Goal: Task Accomplishment & Management: Complete application form

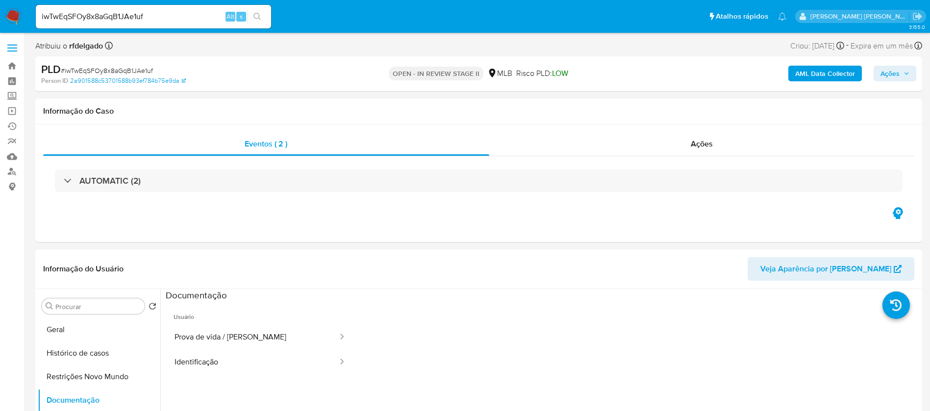
select select "10"
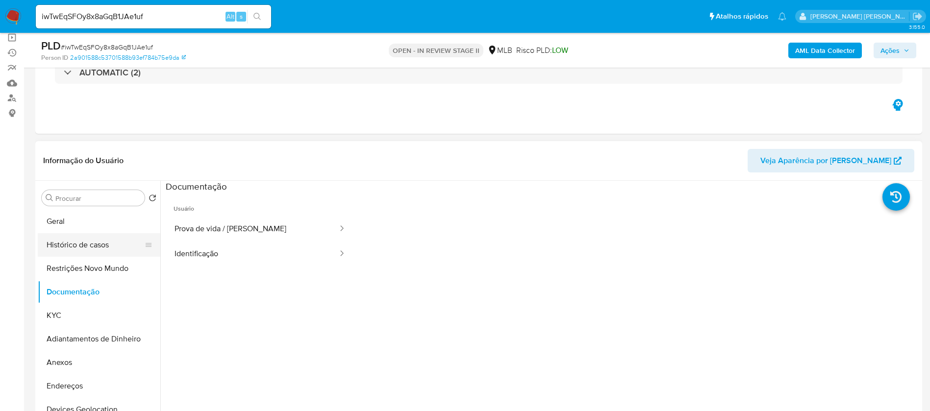
click at [50, 248] on button "Histórico de casos" at bounding box center [95, 245] width 115 height 24
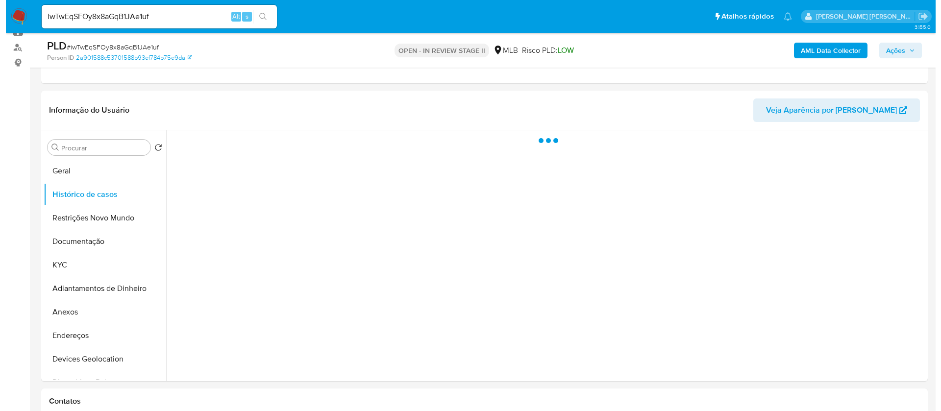
scroll to position [147, 0]
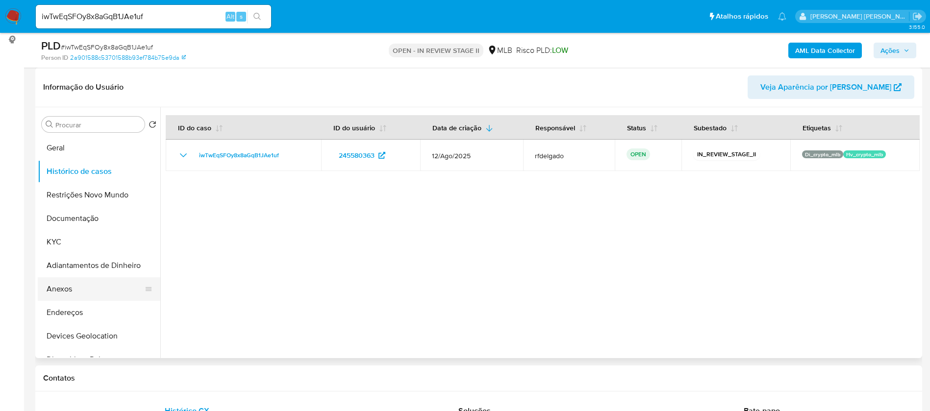
click at [93, 286] on button "Anexos" at bounding box center [95, 290] width 115 height 24
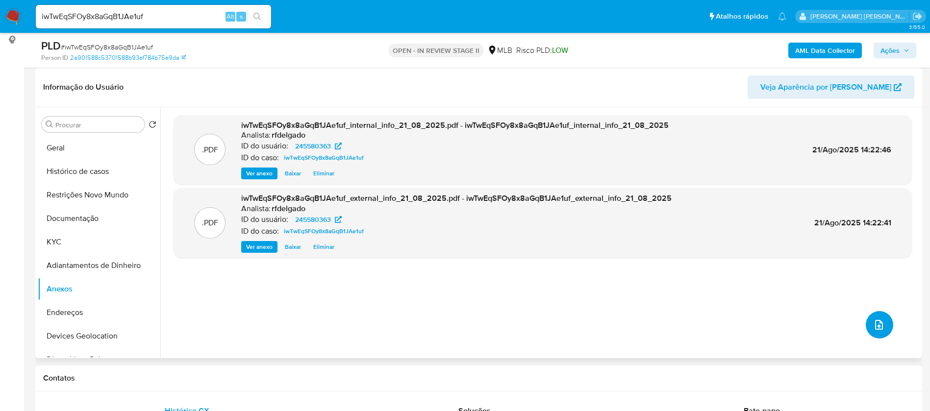
click at [880, 329] on icon "upload-file" at bounding box center [879, 325] width 12 height 12
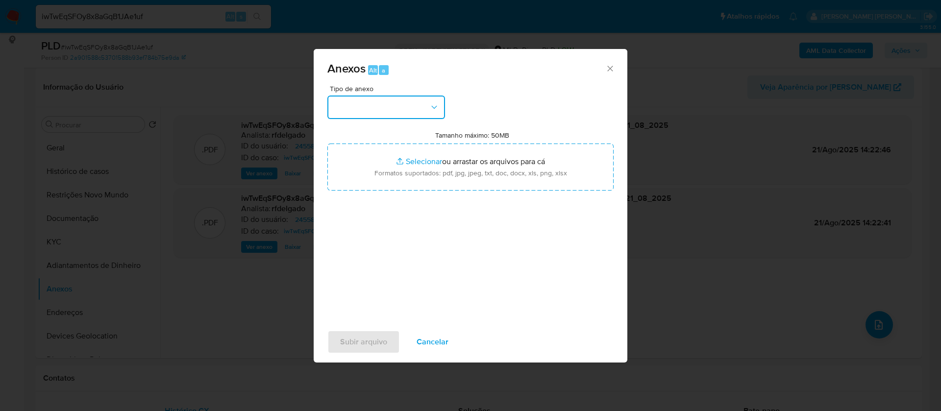
click at [395, 100] on button "button" at bounding box center [387, 108] width 118 height 24
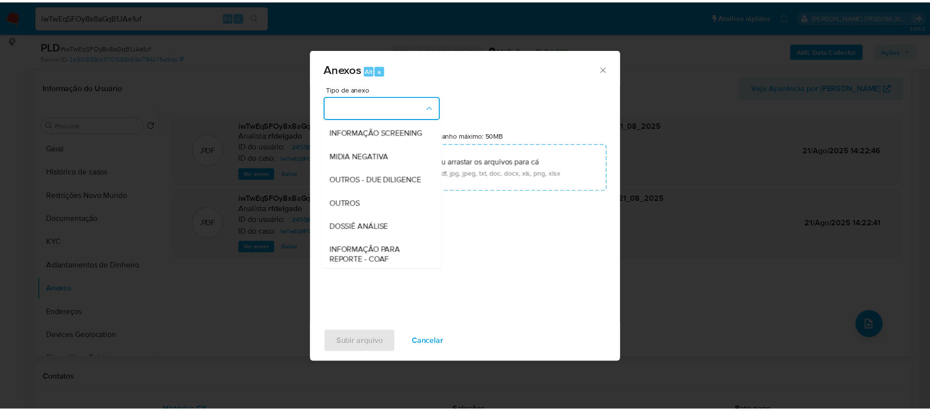
scroll to position [151, 0]
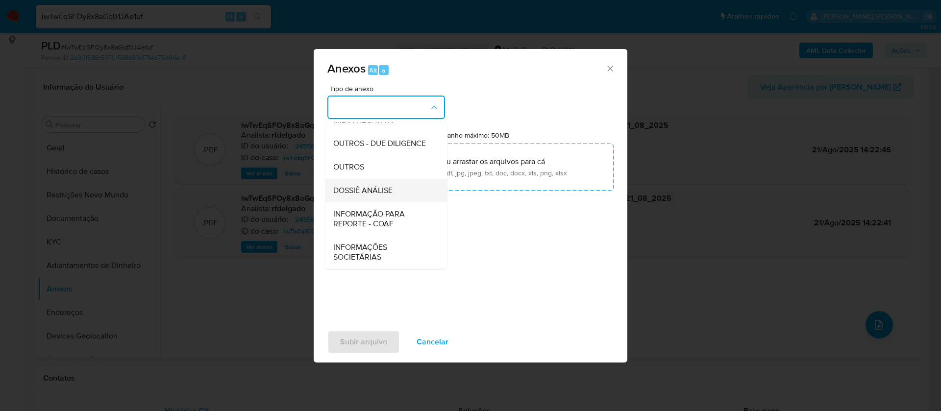
click at [394, 191] on div "DOSSIÊ ANÁLISE" at bounding box center [383, 191] width 100 height 24
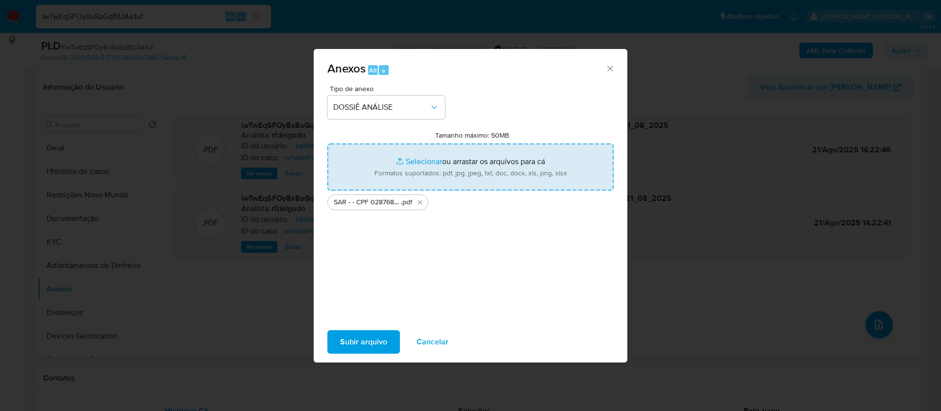
type input "C:\fakepath\Mulan 245580363_2025_08_21_09_16_42.xlsx"
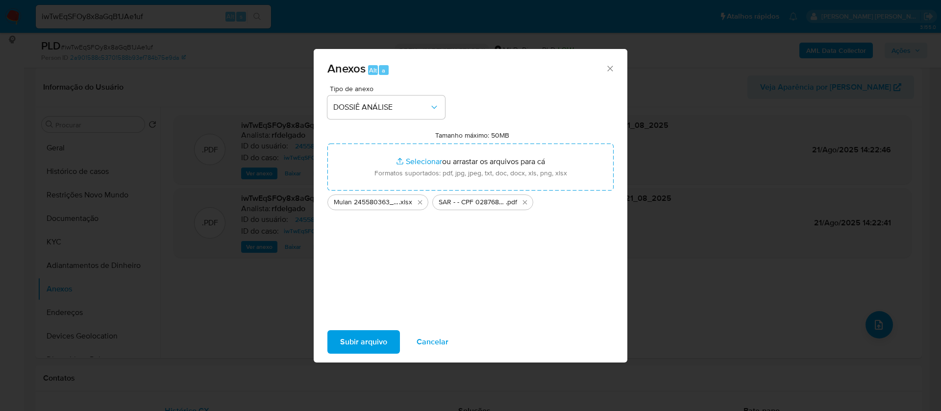
click at [377, 339] on span "Subir arquivo" at bounding box center [363, 342] width 47 height 22
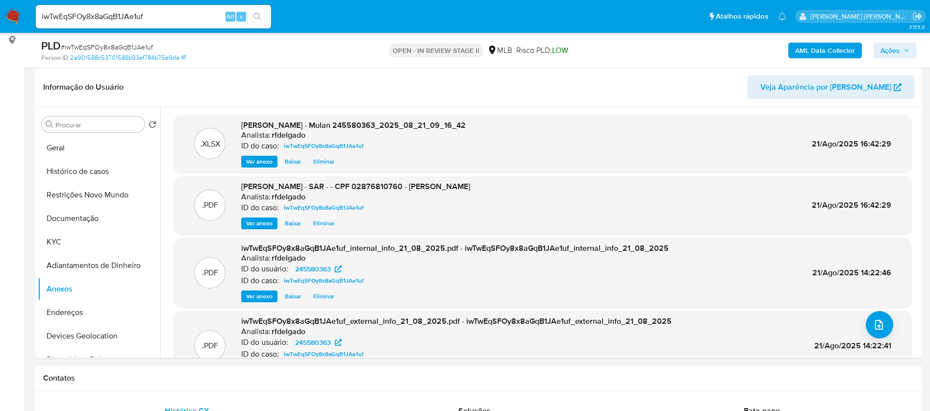
click at [907, 49] on icon "button" at bounding box center [907, 51] width 6 height 6
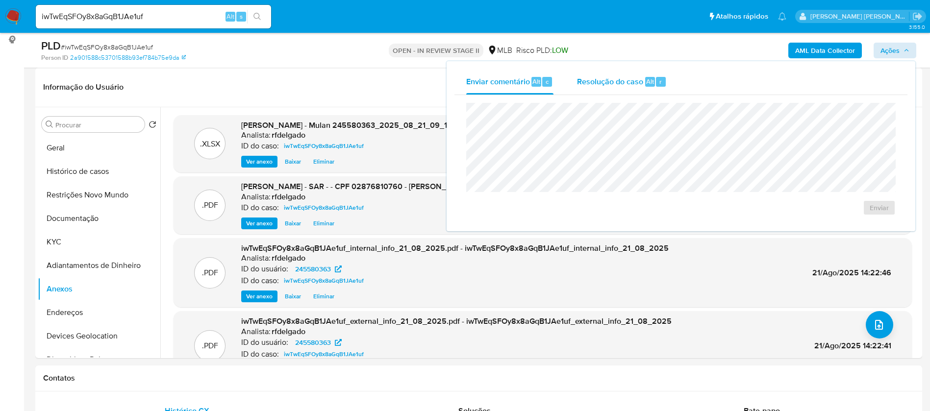
click at [639, 77] on span "Resolução do caso" at bounding box center [610, 81] width 66 height 11
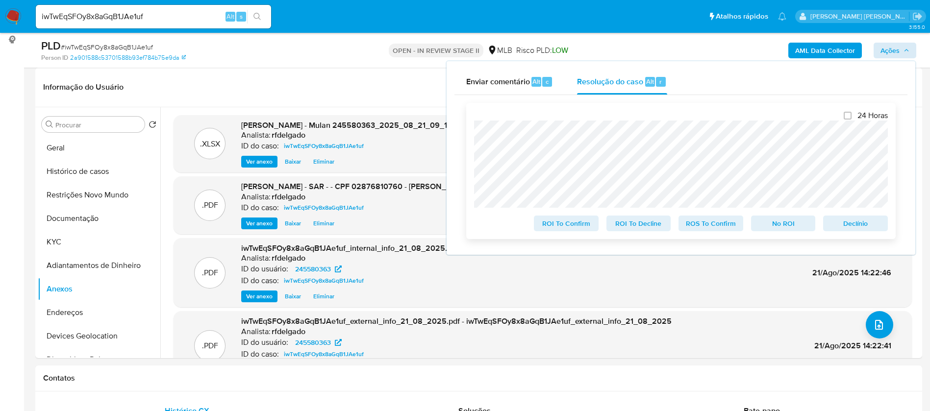
click at [782, 226] on span "No ROI" at bounding box center [783, 224] width 51 height 14
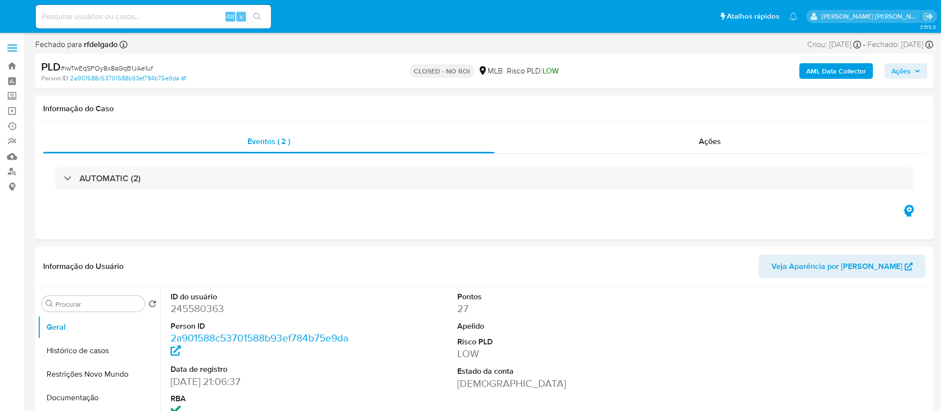
select select "10"
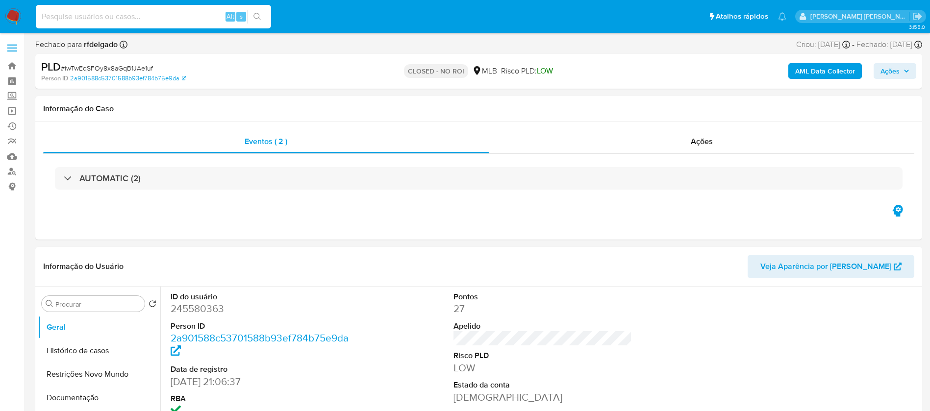
click at [126, 16] on input at bounding box center [153, 16] width 235 height 13
paste input "LujxP0j8RE007hS6fE74C86s"
type input "LujxP0j8RE007hS6fE74C86s"
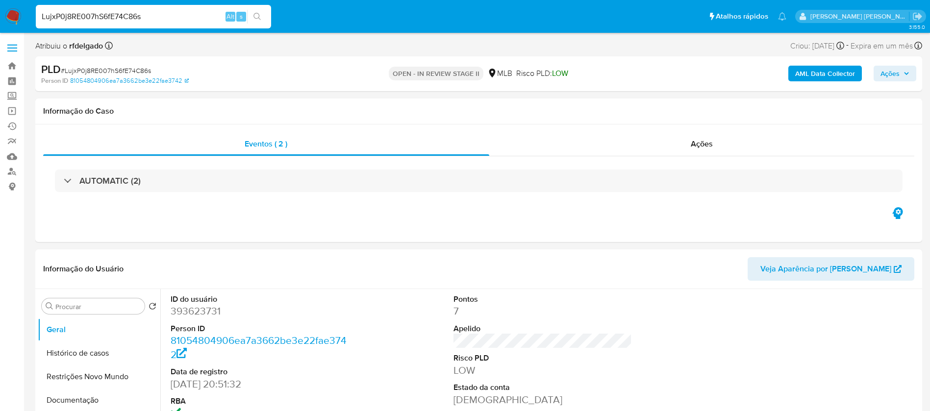
select select "10"
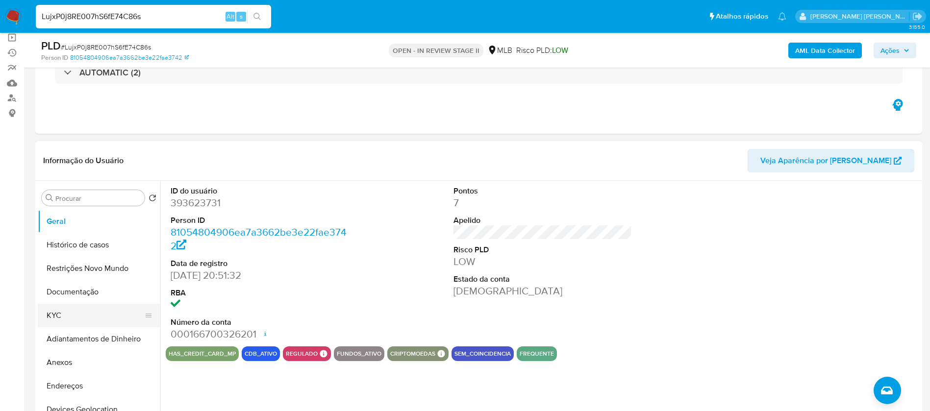
click at [79, 319] on button "KYC" at bounding box center [95, 316] width 115 height 24
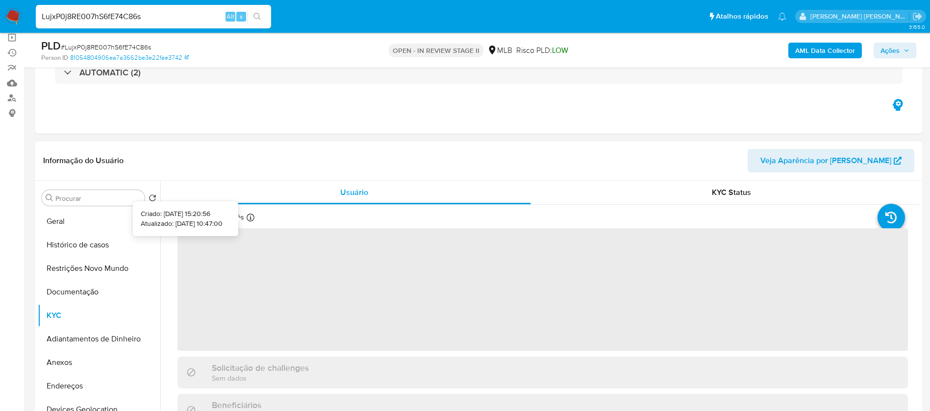
click at [248, 221] on icon at bounding box center [251, 218] width 8 height 8
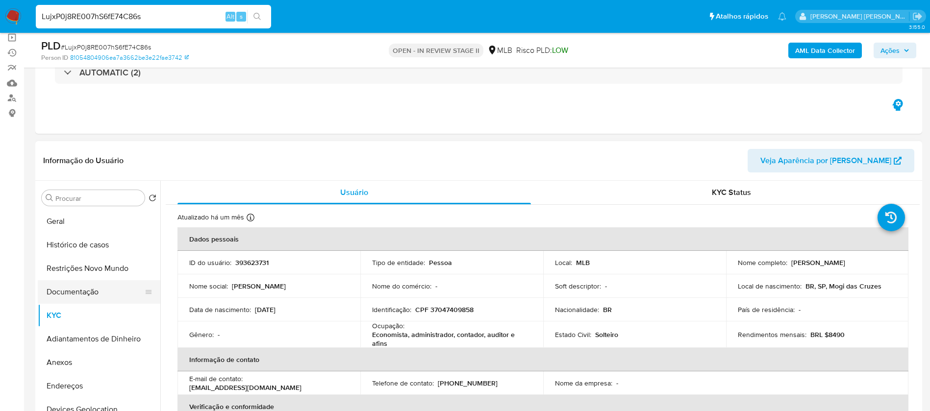
click at [66, 292] on button "Documentação" at bounding box center [95, 292] width 115 height 24
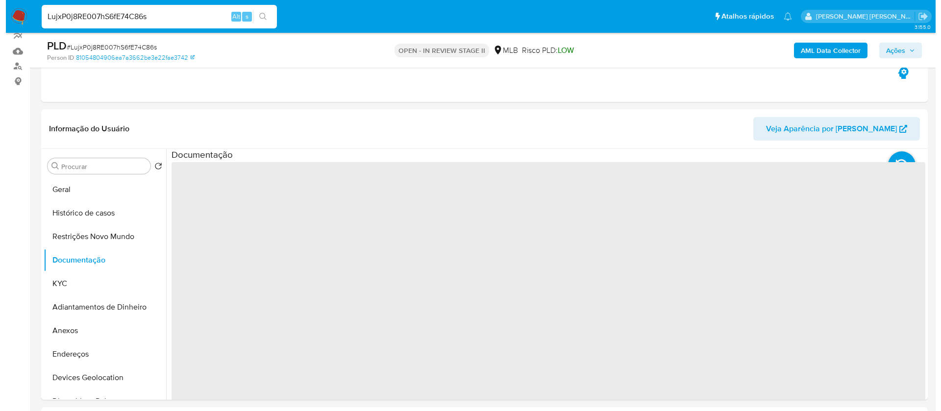
scroll to position [147, 0]
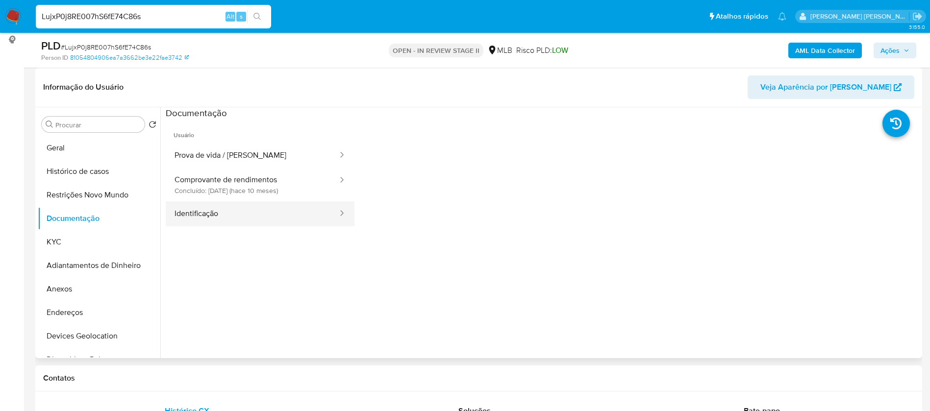
click at [246, 217] on button "Identificação" at bounding box center [252, 214] width 173 height 25
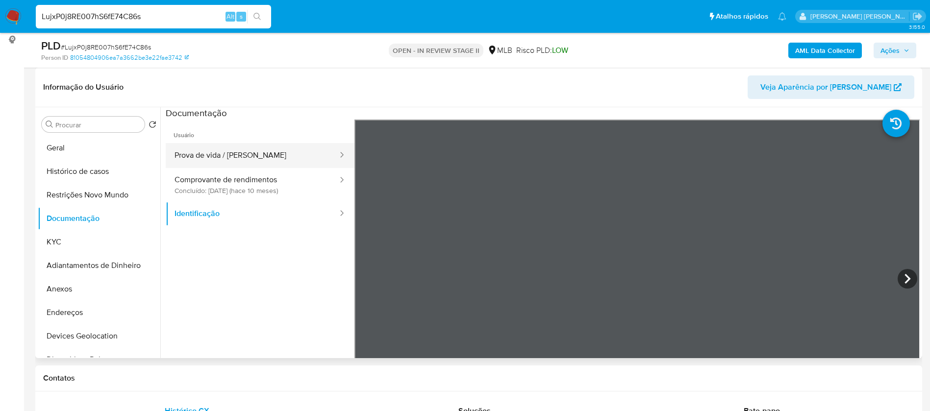
click at [264, 152] on button "Prova de vida / Selfie" at bounding box center [252, 155] width 173 height 25
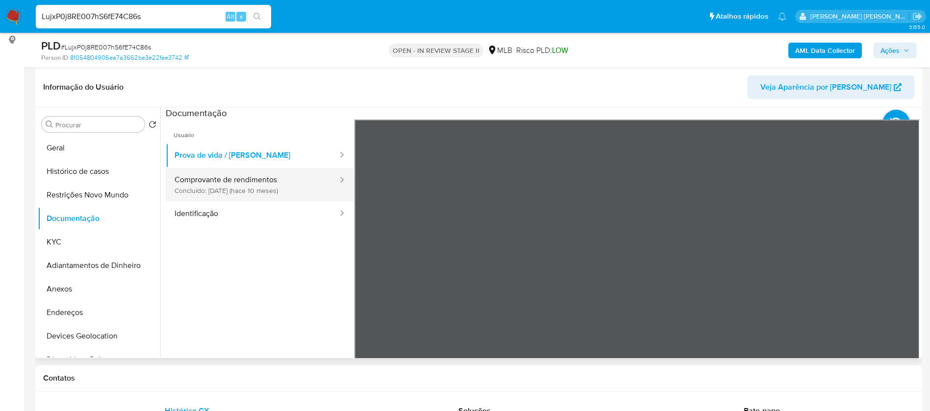
click at [281, 182] on button "Comprovante de rendimentos Concluído: 06/11/2024 (hace 10 meses)" at bounding box center [252, 184] width 173 height 33
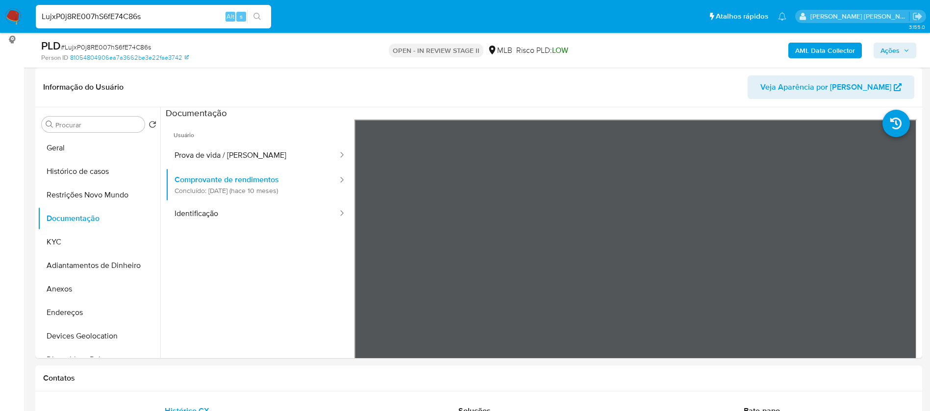
click at [848, 52] on b "AML Data Collector" at bounding box center [825, 51] width 60 height 16
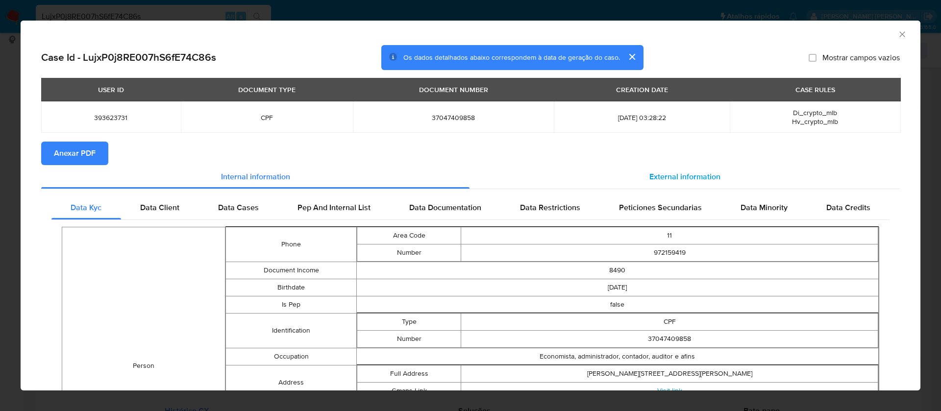
click at [706, 171] on span "External information" at bounding box center [685, 176] width 71 height 11
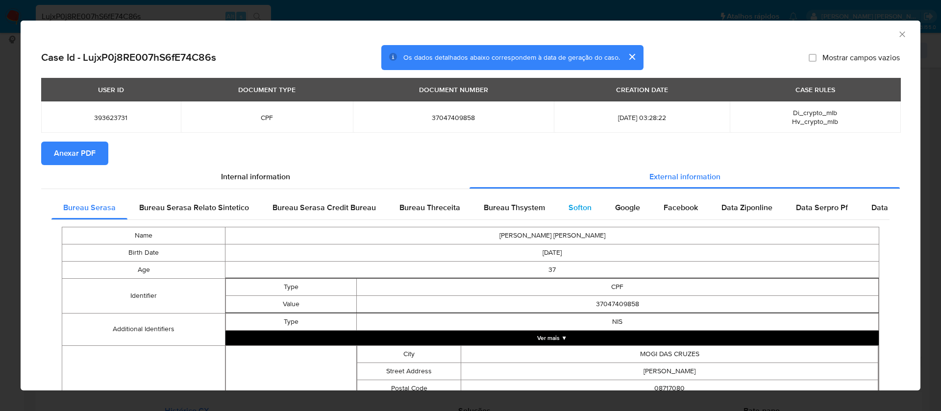
click at [572, 206] on span "Softon" at bounding box center [580, 207] width 23 height 11
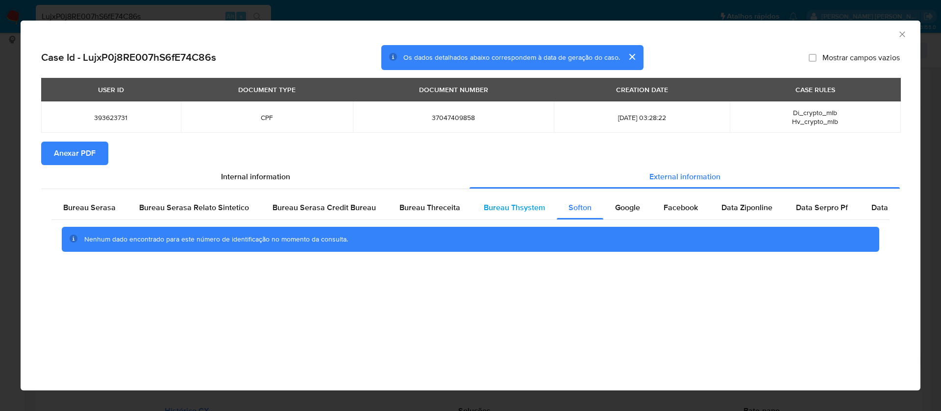
click at [521, 214] on div "Bureau Thsystem" at bounding box center [514, 208] width 85 height 24
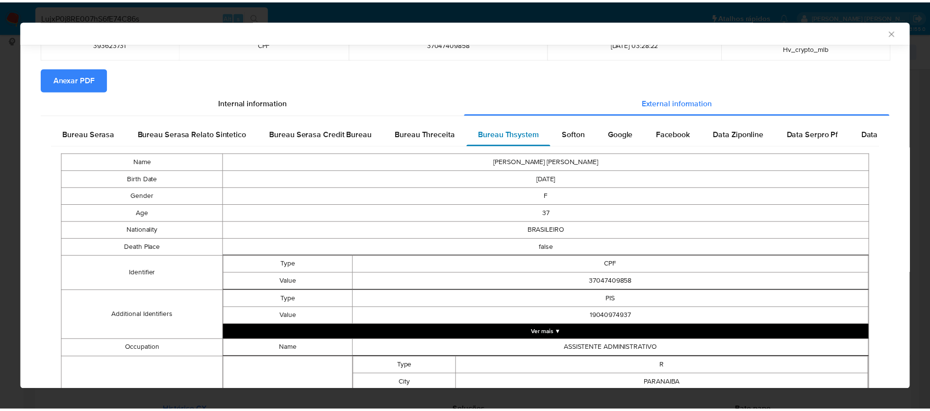
scroll to position [0, 0]
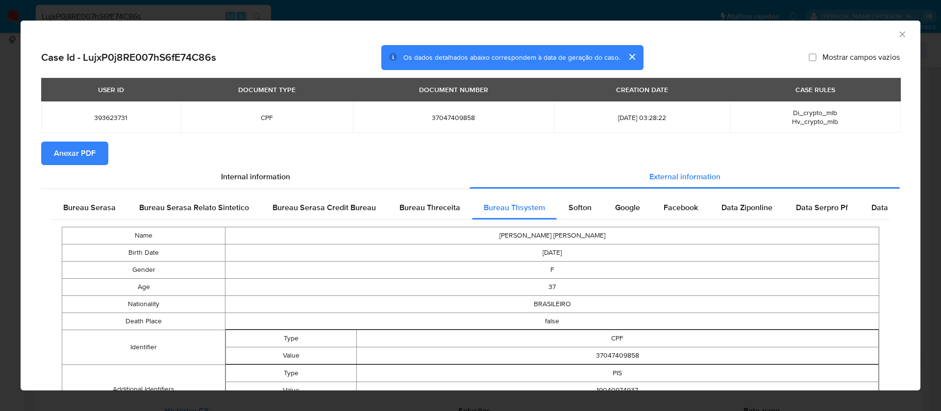
click at [69, 161] on span "Anexar PDF" at bounding box center [75, 154] width 42 height 22
click at [898, 33] on icon "Fechar a janela" at bounding box center [903, 34] width 10 height 10
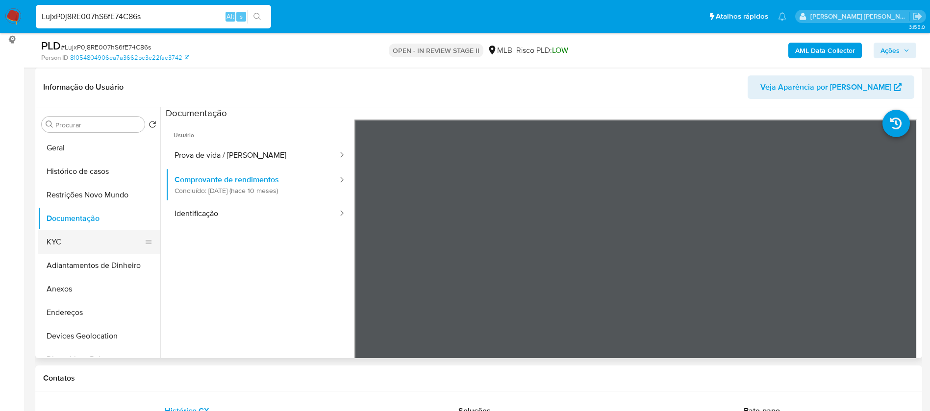
click at [78, 235] on button "KYC" at bounding box center [95, 242] width 115 height 24
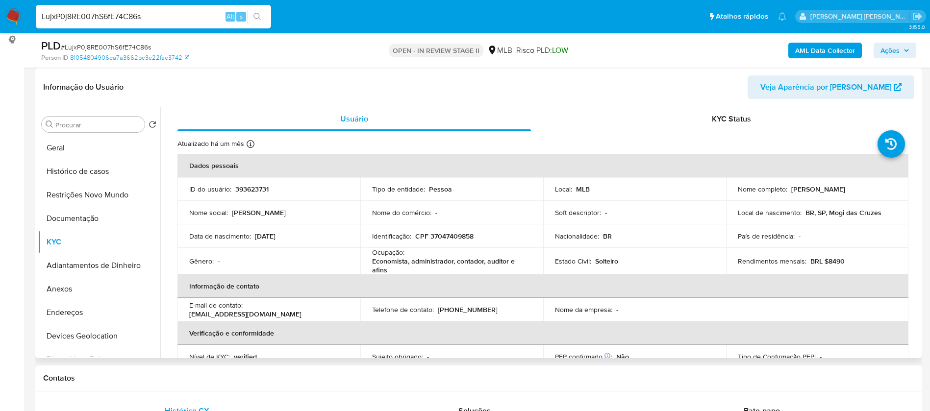
drag, startPoint x: 858, startPoint y: 190, endPoint x: 788, endPoint y: 189, distance: 69.6
click at [788, 189] on div "Nome completo : Alyne Mitie Sasazima" at bounding box center [817, 189] width 159 height 9
copy p "Alyne Mitie Sasazima"
click at [258, 188] on p "393623731" at bounding box center [251, 189] width 33 height 9
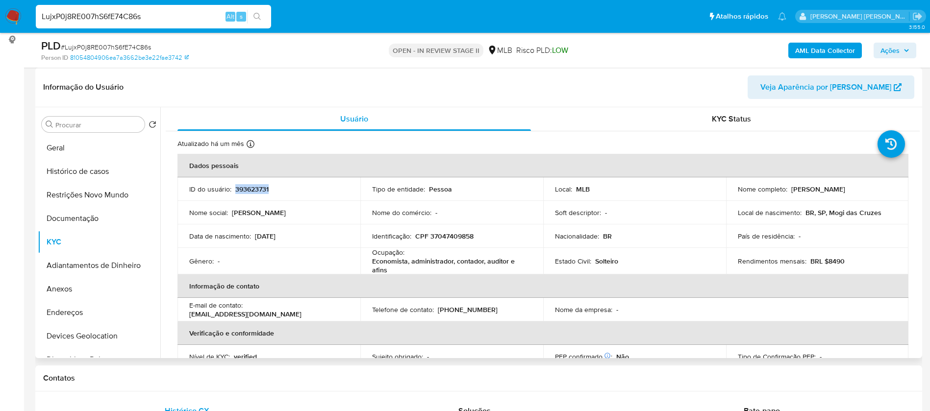
click at [258, 188] on p "393623731" at bounding box center [251, 189] width 33 height 9
copy p "393623731"
click at [64, 137] on button "Geral" at bounding box center [95, 148] width 115 height 24
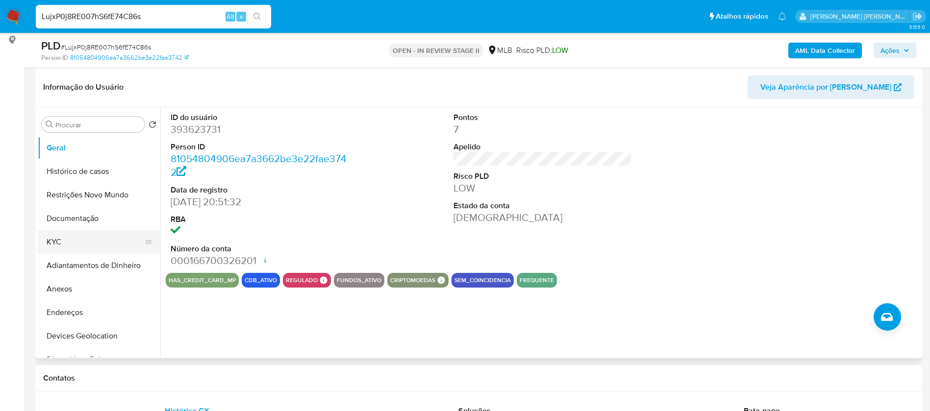
click at [62, 237] on button "KYC" at bounding box center [95, 242] width 115 height 24
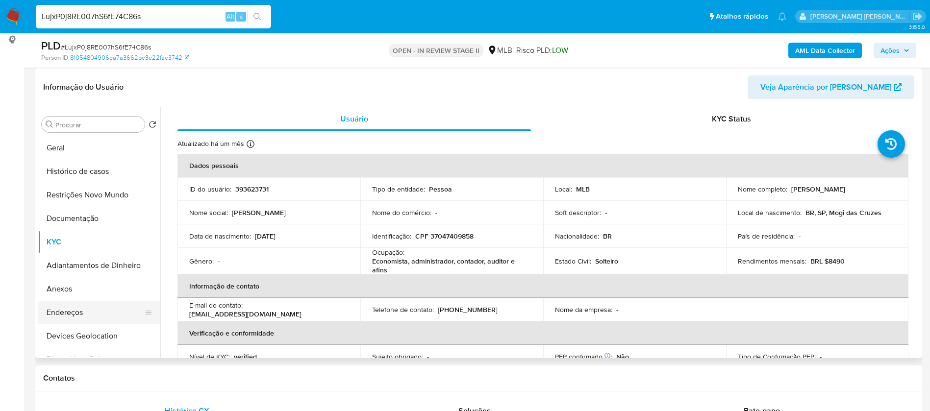
click at [115, 315] on button "Endereços" at bounding box center [95, 313] width 115 height 24
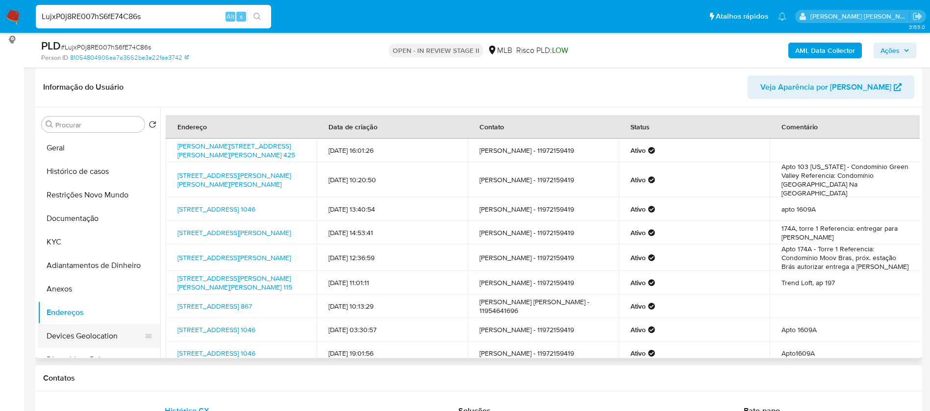
click at [103, 338] on button "Devices Geolocation" at bounding box center [95, 337] width 115 height 24
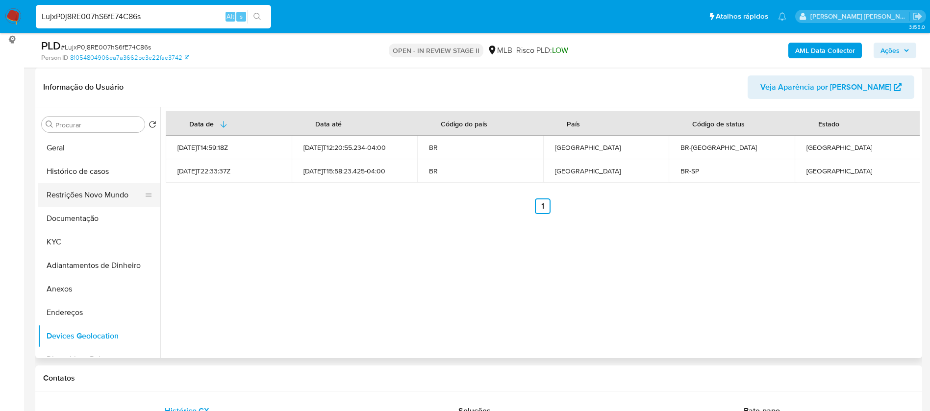
click at [67, 196] on button "Restrições Novo Mundo" at bounding box center [95, 195] width 115 height 24
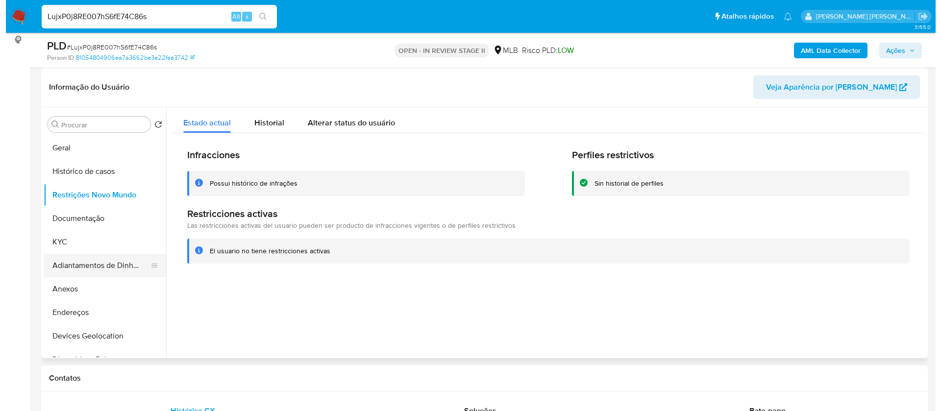
scroll to position [74, 0]
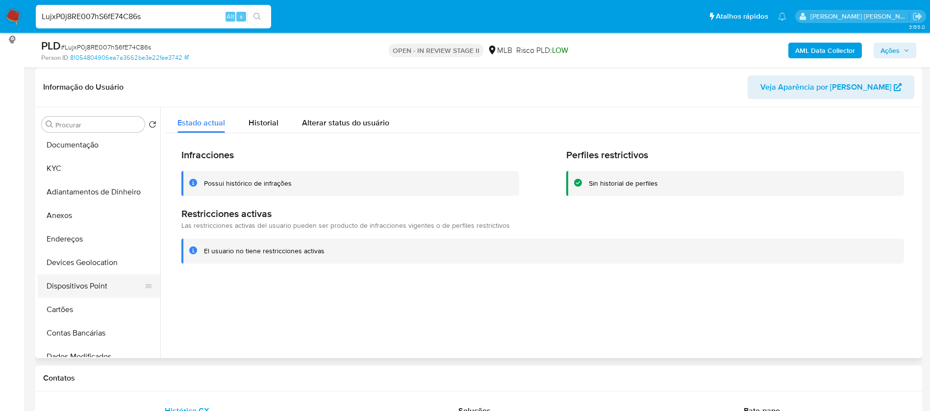
click at [110, 277] on button "Dispositivos Point" at bounding box center [95, 287] width 115 height 24
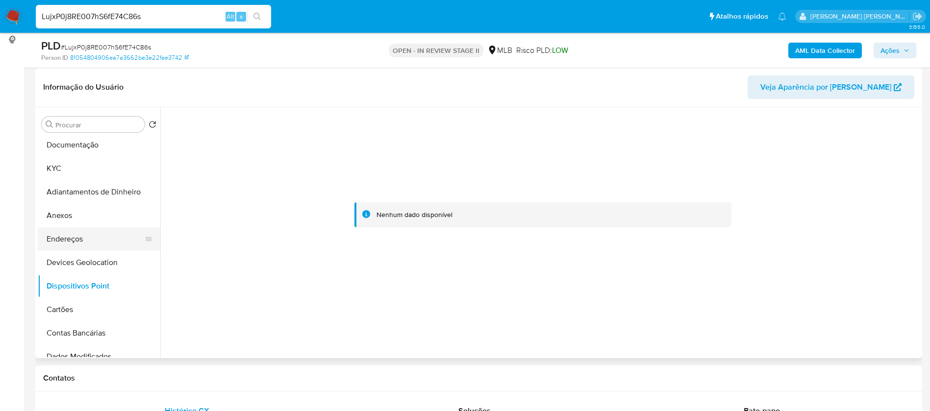
click at [57, 233] on button "Endereços" at bounding box center [95, 240] width 115 height 24
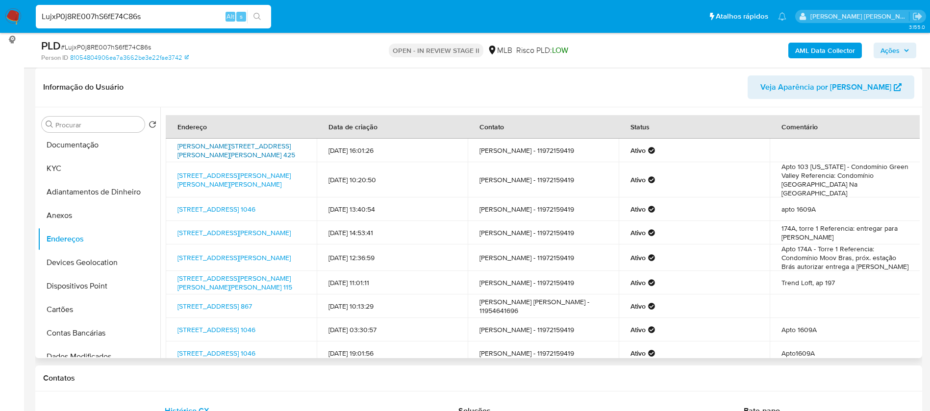
click at [273, 145] on link "Rua João Mariano Franco 425, Mogi Das Cruzes, São Paulo, 08715650, Brasil 425" at bounding box center [236, 150] width 118 height 19
click at [99, 217] on button "Anexos" at bounding box center [95, 216] width 115 height 24
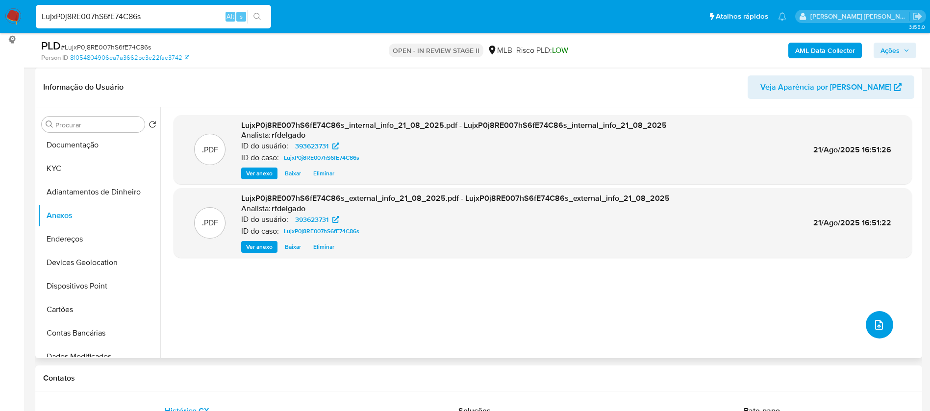
click at [873, 321] on span "upload-file" at bounding box center [879, 325] width 12 height 12
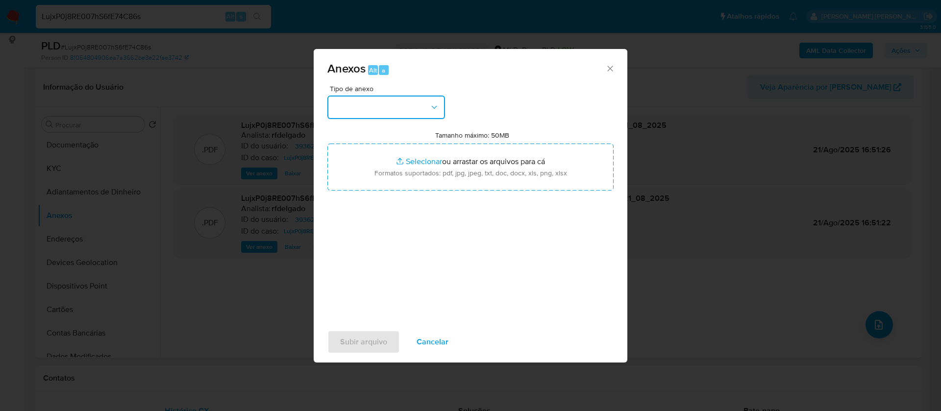
click at [418, 100] on button "button" at bounding box center [387, 108] width 118 height 24
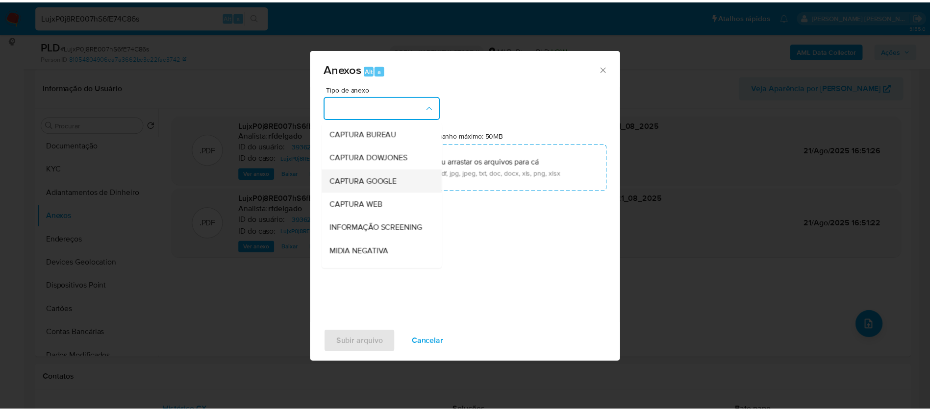
scroll to position [147, 0]
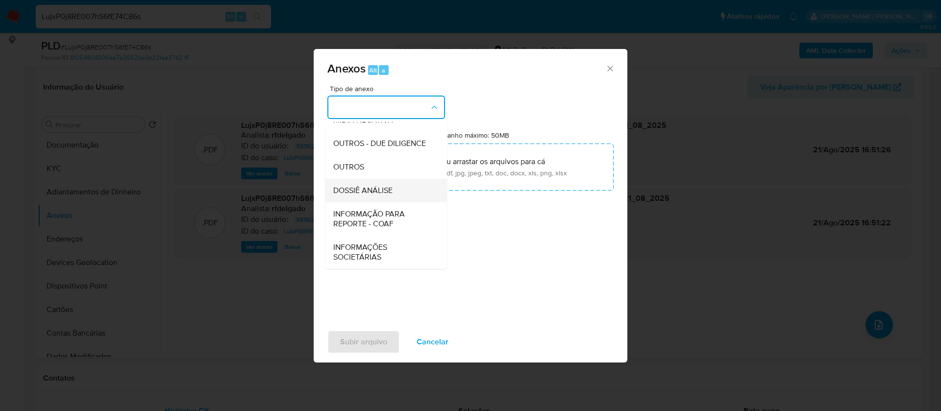
click at [392, 196] on span "DOSSIÊ ANÁLISE" at bounding box center [362, 191] width 59 height 10
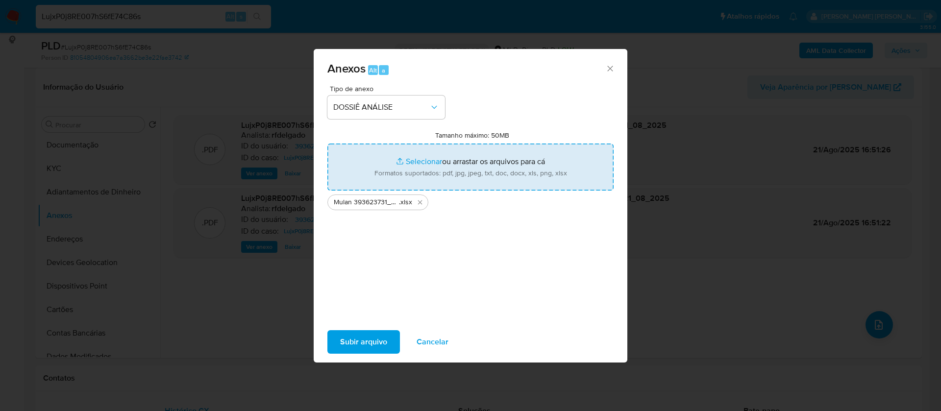
type input "C:\fakepath\SAR - - CPF 37047409858 - ALYNE MITIE SASAZIMA.pdf"
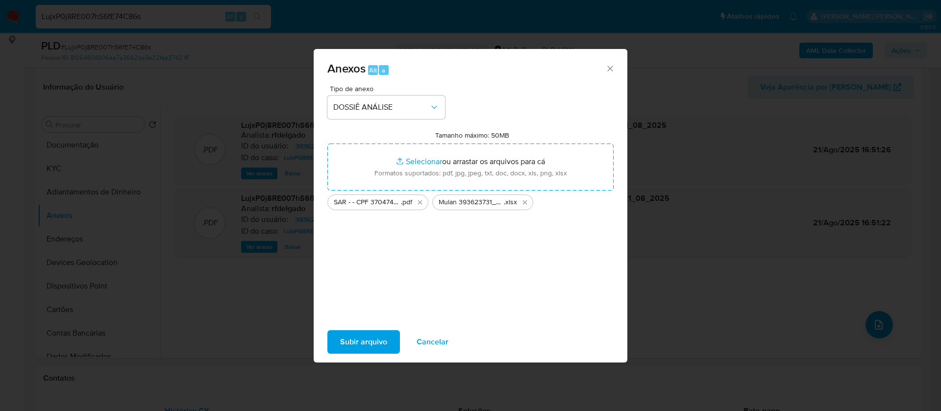
click at [378, 337] on span "Subir arquivo" at bounding box center [363, 342] width 47 height 22
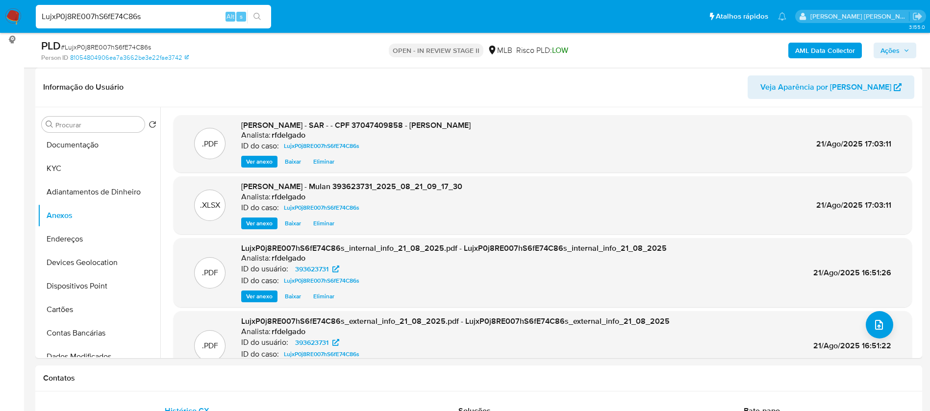
click at [899, 47] on span "Ações" at bounding box center [890, 51] width 19 height 16
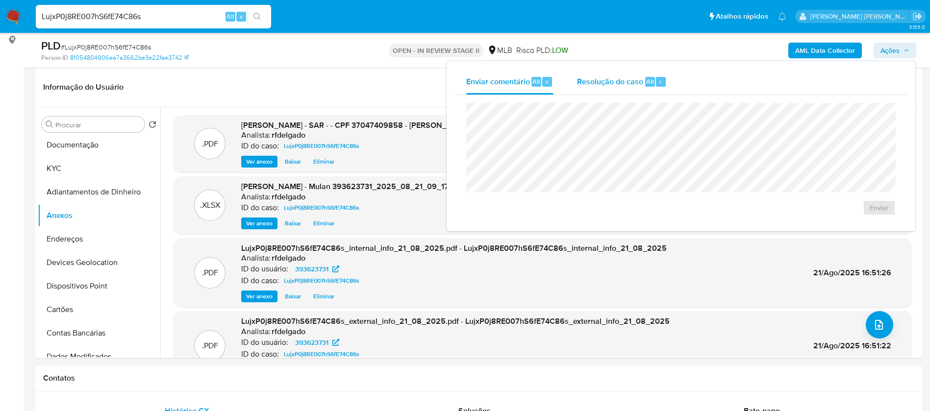
click at [599, 81] on span "Resolução do caso" at bounding box center [610, 81] width 66 height 11
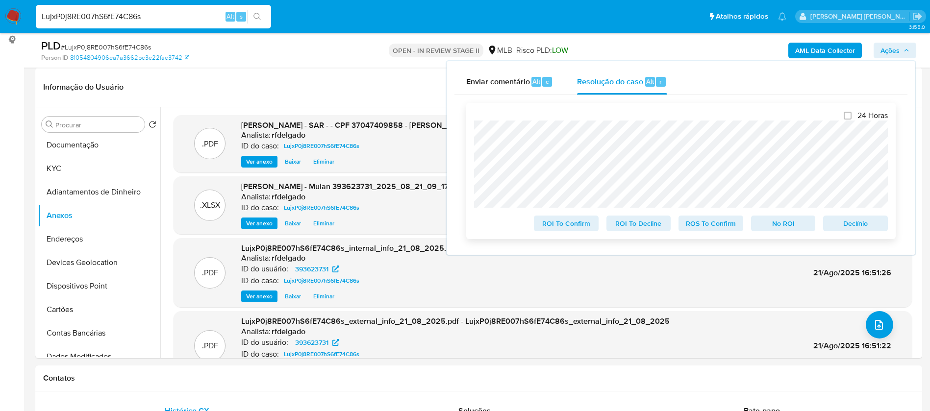
click at [876, 227] on span "Declínio" at bounding box center [855, 224] width 51 height 14
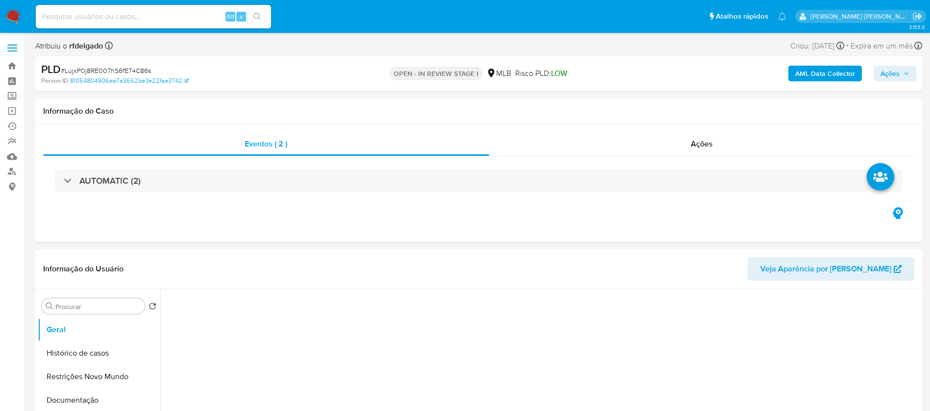
click at [902, 76] on span "Ações" at bounding box center [895, 74] width 29 height 14
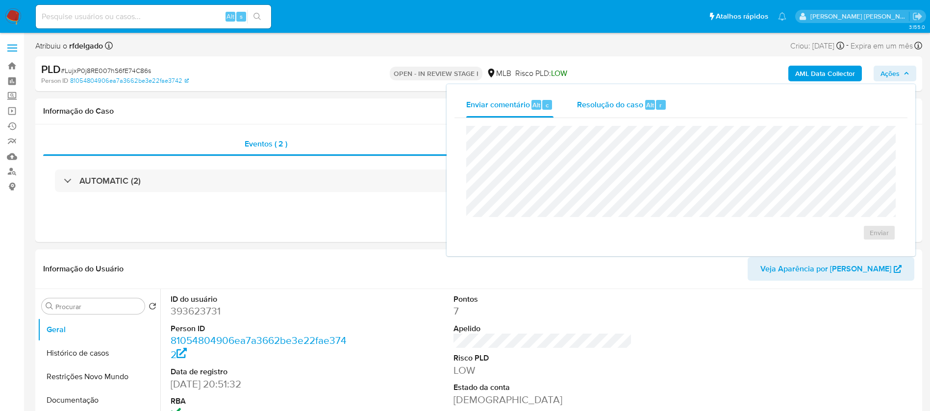
click at [590, 107] on span "Resolução do caso" at bounding box center [610, 104] width 66 height 11
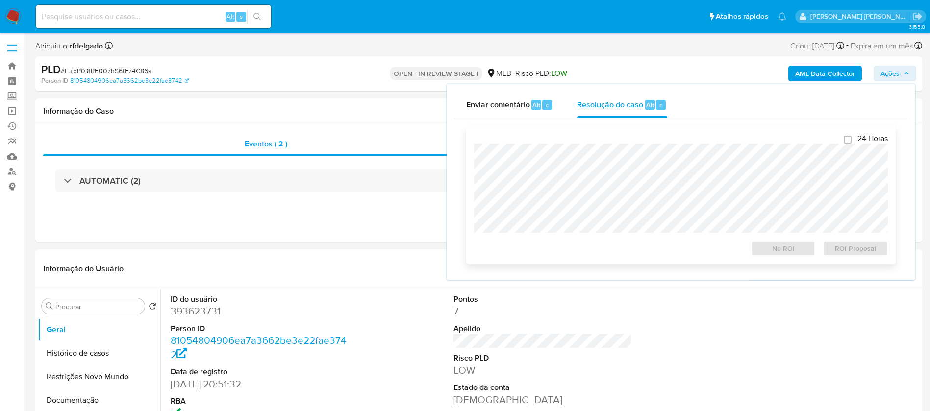
select select "10"
click at [871, 249] on span "ROI Proposal" at bounding box center [855, 249] width 51 height 14
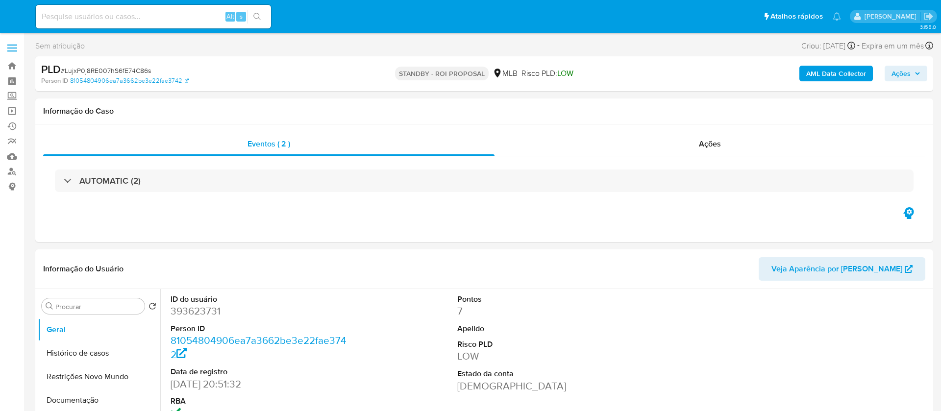
select select "10"
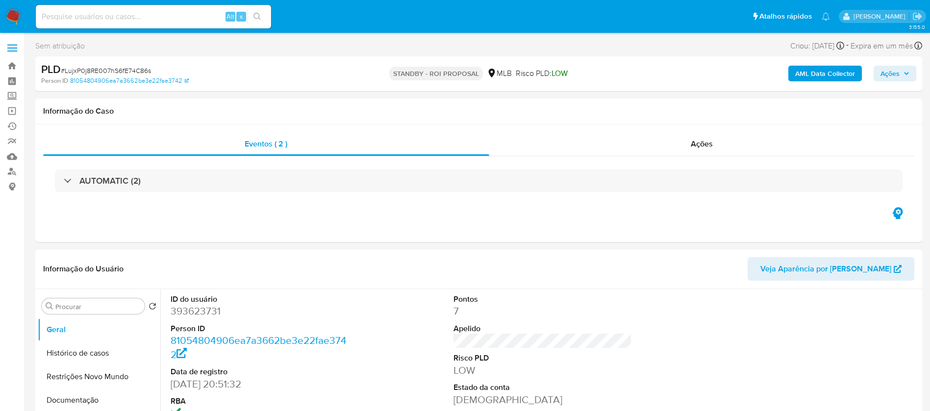
click at [190, 16] on input at bounding box center [153, 16] width 235 height 13
paste input "oZg8UA92OEJAhYBtw64ZWl0e"
type input "oZg8UA92OEJAhYBtw64ZWl0e"
click at [258, 17] on icon "search-icon" at bounding box center [257, 17] width 8 height 8
select select "10"
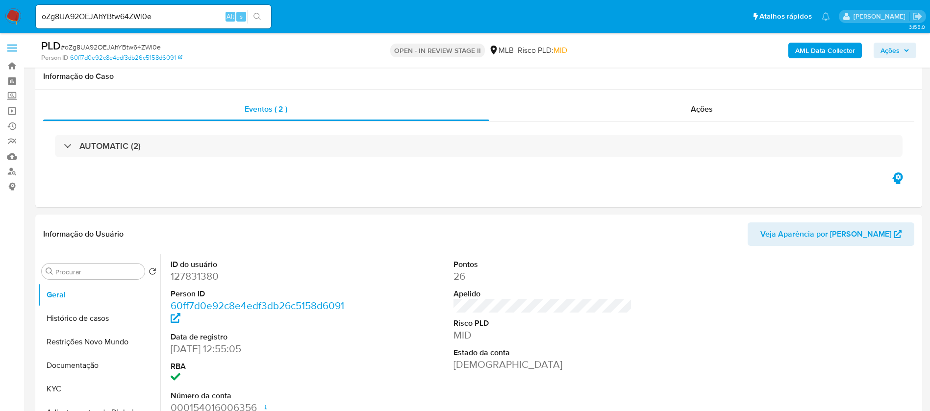
scroll to position [147, 0]
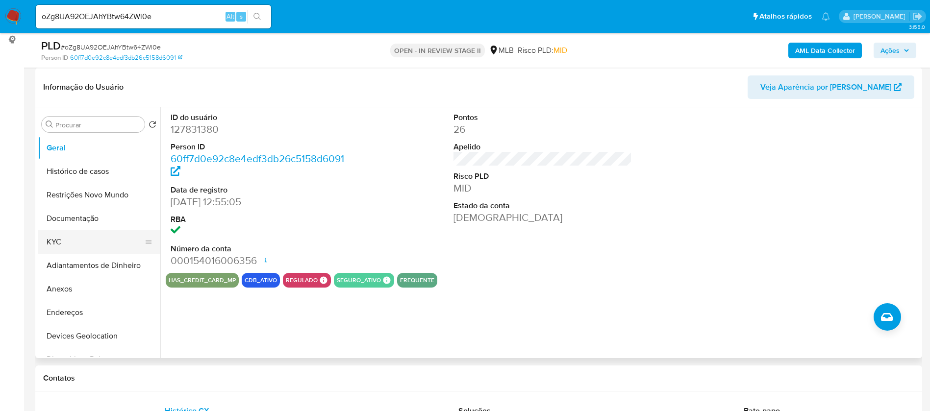
click at [82, 239] on button "KYC" at bounding box center [95, 242] width 115 height 24
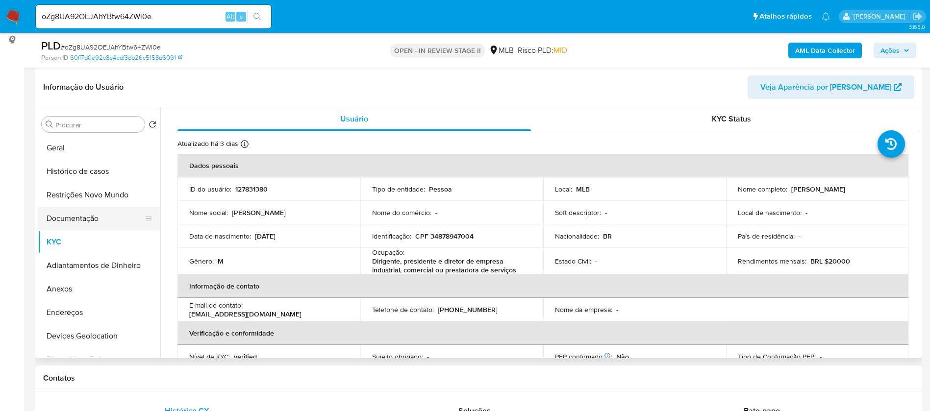
click at [82, 220] on button "Documentação" at bounding box center [95, 219] width 115 height 24
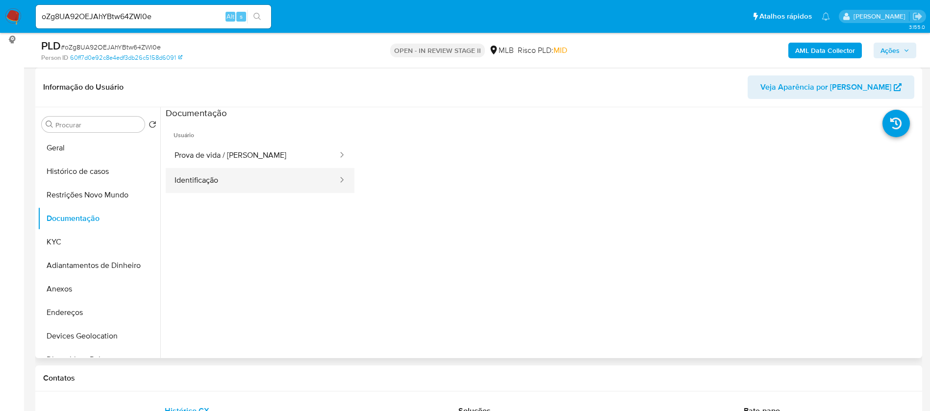
click at [251, 180] on button "Identificação" at bounding box center [252, 180] width 173 height 25
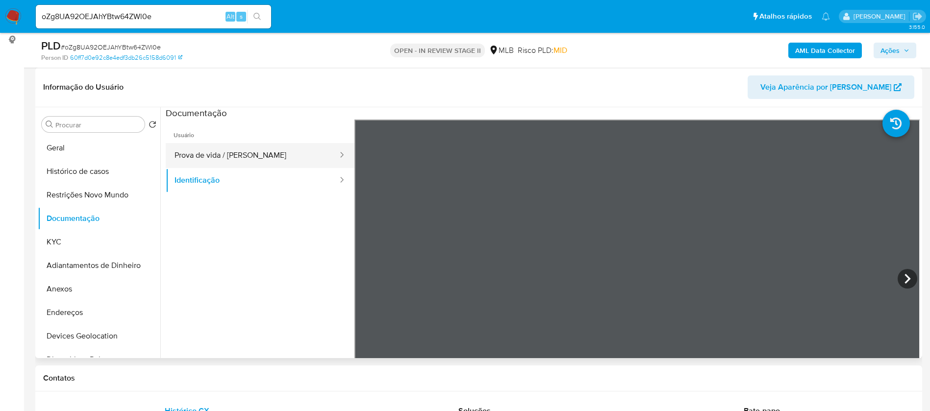
click at [262, 152] on button "Prova de vida / [PERSON_NAME]" at bounding box center [252, 155] width 173 height 25
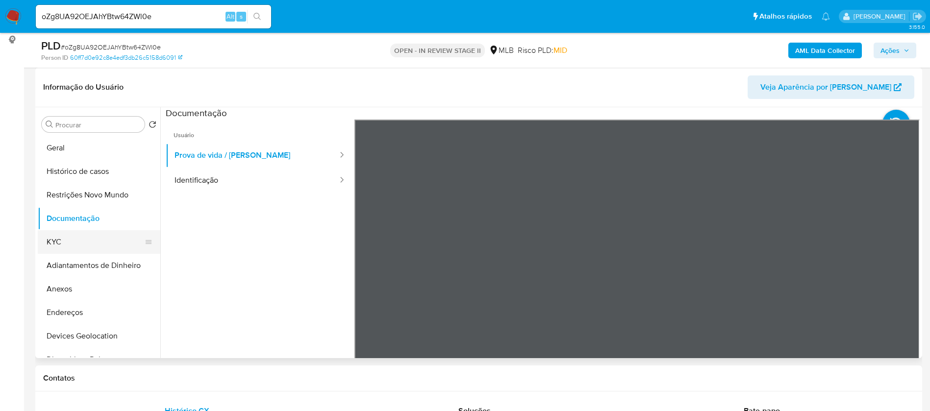
click at [98, 238] on button "KYC" at bounding box center [95, 242] width 115 height 24
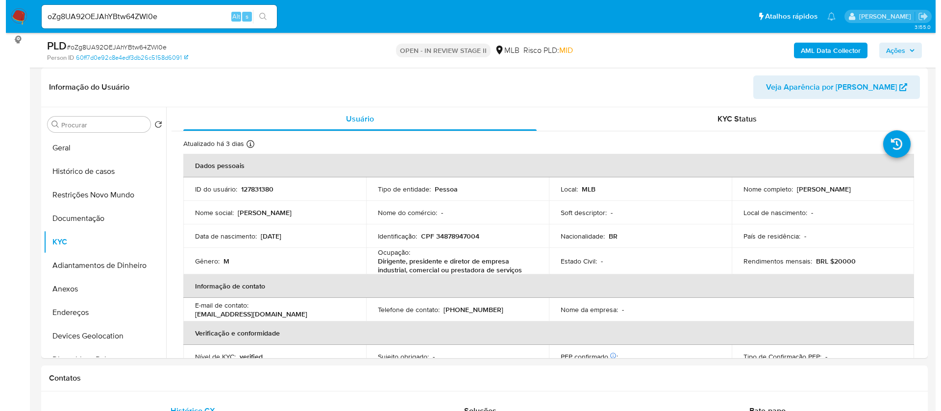
scroll to position [74, 0]
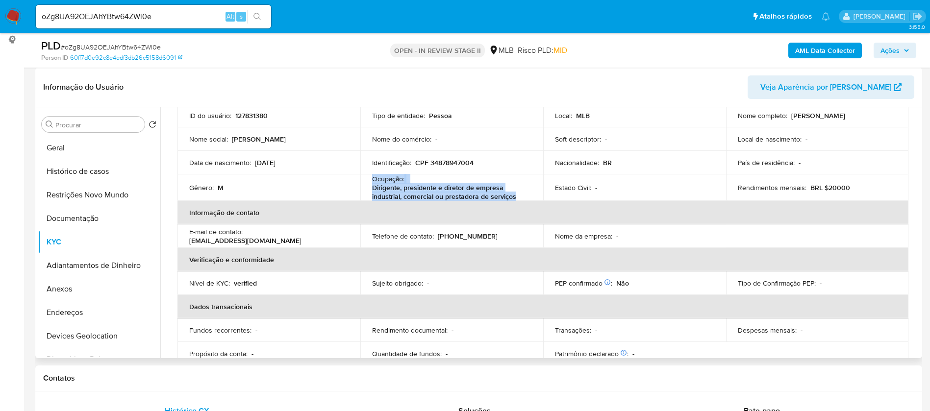
drag, startPoint x: 373, startPoint y: 182, endPoint x: 513, endPoint y: 199, distance: 141.2
click at [513, 199] on div "Ocupação : Dirigente, presidente e diretor de empresa industrial, comercial ou …" at bounding box center [451, 188] width 159 height 26
copy div "Ocupação : Dirigente, presidente e diretor de empresa industrial, comercial ou …"
click at [836, 49] on b "AML Data Collector" at bounding box center [825, 51] width 60 height 16
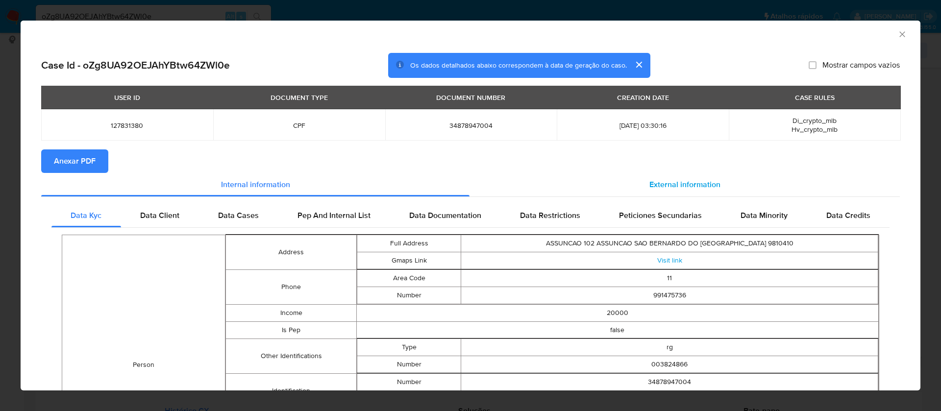
click at [705, 187] on span "External information" at bounding box center [685, 184] width 71 height 11
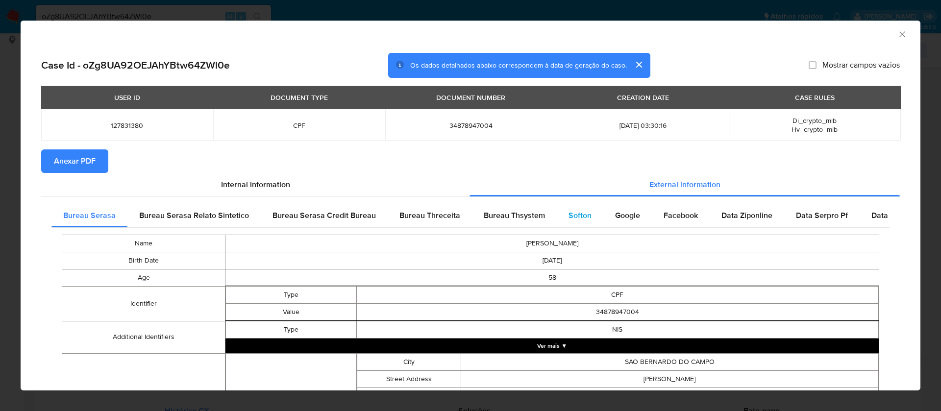
click at [579, 212] on span "Softon" at bounding box center [580, 215] width 23 height 11
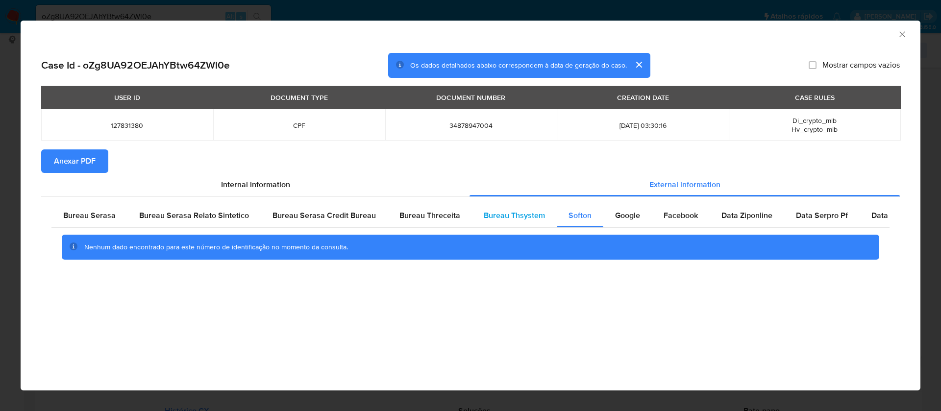
click at [512, 214] on span "Bureau Thsystem" at bounding box center [514, 215] width 61 height 11
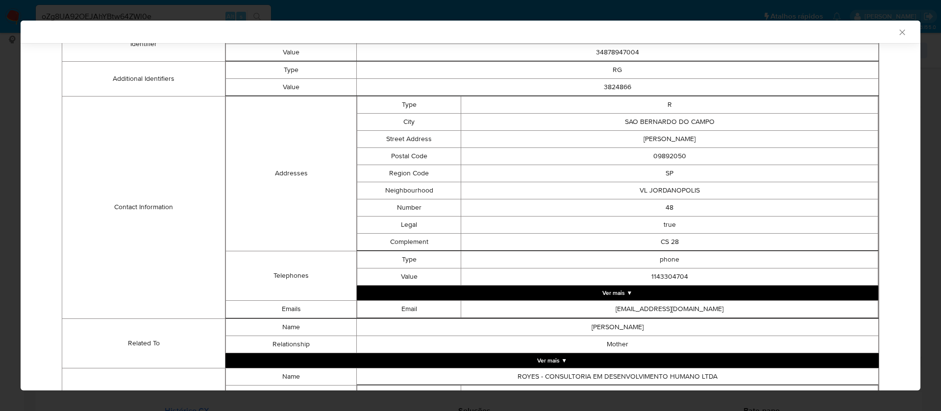
scroll to position [409, 0]
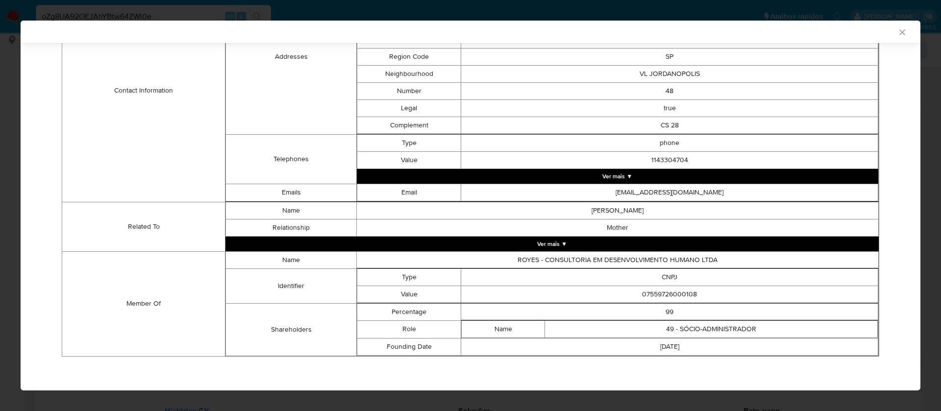
click at [662, 294] on td "07559726000108" at bounding box center [669, 294] width 417 height 17
copy td "07559726000108"
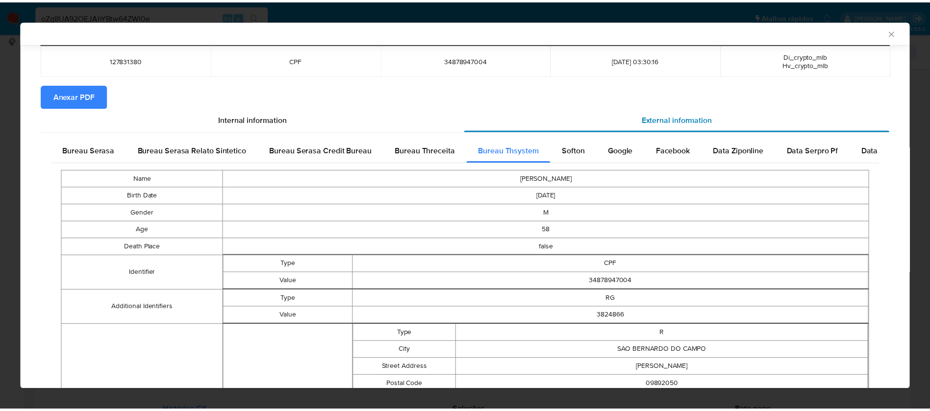
scroll to position [0, 0]
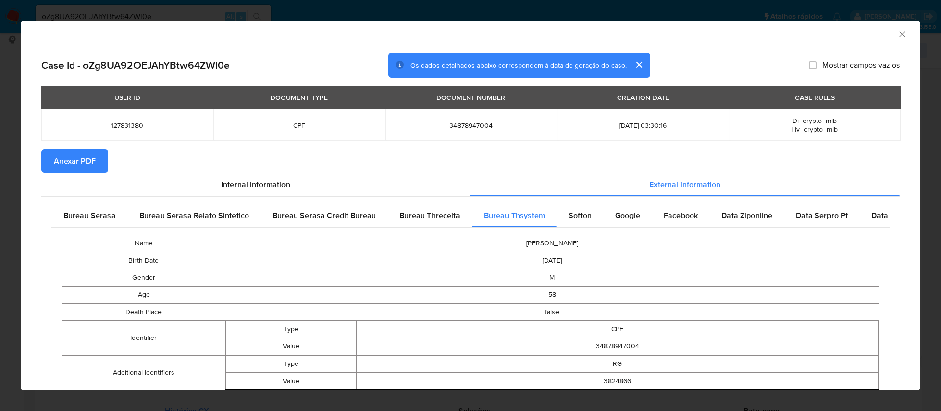
click at [62, 160] on span "Anexar PDF" at bounding box center [75, 162] width 42 height 22
click at [898, 34] on icon "Fechar a janela" at bounding box center [903, 34] width 10 height 10
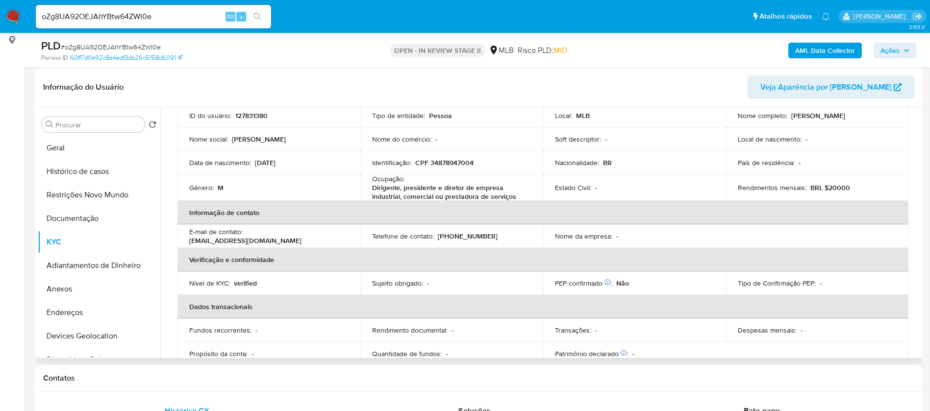
drag, startPoint x: 840, startPoint y: 120, endPoint x: 735, endPoint y: 120, distance: 104.4
click at [738, 120] on div "Nome completo : Luiz Guilherme Royes Dos Santos" at bounding box center [817, 115] width 159 height 9
copy p "Luiz Guilherme Royes Dos Santos"
click at [252, 116] on p "127831380" at bounding box center [251, 115] width 32 height 9
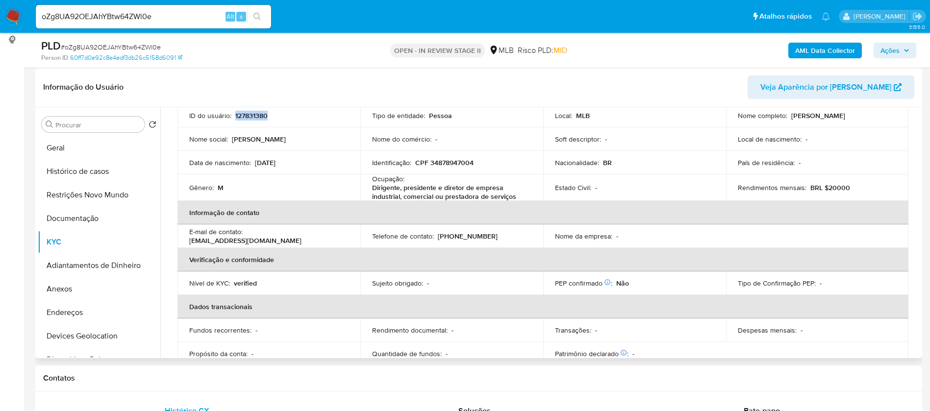
copy p "127831380"
click at [76, 155] on button "Geral" at bounding box center [95, 148] width 115 height 24
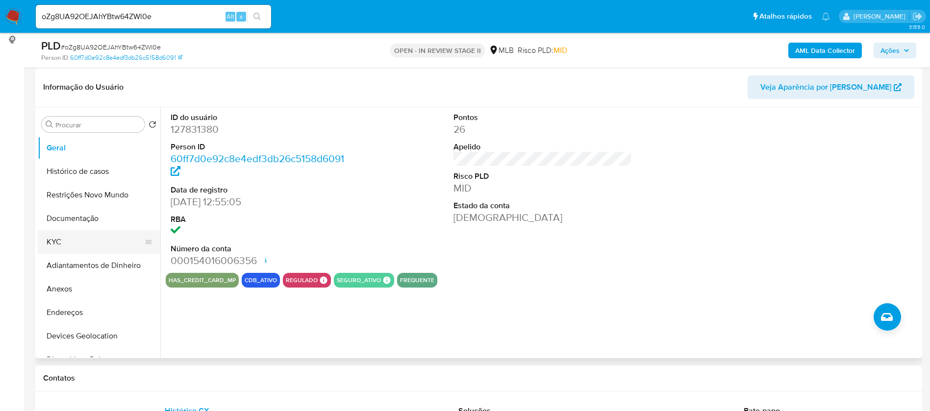
click at [75, 237] on button "KYC" at bounding box center [95, 242] width 115 height 24
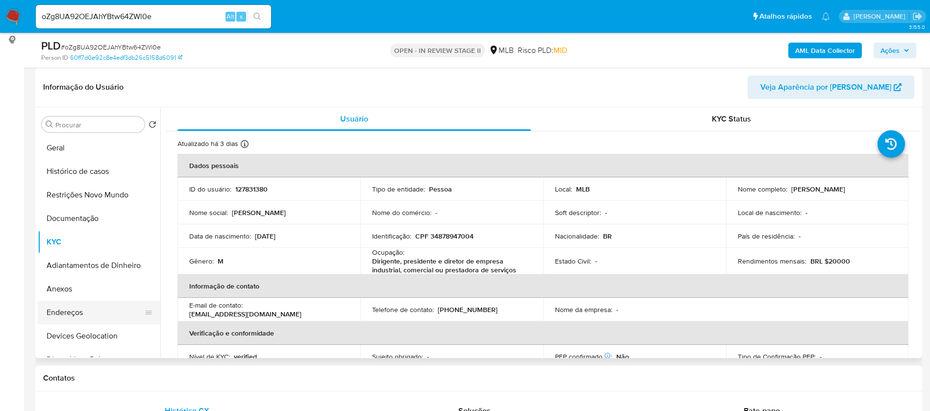
click at [75, 312] on button "Endereços" at bounding box center [95, 313] width 115 height 24
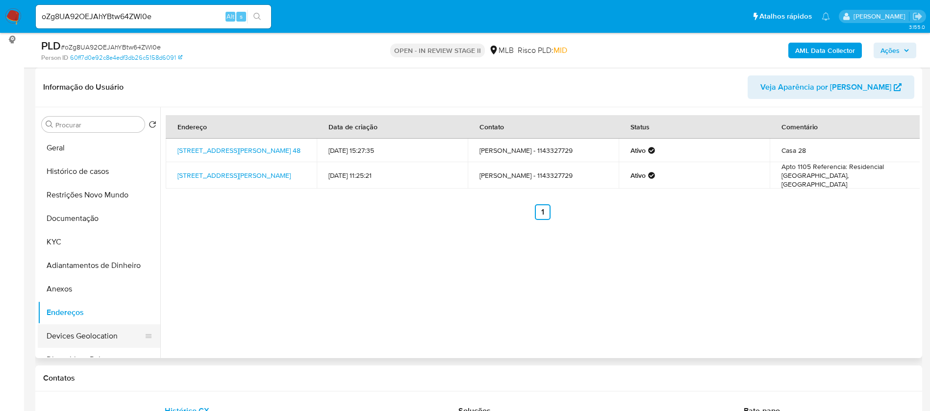
click at [84, 338] on button "Devices Geolocation" at bounding box center [95, 337] width 115 height 24
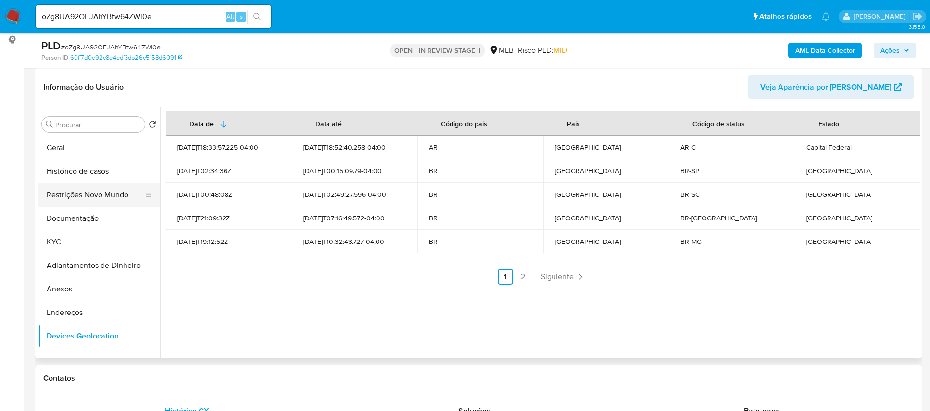
click at [117, 195] on button "Restrições Novo Mundo" at bounding box center [95, 195] width 115 height 24
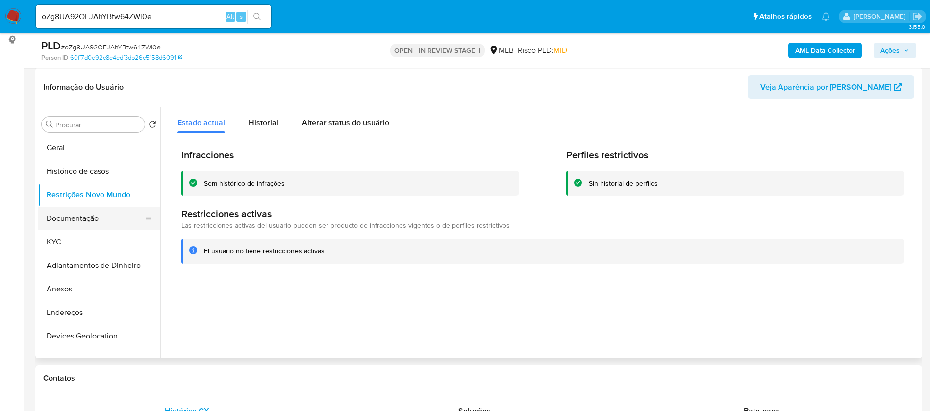
scroll to position [74, 0]
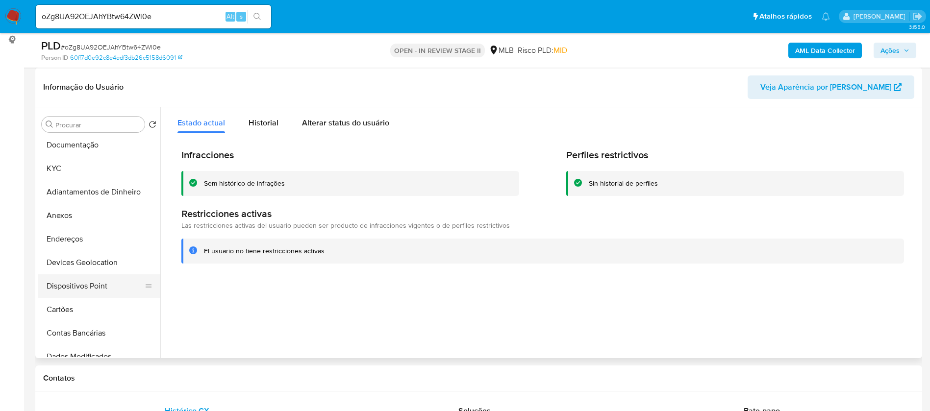
click at [104, 285] on button "Dispositivos Point" at bounding box center [95, 287] width 115 height 24
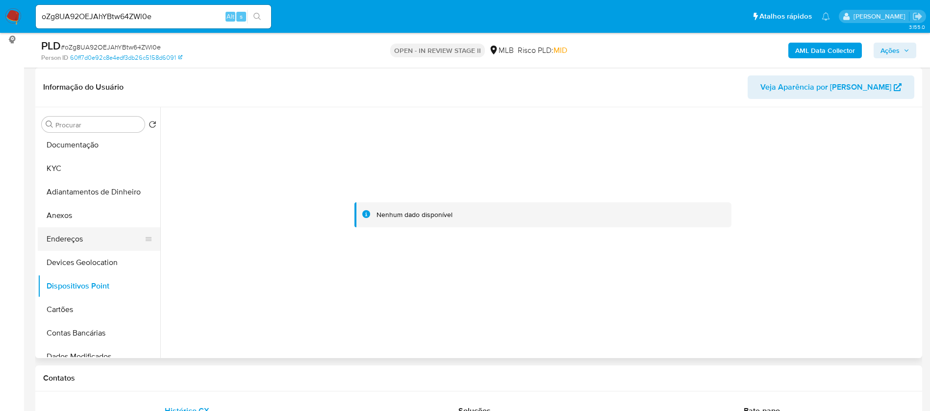
click at [105, 238] on button "Endereços" at bounding box center [95, 240] width 115 height 24
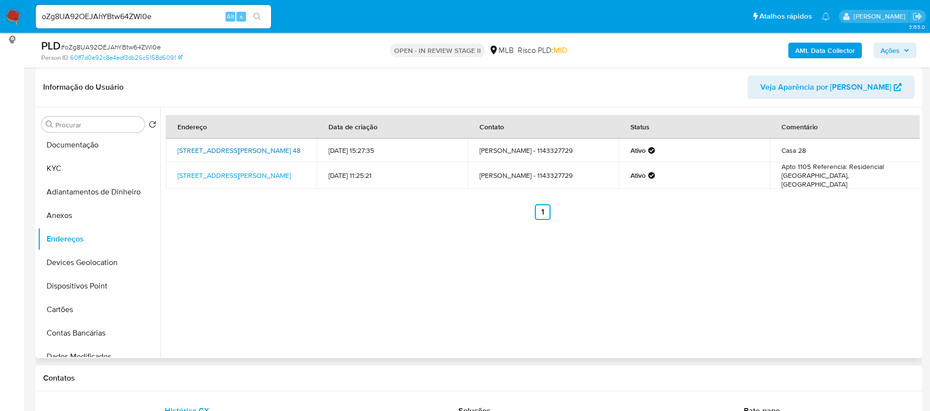
click at [267, 152] on link "Rua Lopes De Camargo 48, São Bernardo Do Campo, São Paulo, 09892050, Brasil 48" at bounding box center [238, 151] width 123 height 10
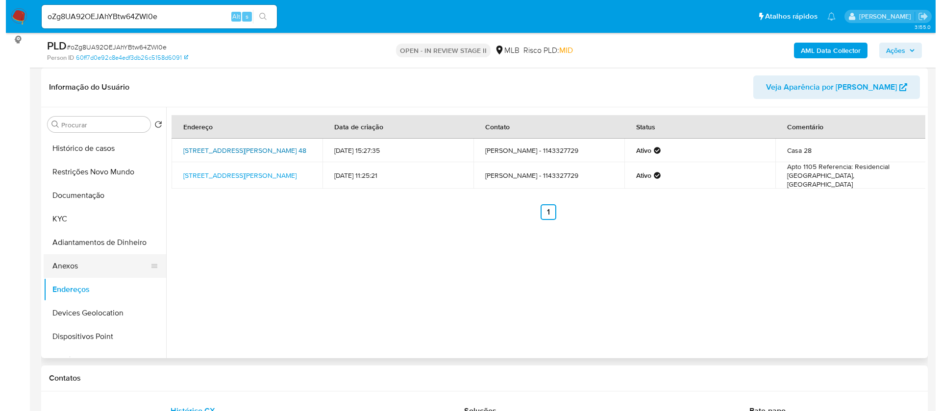
scroll to position [0, 0]
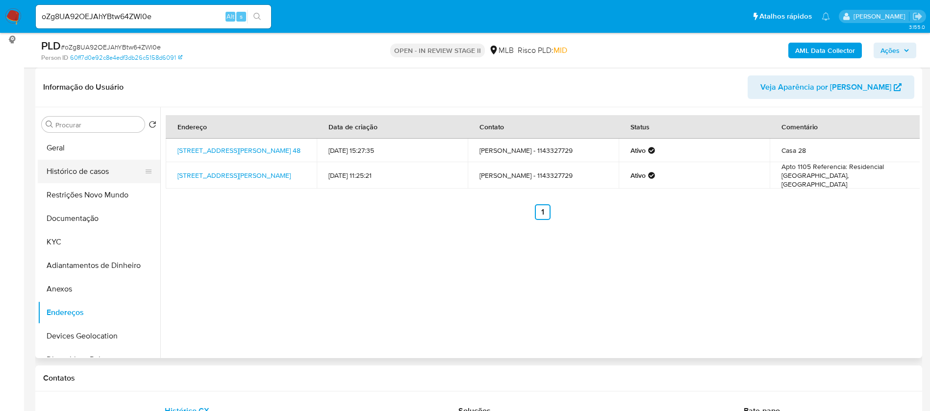
click at [77, 164] on button "Histórico de casos" at bounding box center [95, 172] width 115 height 24
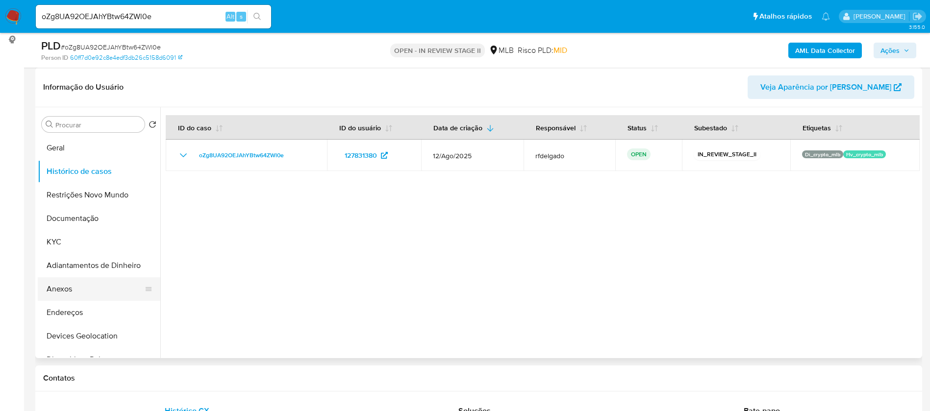
click at [87, 297] on button "Anexos" at bounding box center [95, 290] width 115 height 24
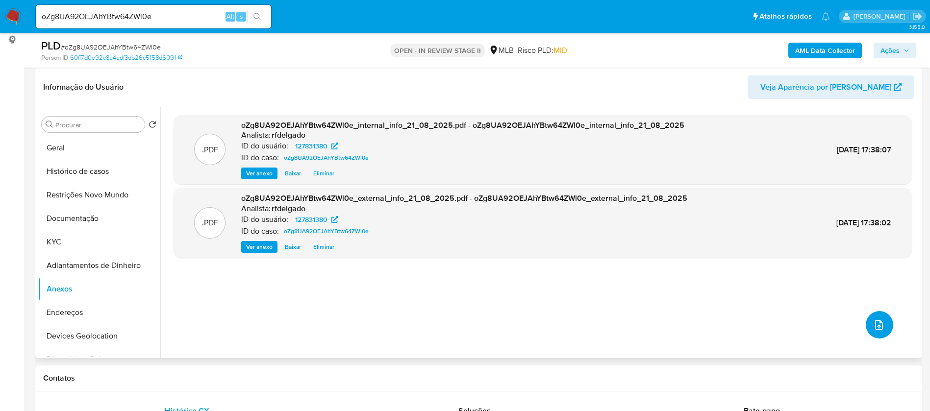
click at [884, 326] on button "upload-file" at bounding box center [879, 324] width 27 height 27
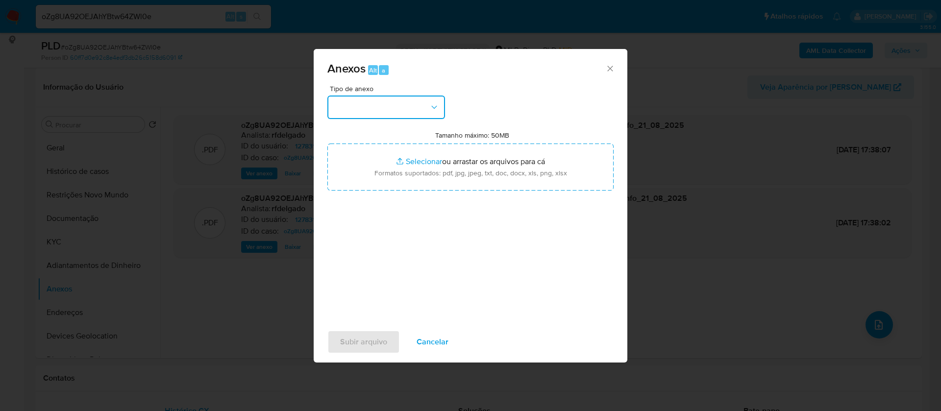
click at [401, 102] on button "button" at bounding box center [387, 108] width 118 height 24
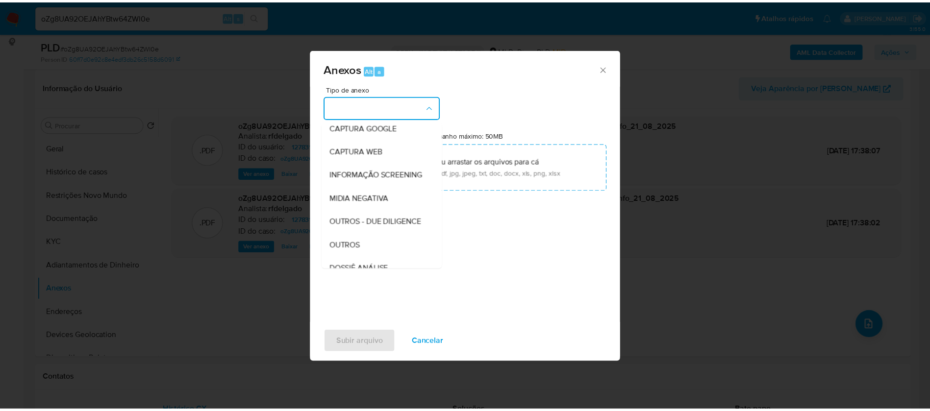
scroll to position [147, 0]
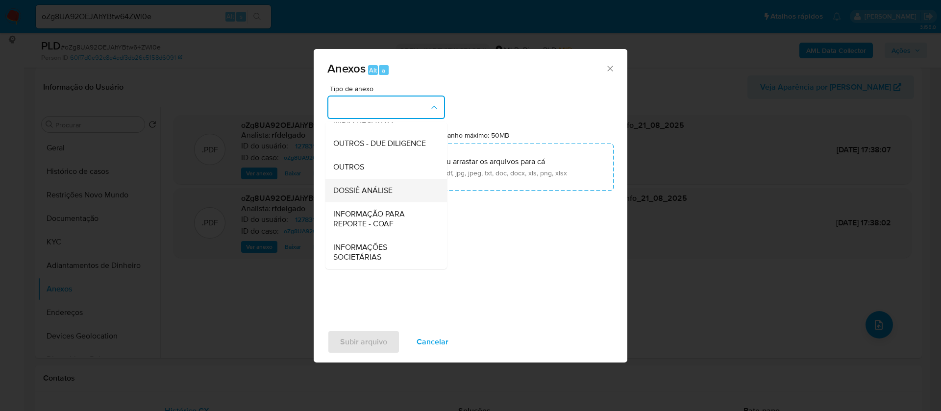
click at [384, 192] on span "DOSSIÊ ANÁLISE" at bounding box center [362, 191] width 59 height 10
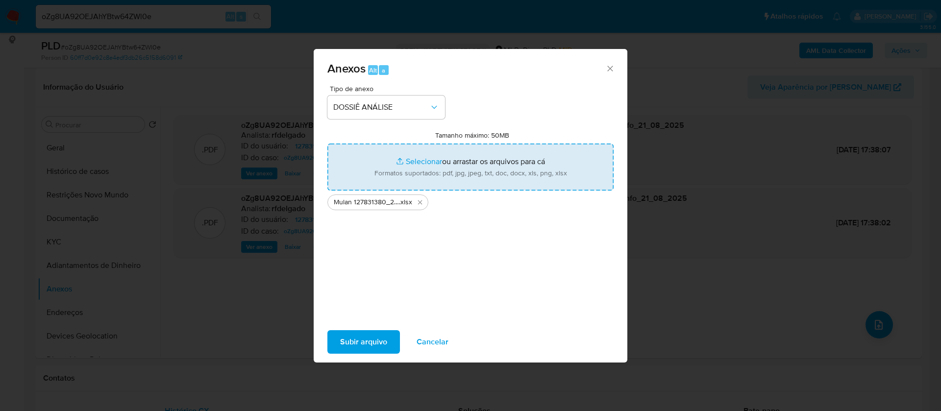
type input "C:\fakepath\SAR - - CPF 34878947004 - LUIZ GUILHERME ROYES DOS SANTOS (1).pdf"
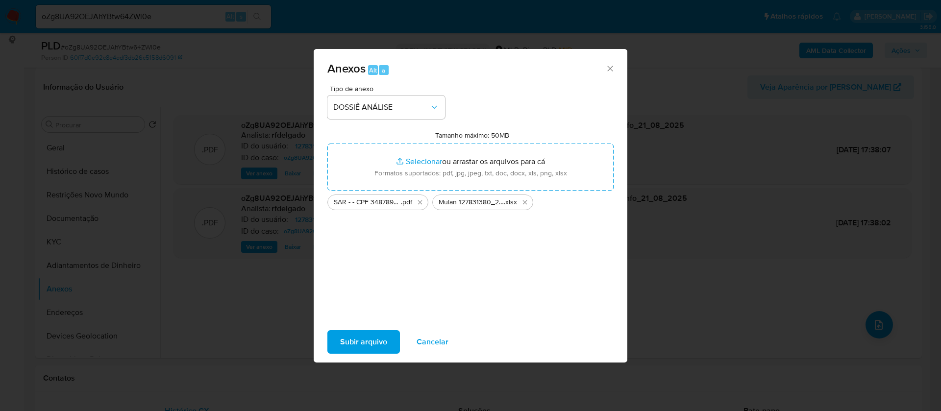
click at [369, 338] on span "Subir arquivo" at bounding box center [363, 342] width 47 height 22
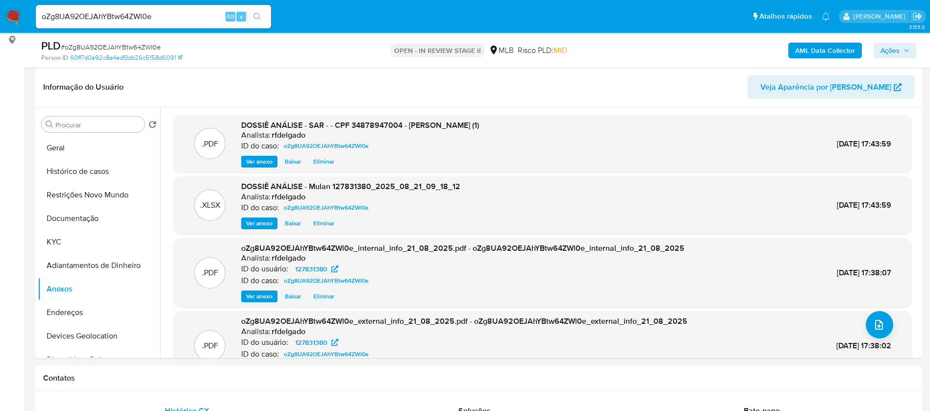
click at [899, 45] on span "Ações" at bounding box center [890, 51] width 19 height 16
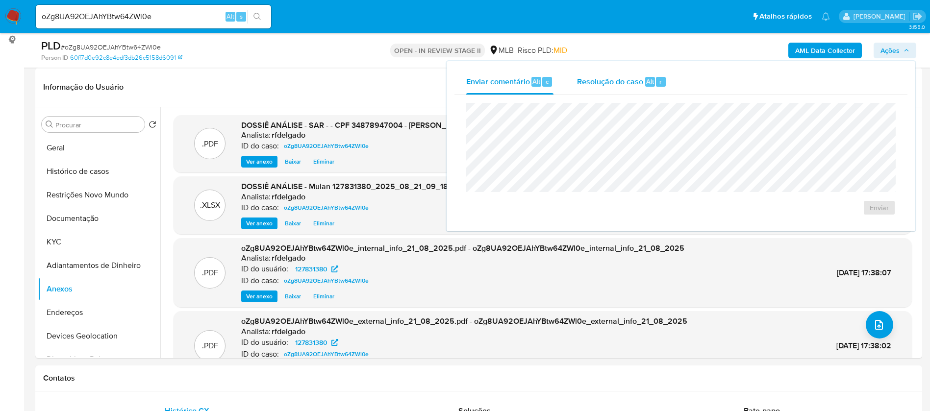
click at [623, 82] on span "Resolução do caso" at bounding box center [610, 81] width 66 height 11
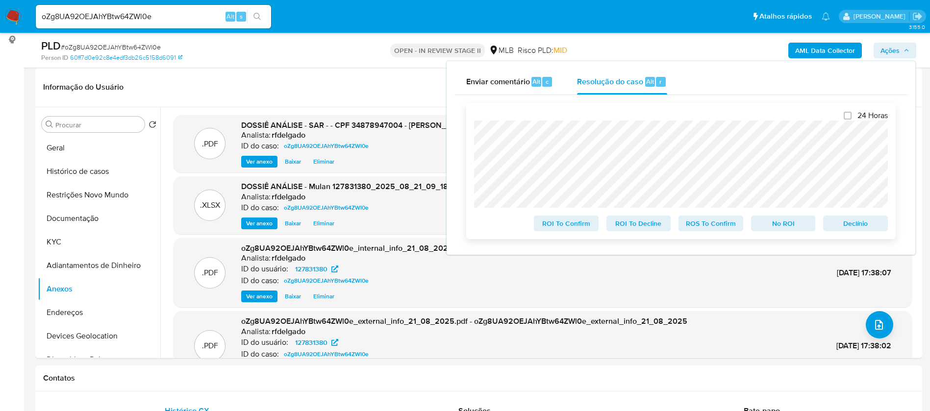
click at [798, 226] on span "No ROI" at bounding box center [783, 224] width 51 height 14
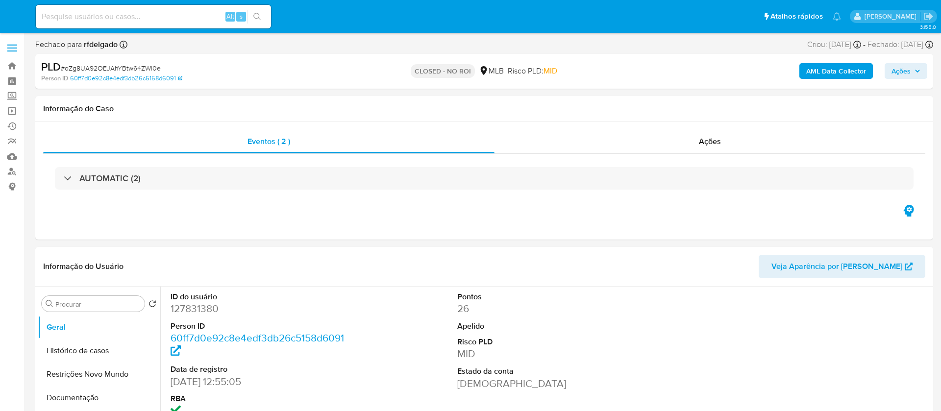
select select "10"
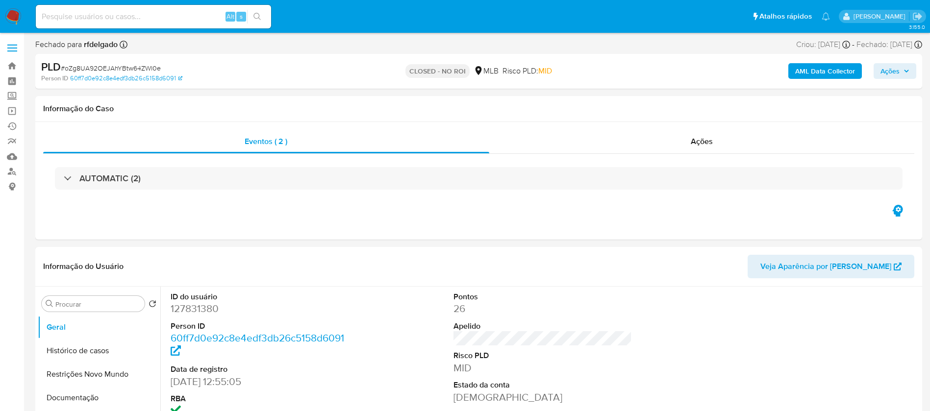
click at [189, 14] on input at bounding box center [153, 16] width 235 height 13
paste input "oPd5rSywSTgThx0ahBhidyGB"
type input "oPd5rSywSTgThx0ahBhidyGB"
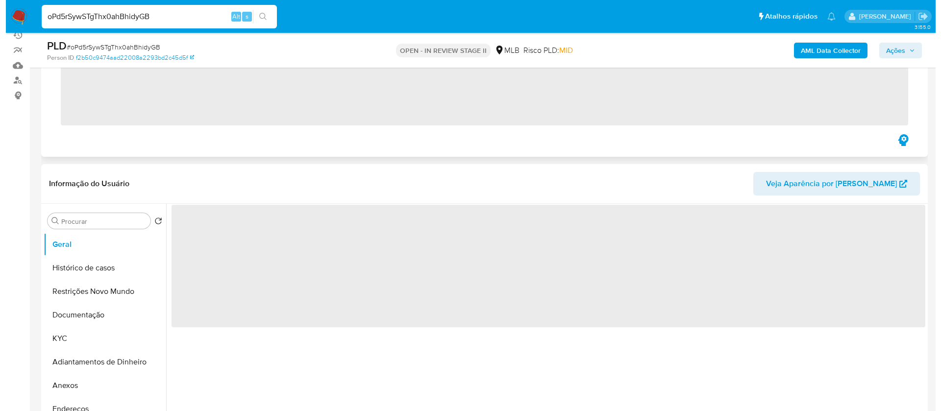
scroll to position [147, 0]
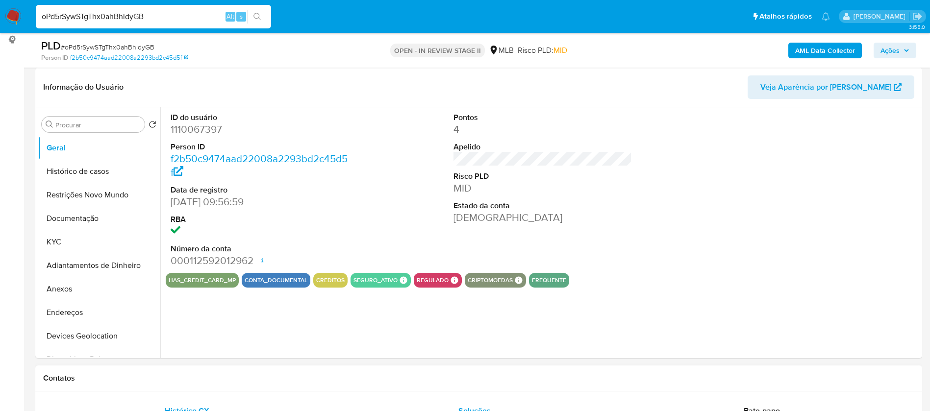
select select "10"
click at [84, 251] on button "KYC" at bounding box center [95, 242] width 115 height 24
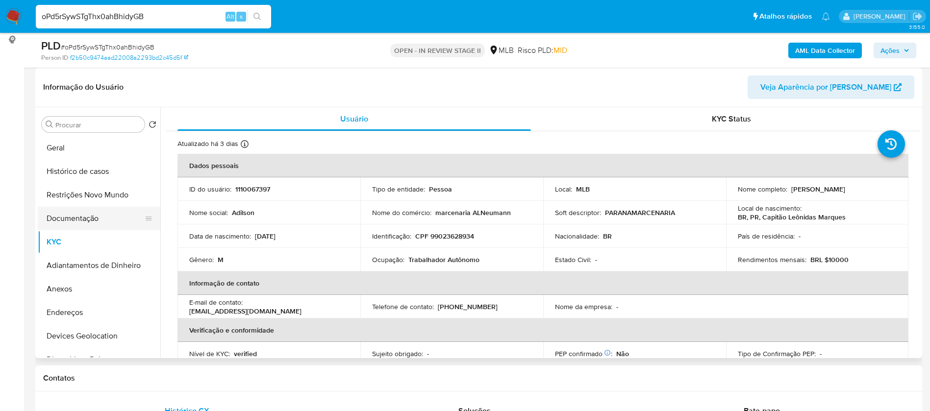
click at [121, 218] on button "Documentação" at bounding box center [95, 219] width 115 height 24
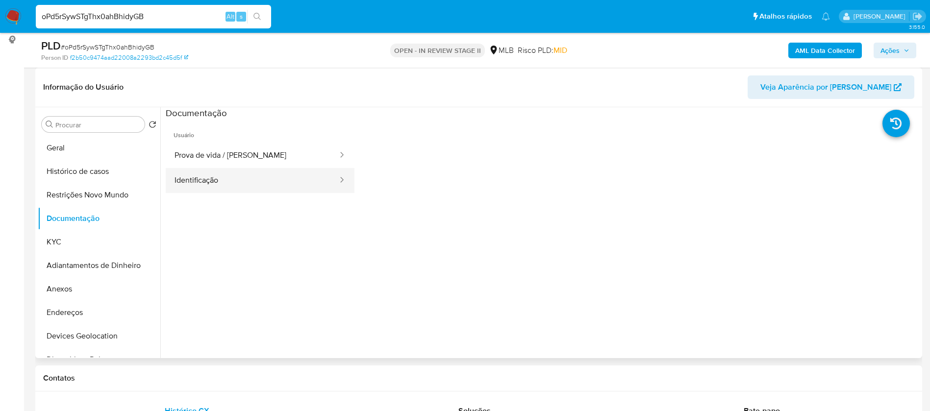
click at [193, 182] on button "Identificação" at bounding box center [252, 180] width 173 height 25
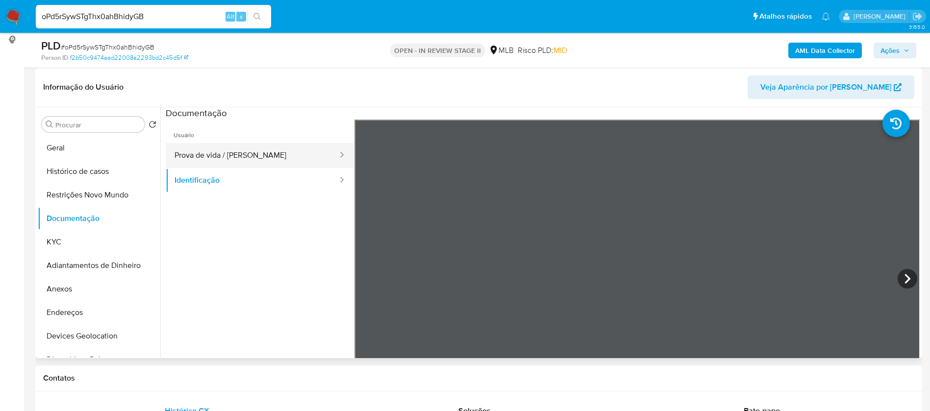
click at [220, 152] on button "Prova de vida / [PERSON_NAME]" at bounding box center [252, 155] width 173 height 25
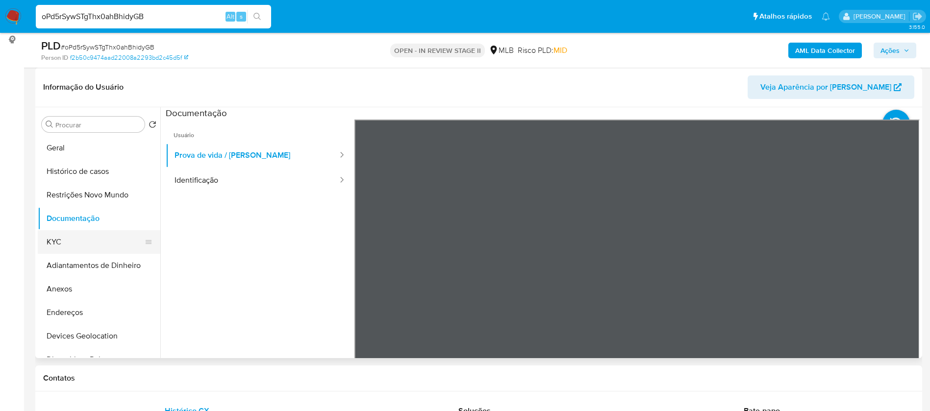
click at [82, 245] on button "KYC" at bounding box center [95, 242] width 115 height 24
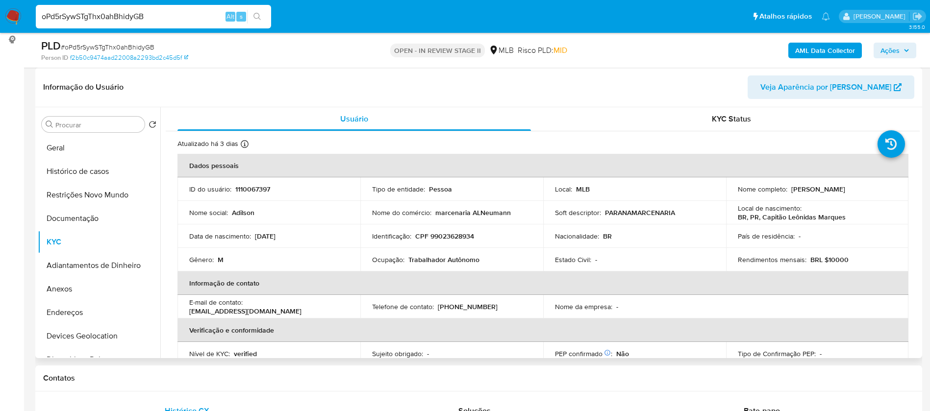
click at [440, 260] on p "Trabalhador Autônomo" at bounding box center [443, 259] width 71 height 9
copy div "Ocupação : Trabalhador Autônomo"
click at [810, 46] on b "AML Data Collector" at bounding box center [825, 51] width 60 height 16
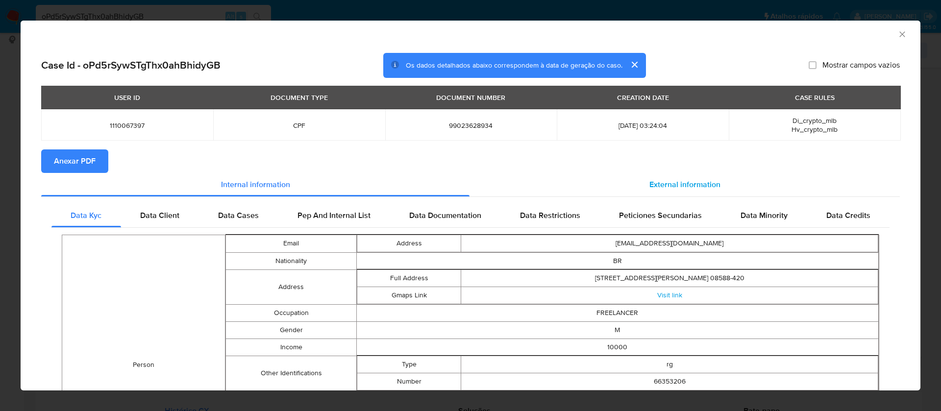
click at [677, 185] on span "External information" at bounding box center [685, 184] width 71 height 11
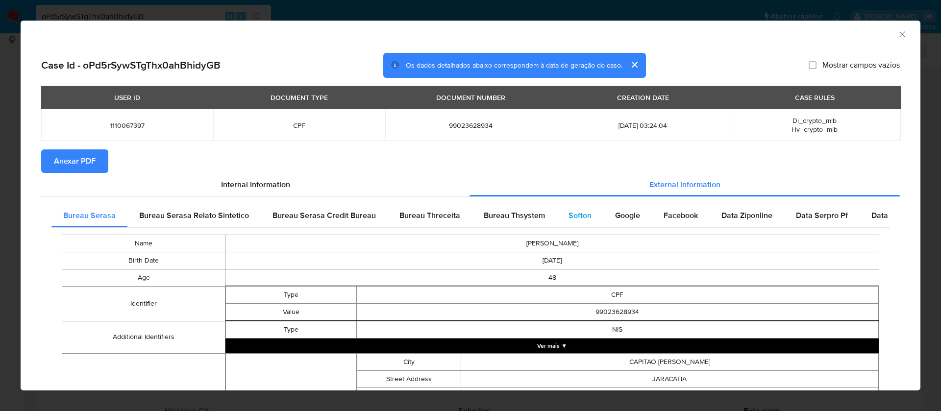
click at [572, 212] on span "Softon" at bounding box center [580, 215] width 23 height 11
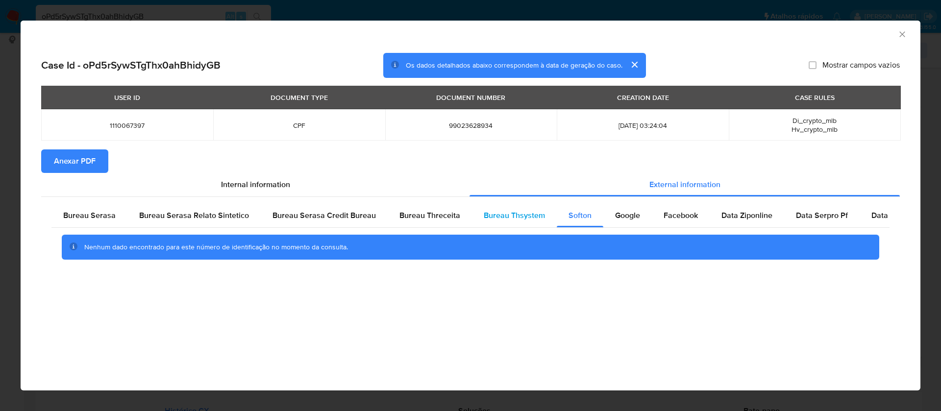
click at [505, 215] on span "Bureau Thsystem" at bounding box center [514, 215] width 61 height 11
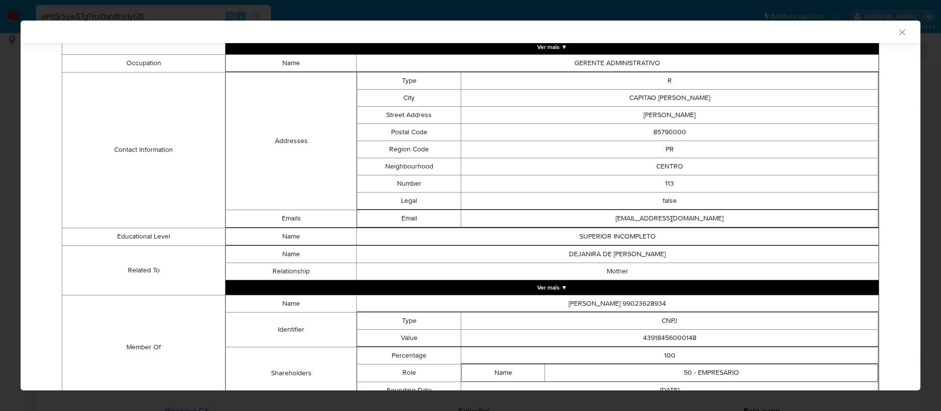
scroll to position [409, 0]
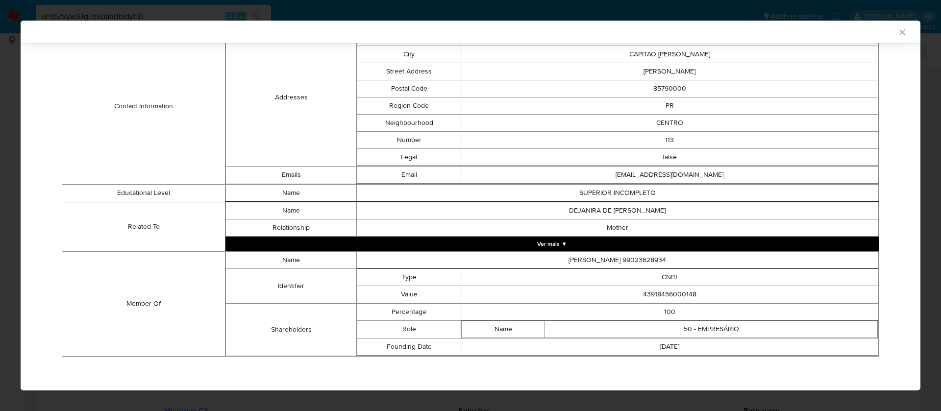
click at [681, 294] on td "43918456000148" at bounding box center [669, 294] width 417 height 17
copy td "43918456000148"
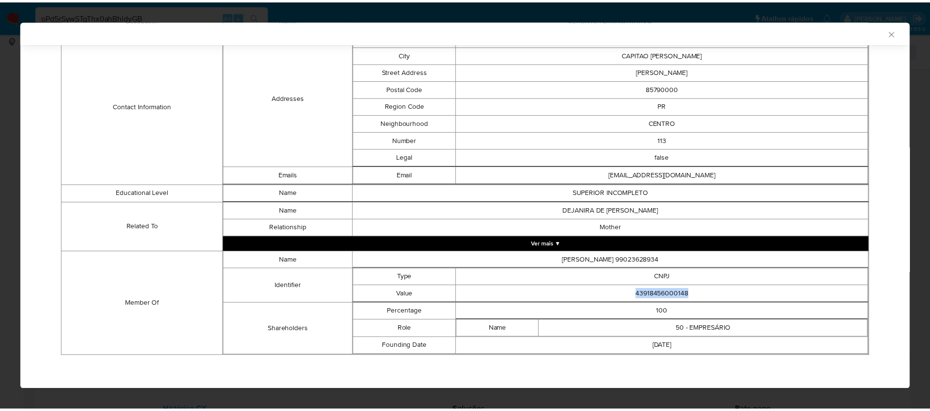
scroll to position [0, 0]
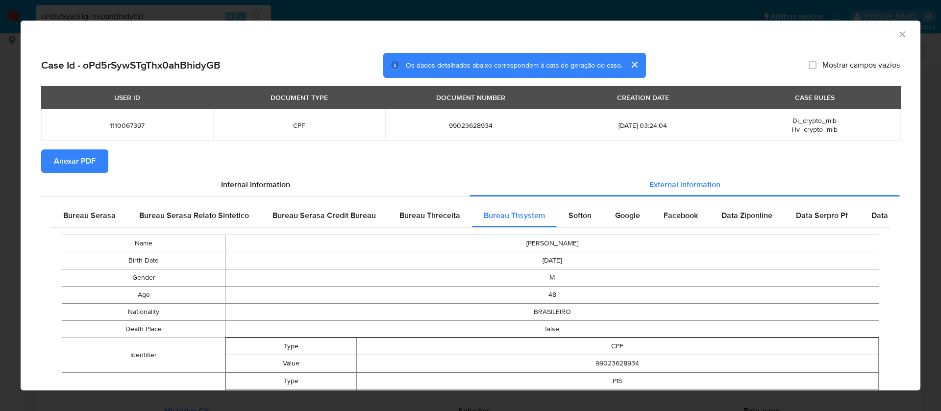
click at [82, 160] on span "Anexar PDF" at bounding box center [75, 162] width 42 height 22
click at [900, 35] on icon "Fechar a janela" at bounding box center [902, 33] width 5 height 5
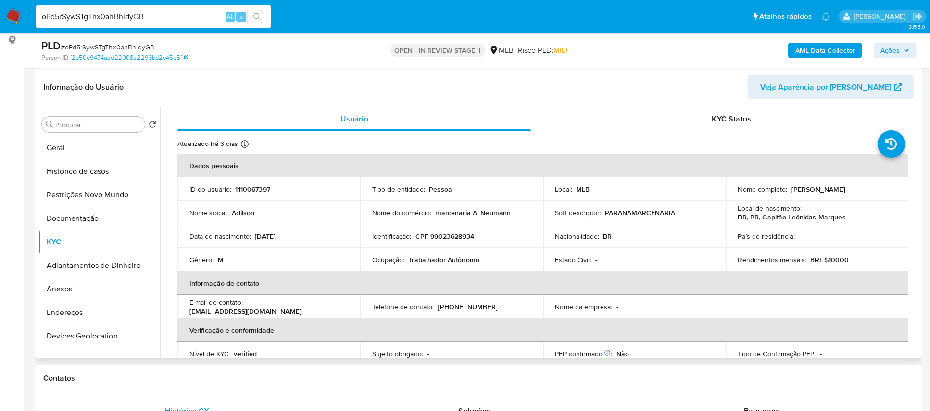
drag, startPoint x: 874, startPoint y: 191, endPoint x: 788, endPoint y: 191, distance: 85.8
click at [787, 191] on div "Nome completo : Adilson de Lima Neumann" at bounding box center [817, 189] width 159 height 9
copy p "[PERSON_NAME] [PERSON_NAME]"
click at [254, 186] on p "1110067397" at bounding box center [252, 189] width 35 height 9
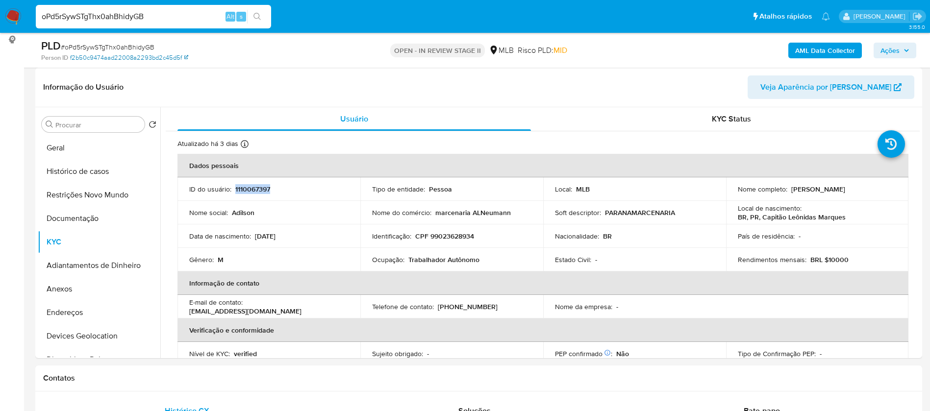
copy p "1110067397"
click at [66, 138] on button "Geral" at bounding box center [95, 148] width 115 height 24
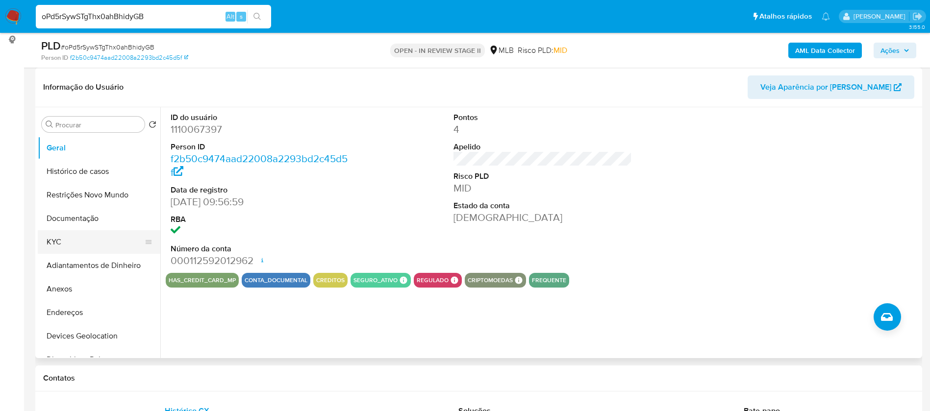
click at [85, 240] on button "KYC" at bounding box center [95, 242] width 115 height 24
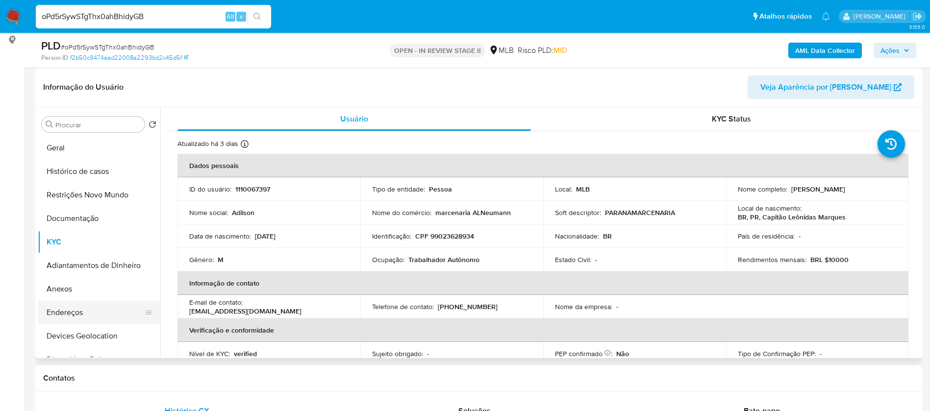
click at [109, 317] on button "Endereços" at bounding box center [95, 313] width 115 height 24
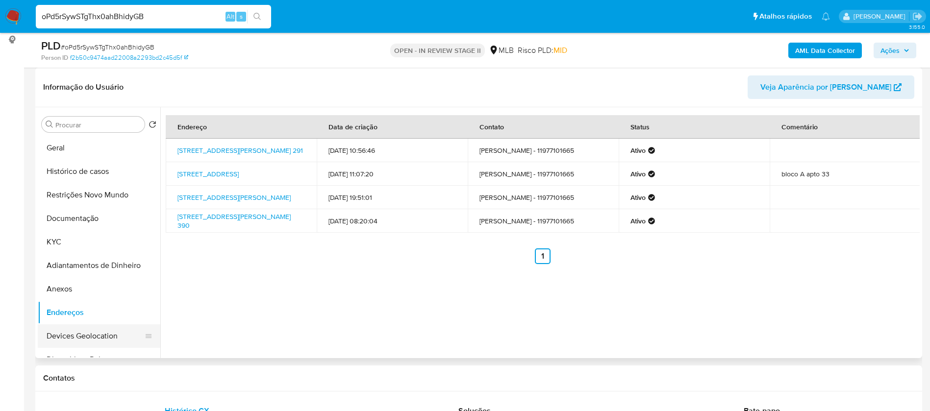
click at [105, 334] on button "Devices Geolocation" at bounding box center [95, 337] width 115 height 24
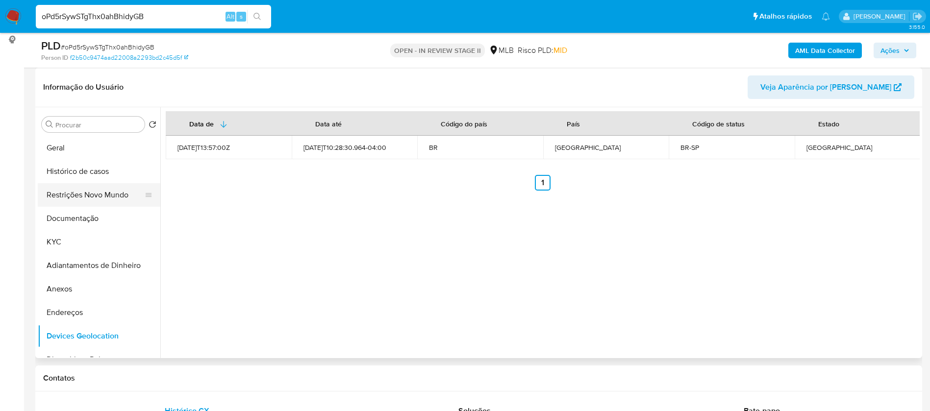
click at [106, 198] on button "Restrições Novo Mundo" at bounding box center [95, 195] width 115 height 24
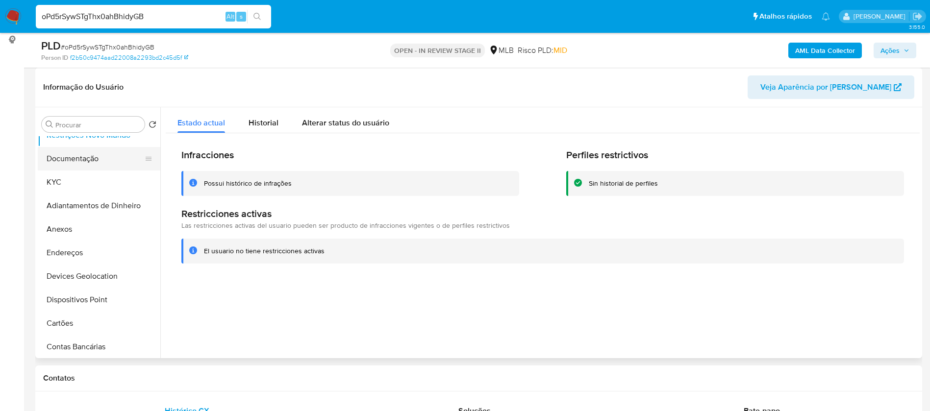
scroll to position [74, 0]
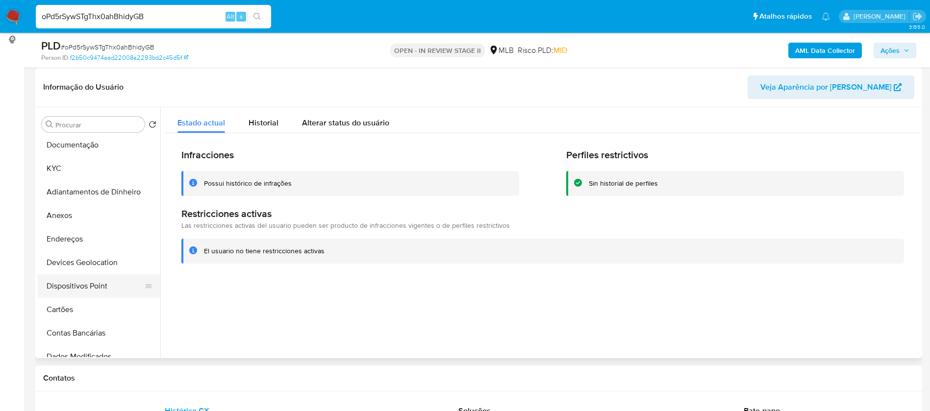
click at [110, 285] on button "Dispositivos Point" at bounding box center [95, 287] width 115 height 24
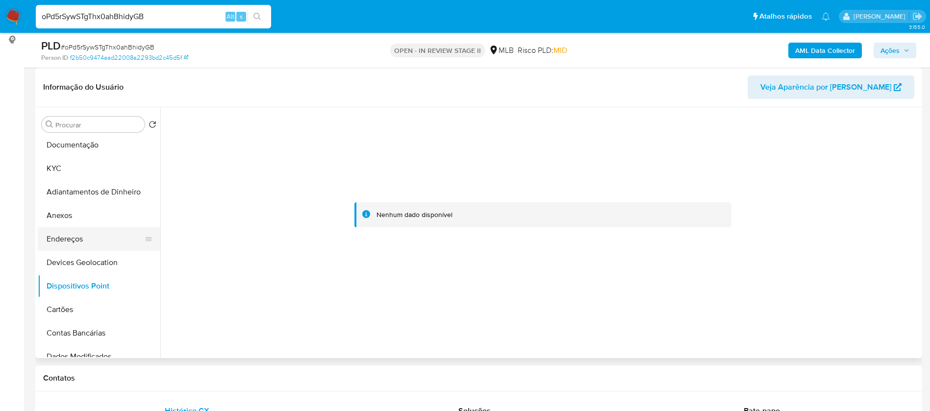
click at [83, 243] on button "Endereços" at bounding box center [95, 240] width 115 height 24
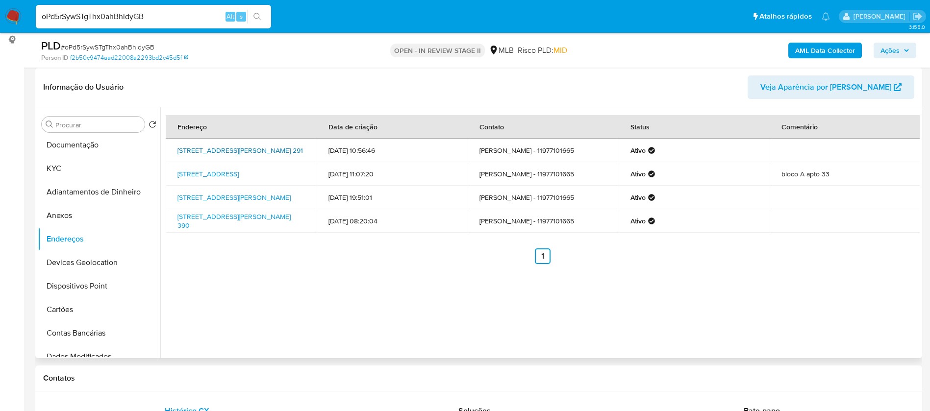
click at [281, 146] on link "Rua Paulo De Faria 291, Itaquaquecetuba, São Paulo, 08588410, Brasil 291" at bounding box center [240, 151] width 126 height 10
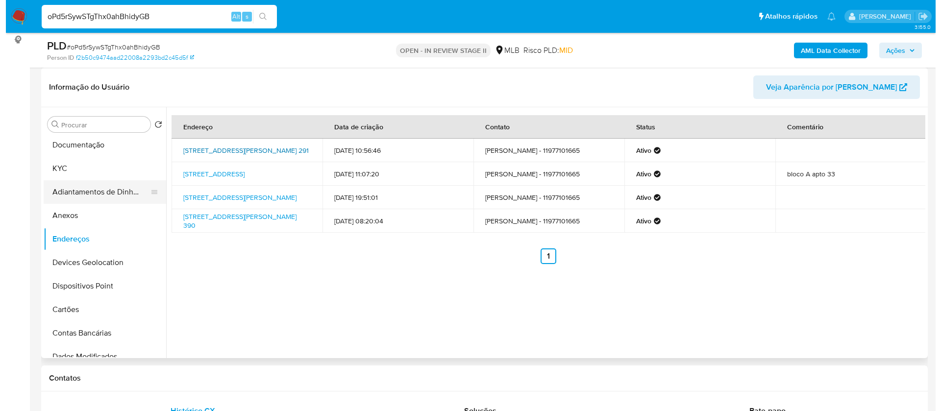
scroll to position [0, 0]
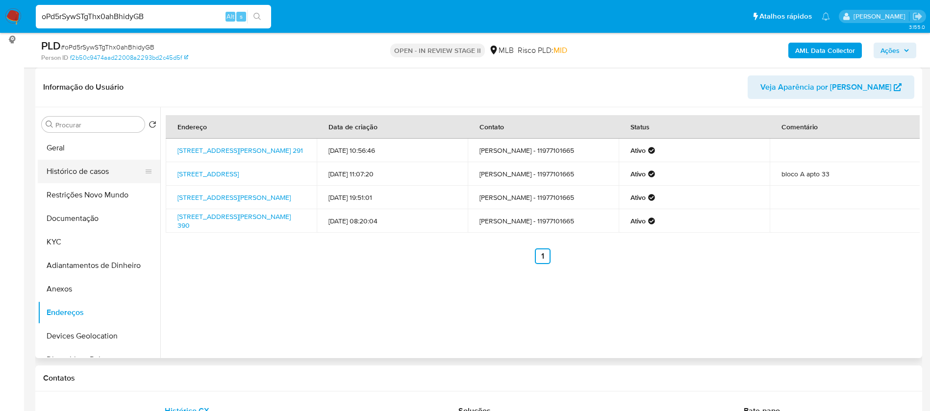
click at [91, 170] on button "Histórico de casos" at bounding box center [95, 172] width 115 height 24
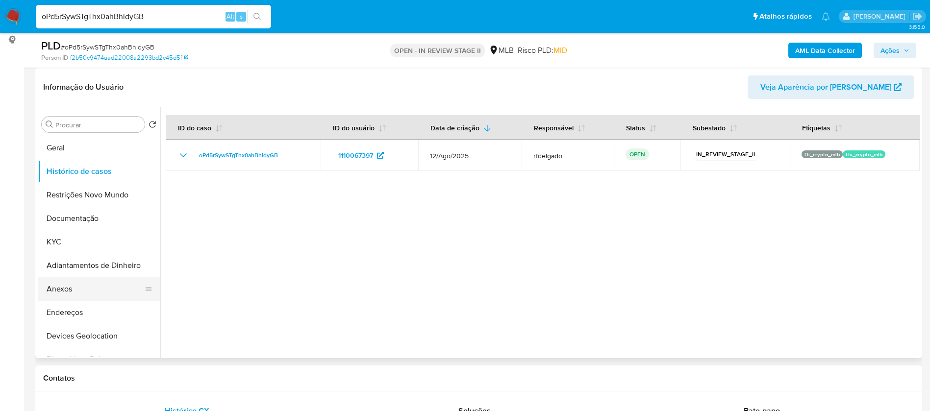
click at [96, 290] on button "Anexos" at bounding box center [95, 290] width 115 height 24
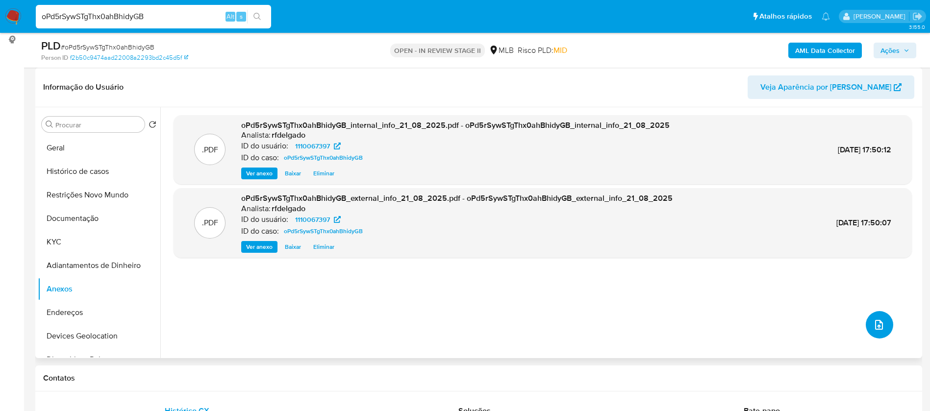
click at [873, 318] on button "upload-file" at bounding box center [879, 324] width 27 height 27
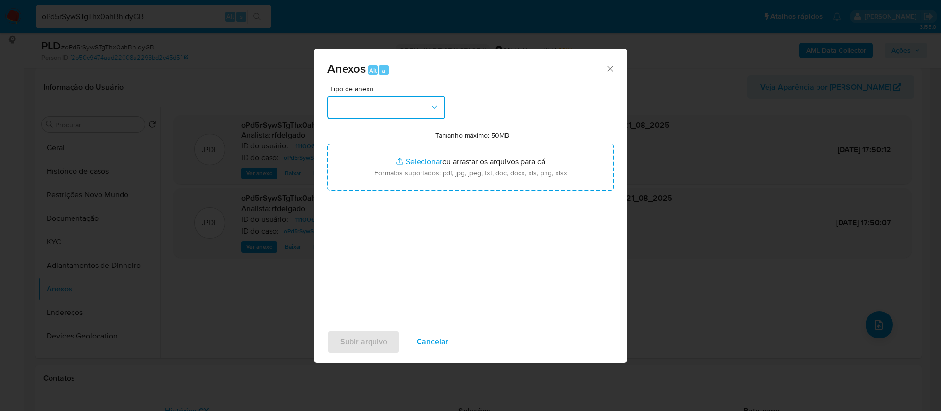
click at [419, 101] on button "button" at bounding box center [387, 108] width 118 height 24
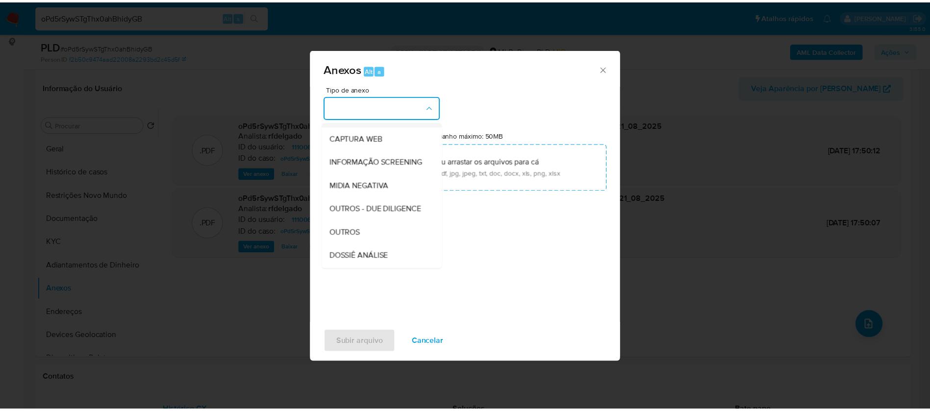
scroll to position [147, 0]
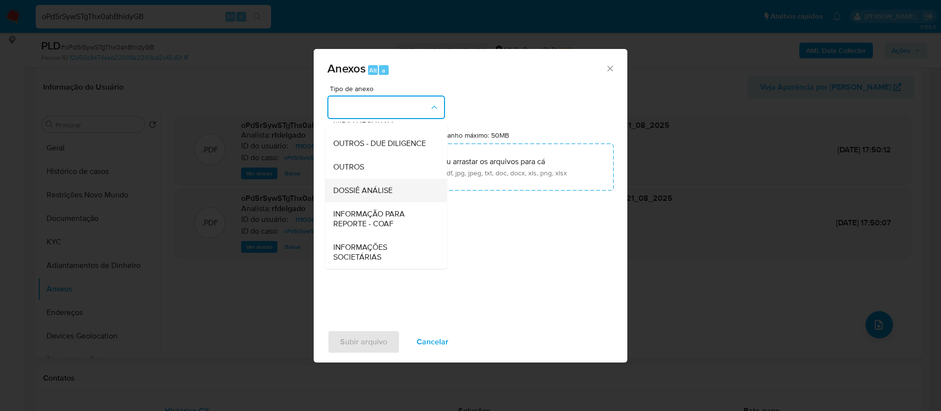
click at [398, 190] on div "DOSSIÊ ANÁLISE" at bounding box center [383, 191] width 100 height 24
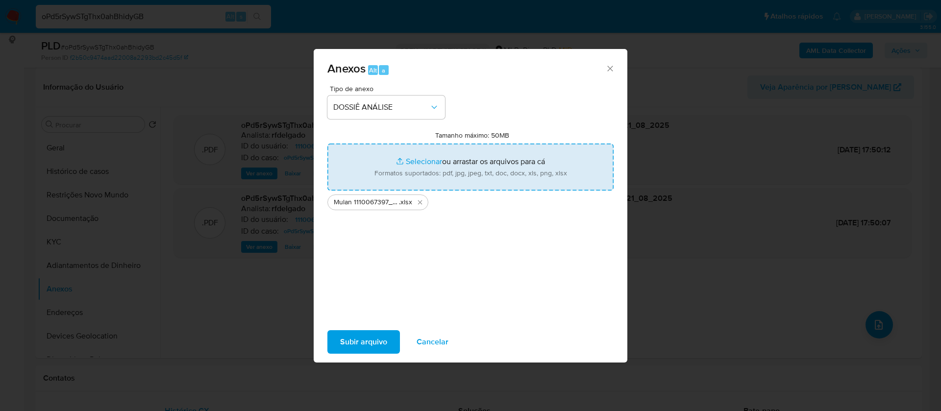
type input "C:\fakepath\SAR - - CPF 99023628934 - ADILSON DE LIMA NEUMANN.pdf"
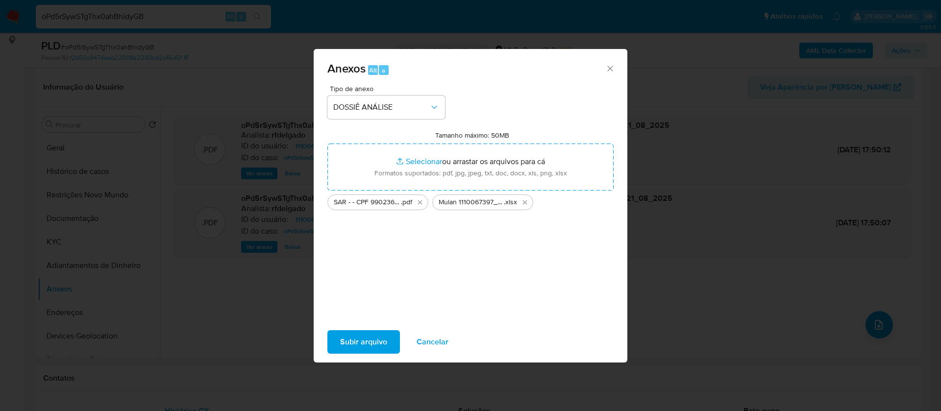
click at [380, 342] on span "Subir arquivo" at bounding box center [363, 342] width 47 height 22
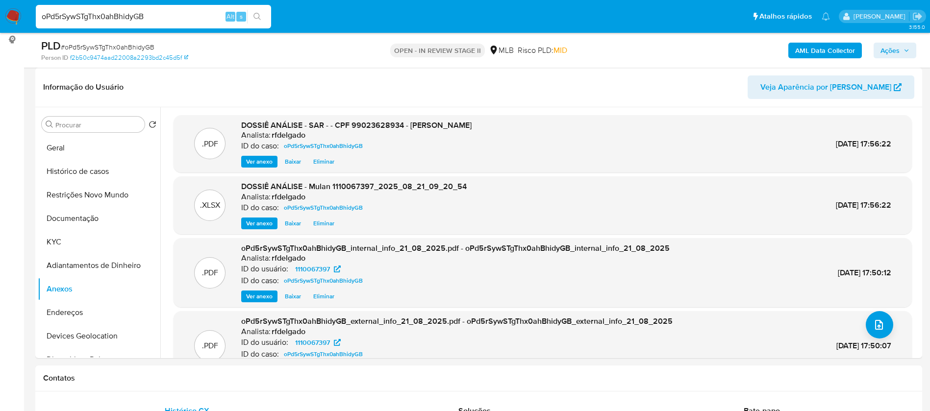
click at [893, 49] on span "Ações" at bounding box center [890, 51] width 19 height 16
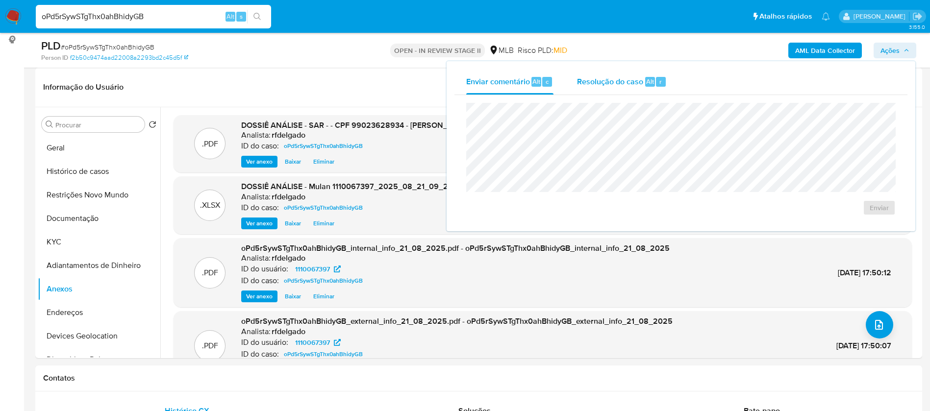
click at [633, 87] on div "Resolução do caso Alt r" at bounding box center [622, 81] width 90 height 25
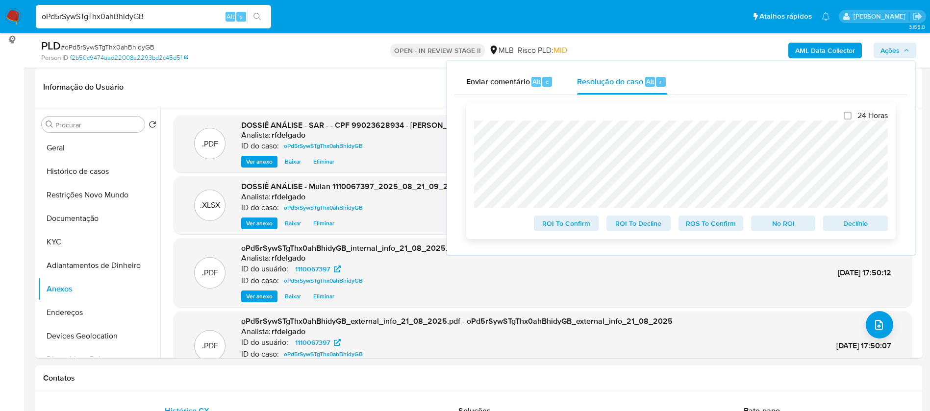
click at [794, 226] on span "No ROI" at bounding box center [783, 224] width 51 height 14
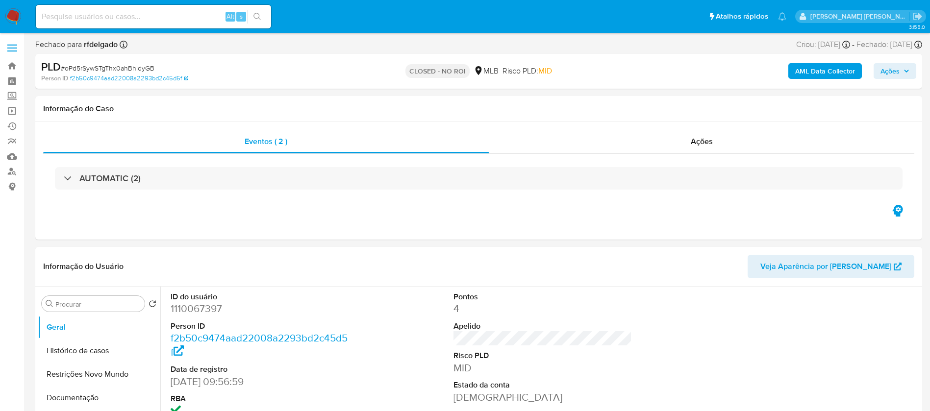
select select "10"
click at [214, 16] on input at bounding box center [153, 16] width 235 height 13
paste input "Ik3xY0eAU5Kny7jGokXKG9cr"
type input "Ik3xY0eAU5Kny7jGokXKG9cr"
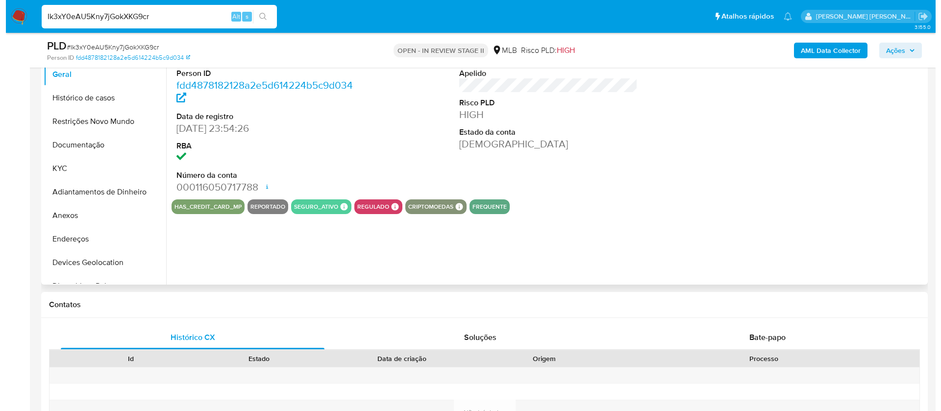
scroll to position [147, 0]
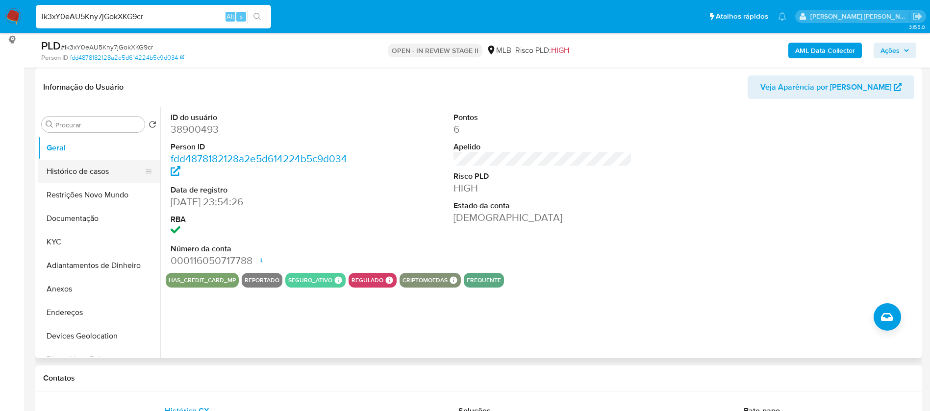
select select "10"
click at [92, 171] on button "Histórico de casos" at bounding box center [95, 172] width 115 height 24
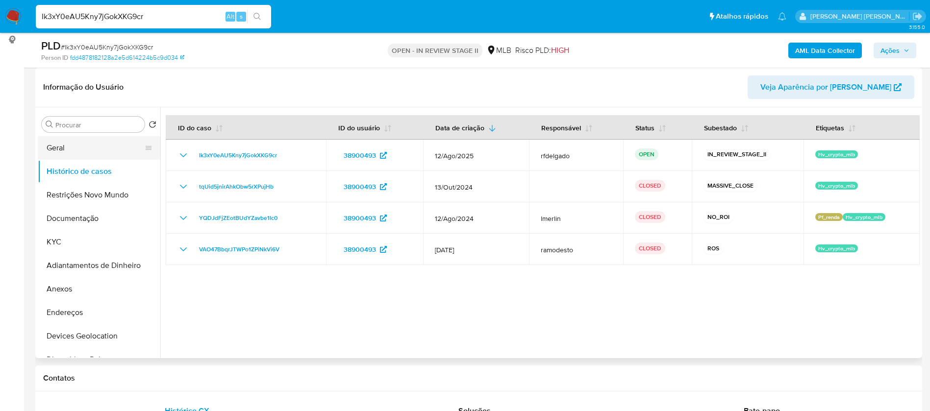
click at [78, 143] on button "Geral" at bounding box center [95, 148] width 115 height 24
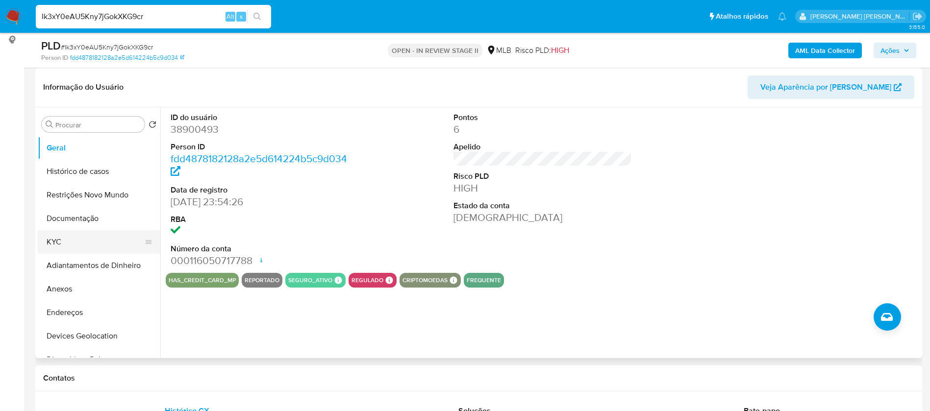
click at [69, 239] on button "KYC" at bounding box center [95, 242] width 115 height 24
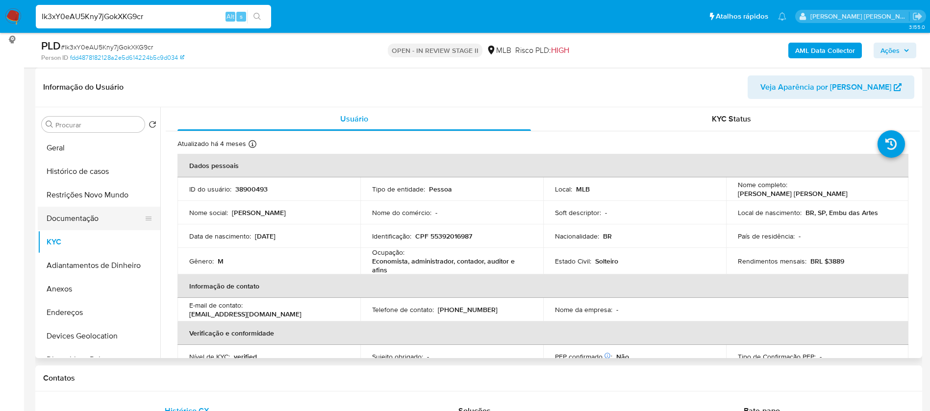
click at [107, 220] on button "Documentação" at bounding box center [95, 219] width 115 height 24
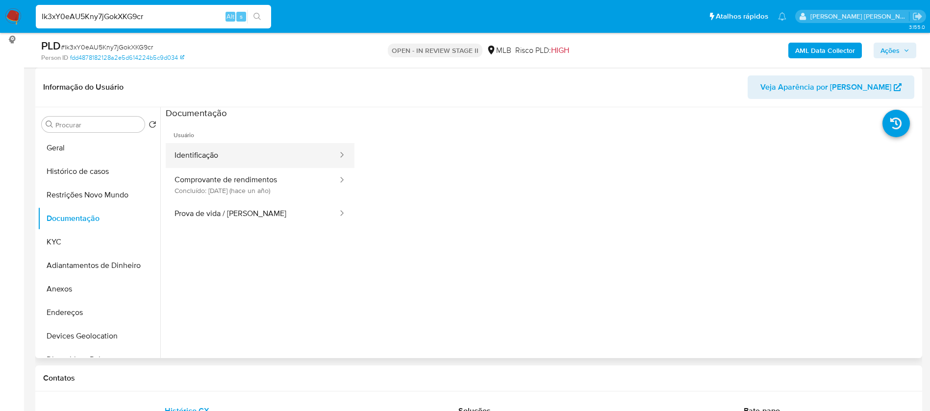
click at [262, 159] on button "Identificação" at bounding box center [252, 155] width 173 height 25
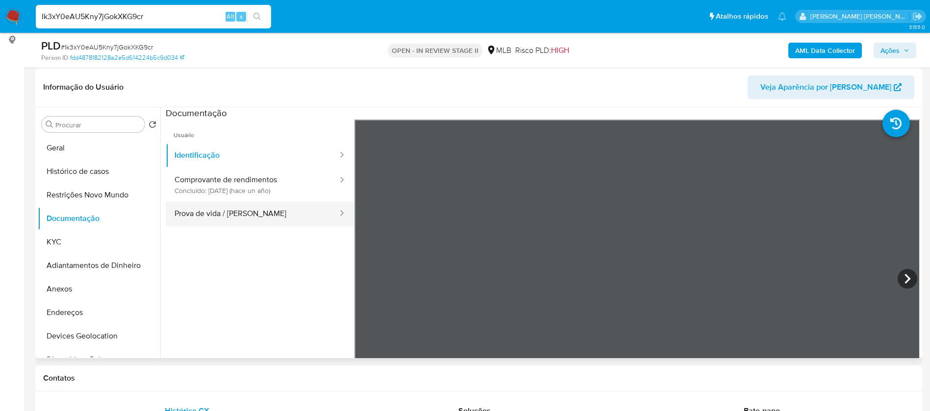
click at [288, 208] on button "Prova de vida / Selfie" at bounding box center [252, 214] width 173 height 25
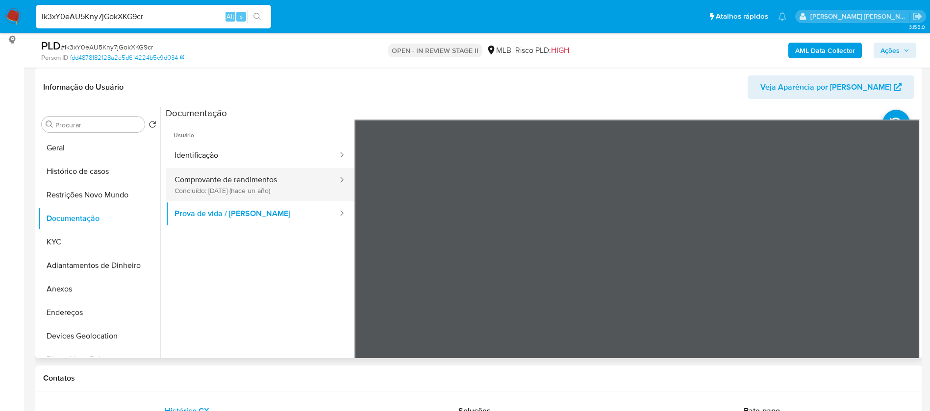
click at [295, 187] on button "Comprovante de rendimentos Concluído: 09/06/2024 (hace un año)" at bounding box center [252, 184] width 173 height 33
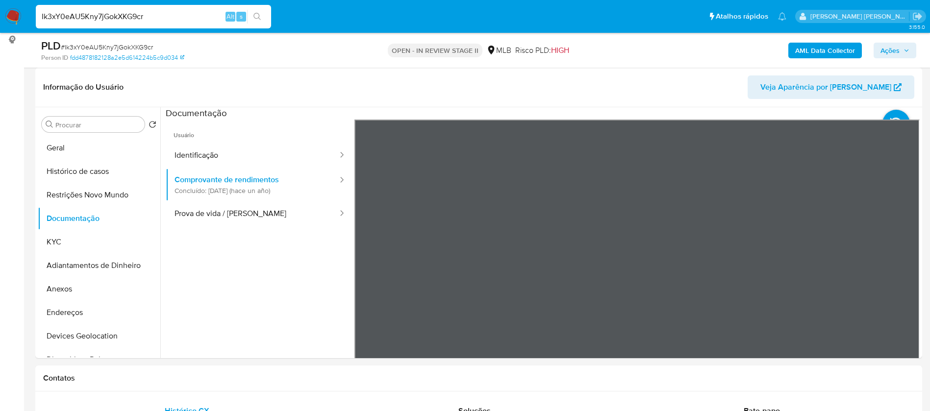
click at [69, 239] on button "KYC" at bounding box center [95, 242] width 115 height 24
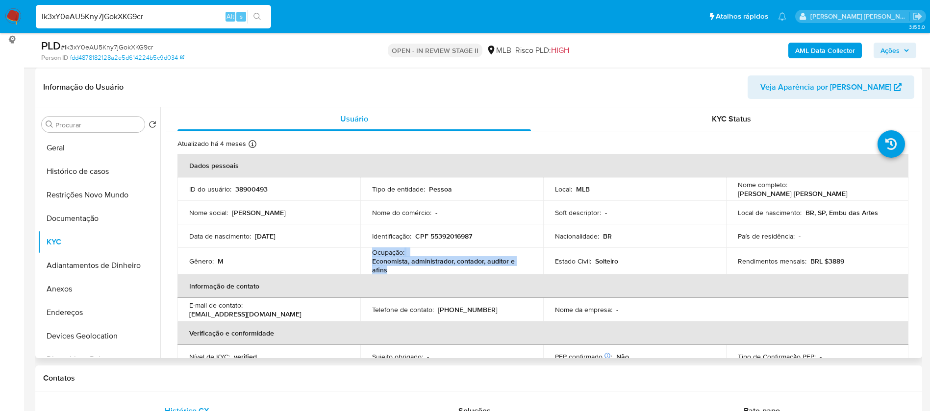
drag, startPoint x: 388, startPoint y: 269, endPoint x: 364, endPoint y: 252, distance: 29.9
click at [364, 252] on td "Ocupação : Economista, administrador, contador, auditor e afins" at bounding box center [451, 261] width 183 height 26
copy div "Ocupação : Economista, administrador, contador, auditor e afins"
click at [826, 52] on b "AML Data Collector" at bounding box center [825, 51] width 60 height 16
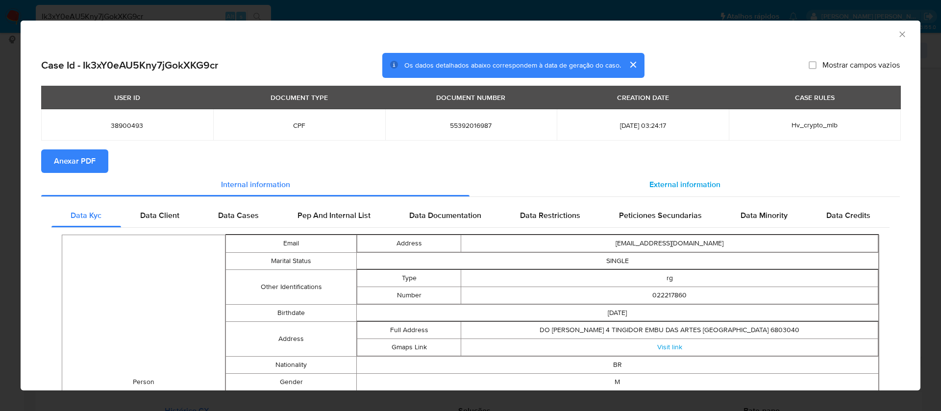
click at [687, 186] on span "External information" at bounding box center [685, 184] width 71 height 11
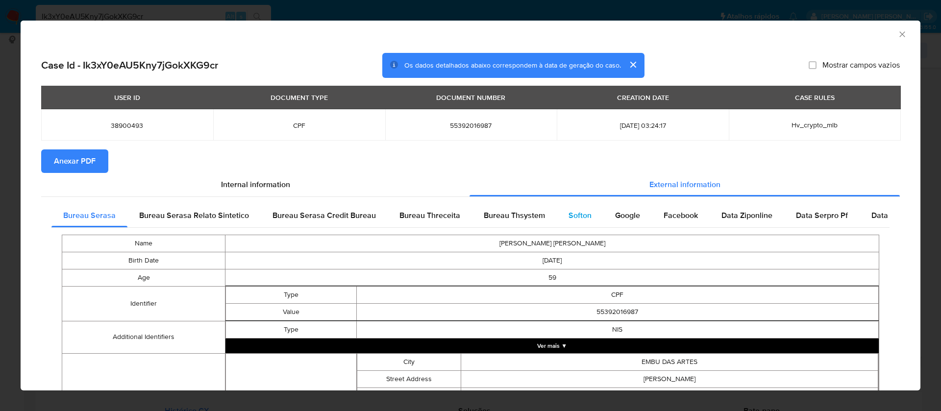
click at [578, 214] on span "Softon" at bounding box center [580, 215] width 23 height 11
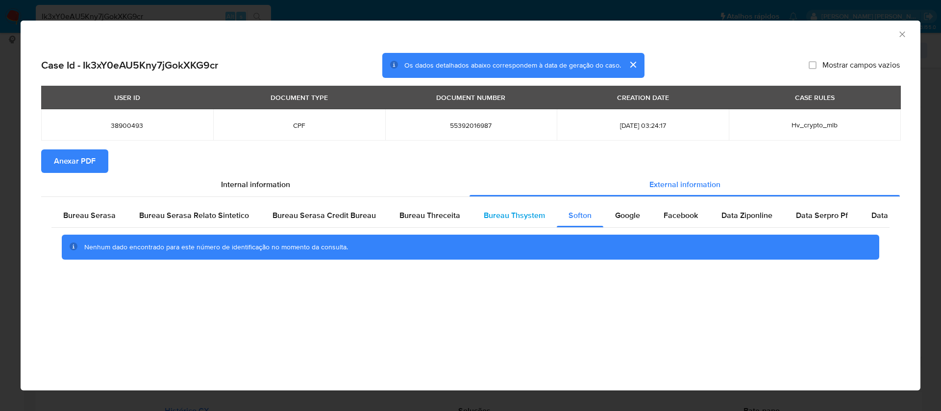
click at [513, 214] on span "Bureau Thsystem" at bounding box center [514, 215] width 61 height 11
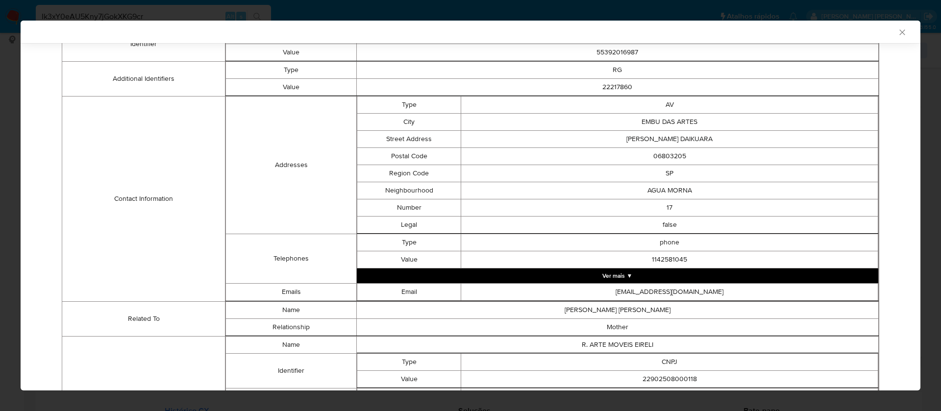
scroll to position [392, 0]
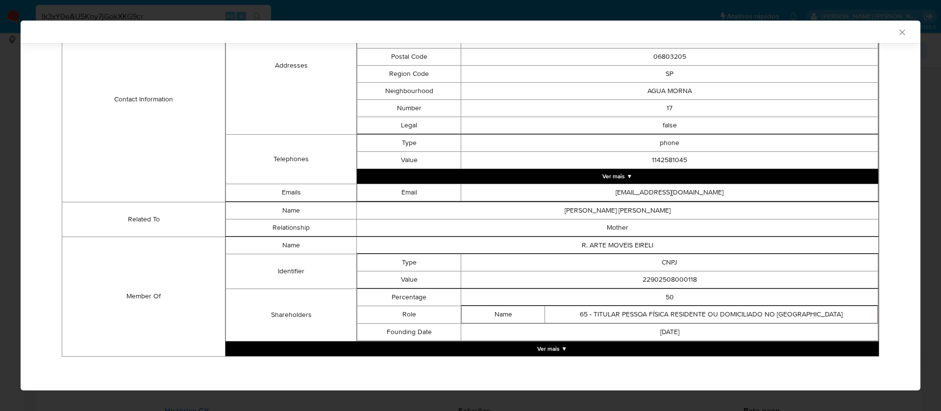
click at [679, 278] on td "22902508000118" at bounding box center [669, 279] width 417 height 17
copy td "22902508000118"
click at [550, 347] on button "Ver mais ▼" at bounding box center [553, 349] width 654 height 15
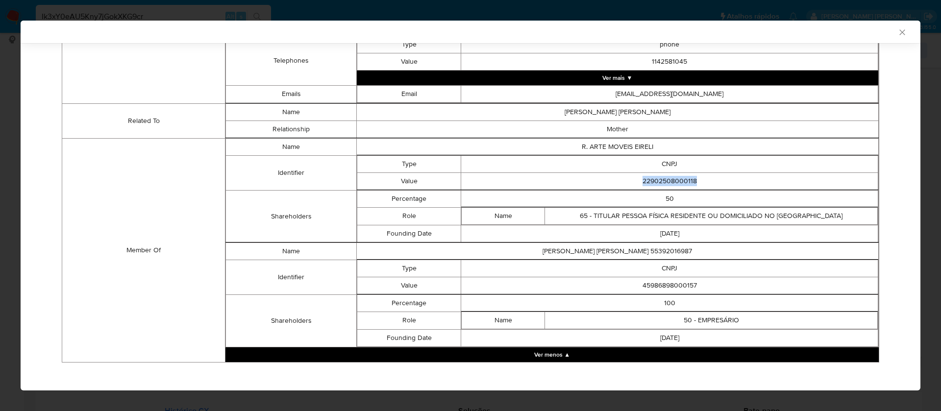
scroll to position [496, 0]
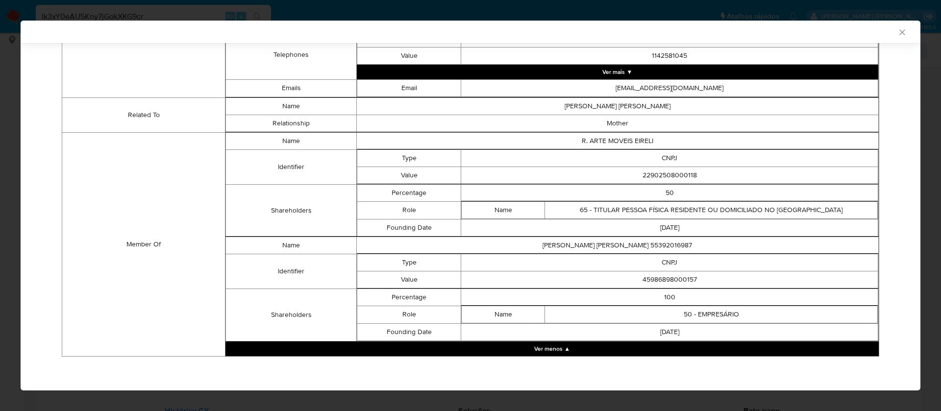
click at [677, 278] on td "45986898000157" at bounding box center [669, 279] width 417 height 17
copy td "45986898000157"
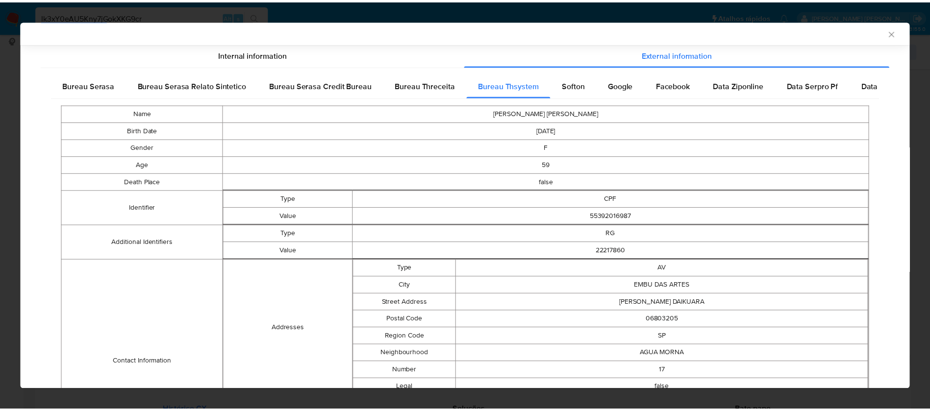
scroll to position [0, 0]
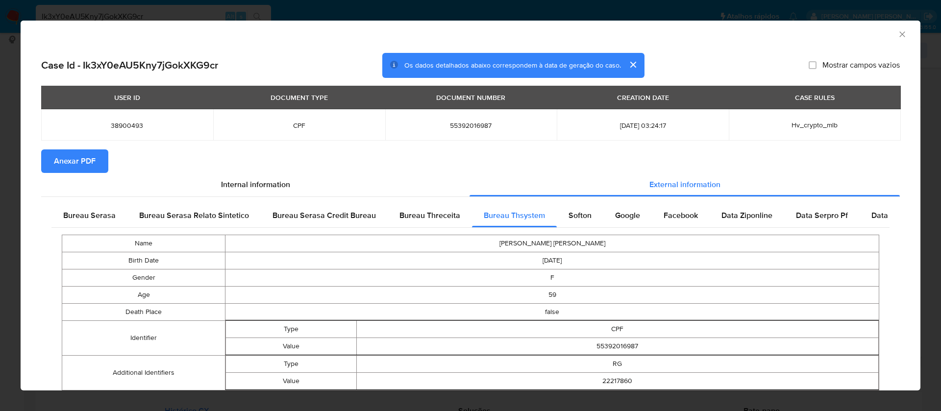
click at [68, 162] on span "Anexar PDF" at bounding box center [75, 162] width 42 height 22
click at [898, 33] on icon "Fechar a janela" at bounding box center [903, 34] width 10 height 10
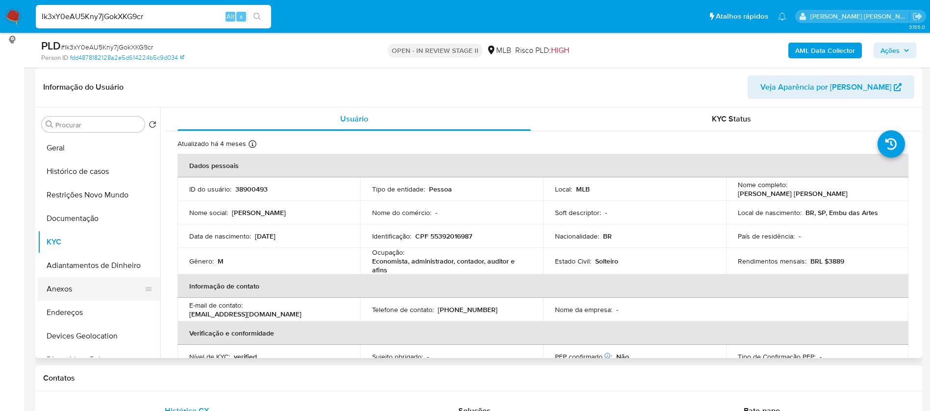
click at [101, 292] on button "Anexos" at bounding box center [95, 290] width 115 height 24
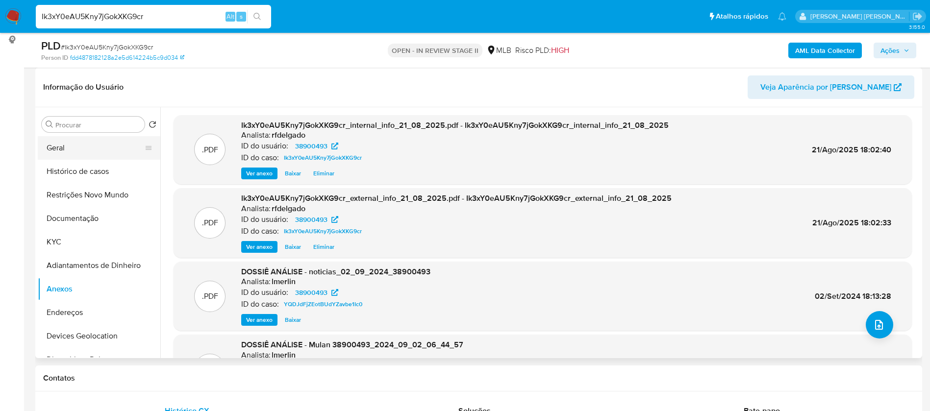
click at [85, 148] on button "Geral" at bounding box center [95, 148] width 115 height 24
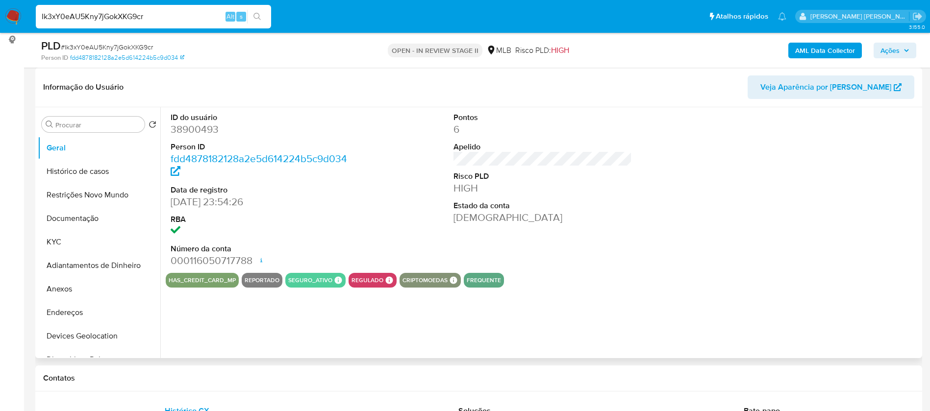
click at [204, 129] on dd "38900493" at bounding box center [260, 130] width 179 height 14
copy dd "38900493"
click at [54, 241] on button "KYC" at bounding box center [95, 242] width 115 height 24
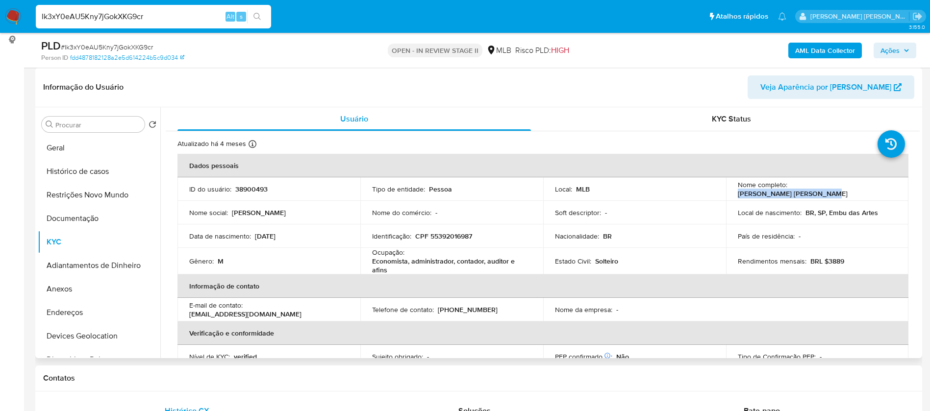
drag, startPoint x: 869, startPoint y: 187, endPoint x: 787, endPoint y: 191, distance: 82.0
click at [787, 191] on div "Nome completo : Angelin Fermiano da Silva" at bounding box center [817, 189] width 159 height 18
copy p "Angelin Fermiano da Silva"
click at [257, 187] on p "38900493" at bounding box center [251, 189] width 32 height 9
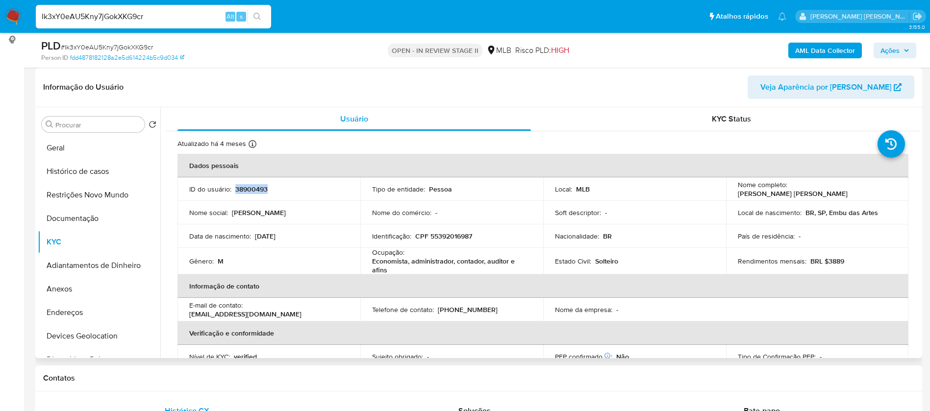
copy p "38900493"
click at [103, 147] on button "Geral" at bounding box center [95, 148] width 115 height 24
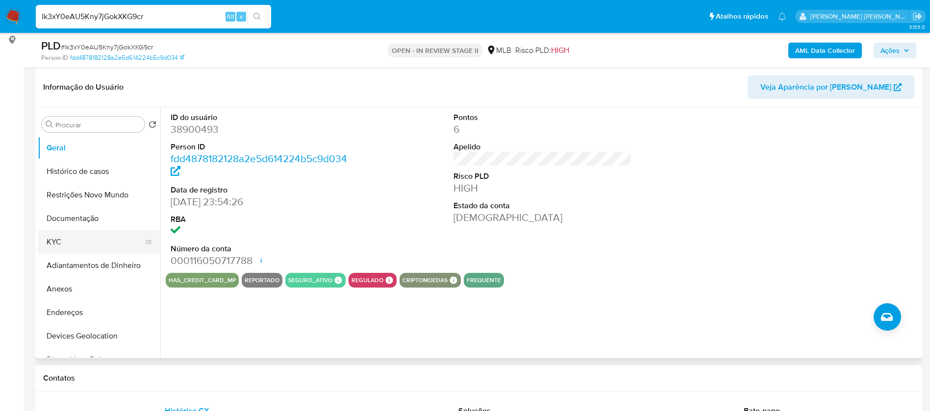
click at [86, 239] on button "KYC" at bounding box center [95, 242] width 115 height 24
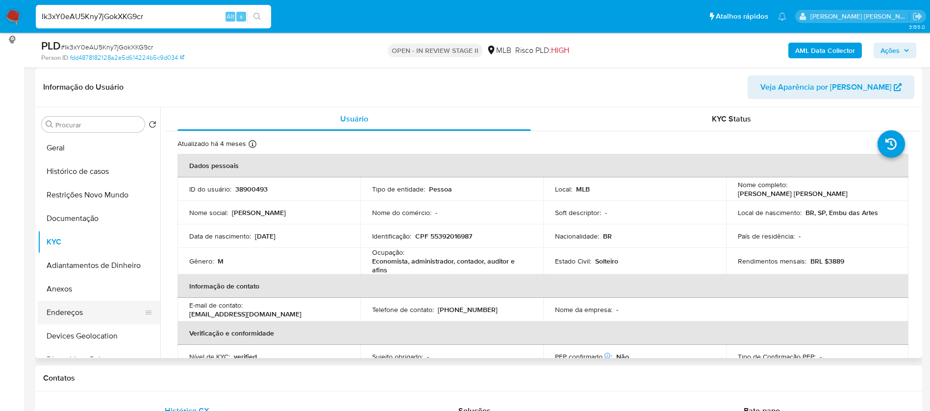
click at [97, 324] on button "Endereços" at bounding box center [95, 313] width 115 height 24
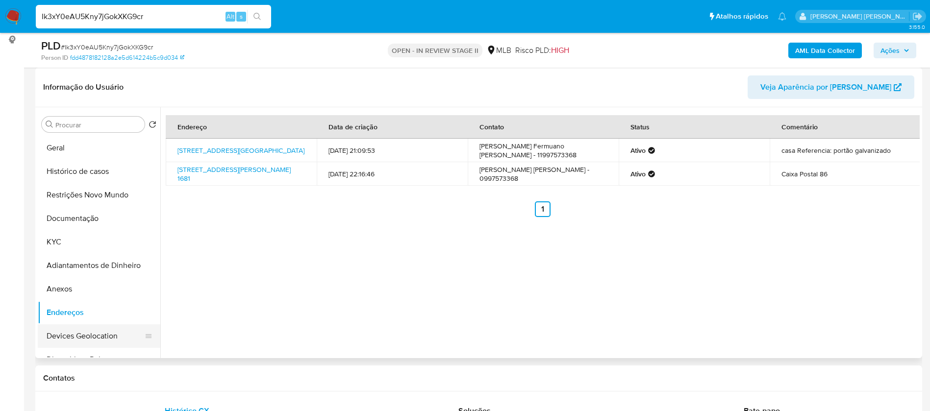
click at [99, 336] on button "Devices Geolocation" at bounding box center [95, 337] width 115 height 24
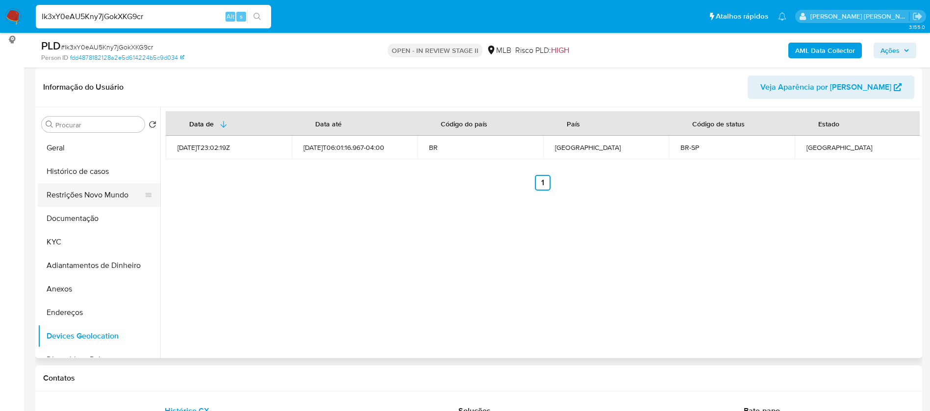
click at [110, 192] on button "Restrições Novo Mundo" at bounding box center [95, 195] width 115 height 24
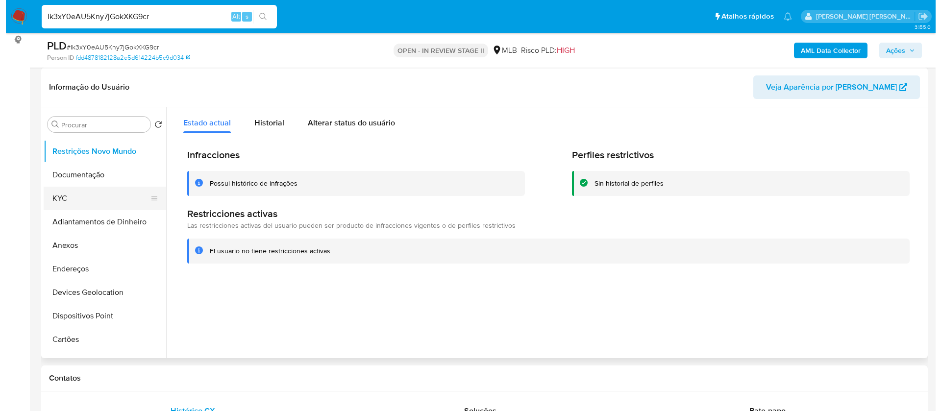
scroll to position [74, 0]
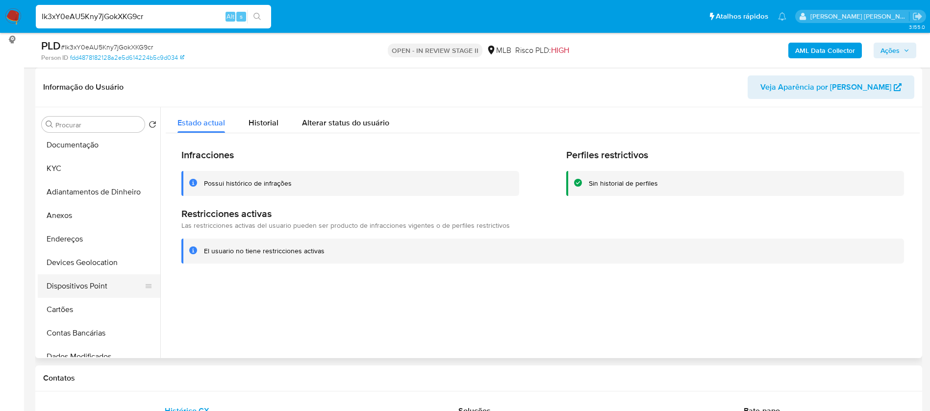
click at [108, 283] on button "Dispositivos Point" at bounding box center [95, 287] width 115 height 24
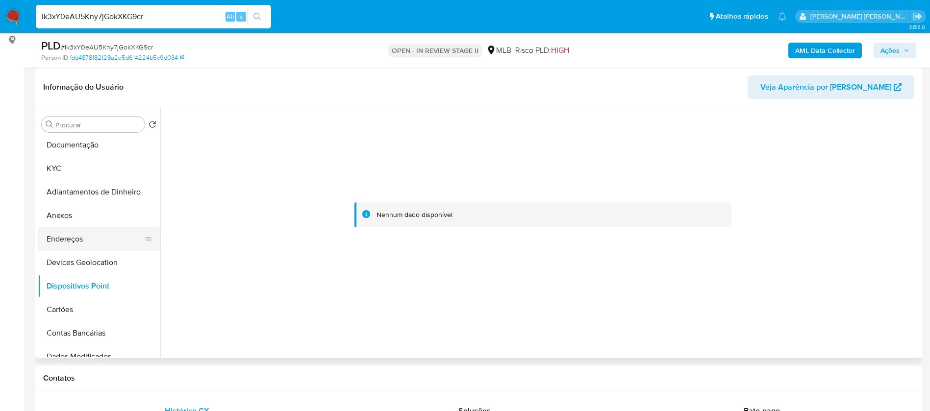
click at [96, 239] on button "Endereços" at bounding box center [95, 240] width 115 height 24
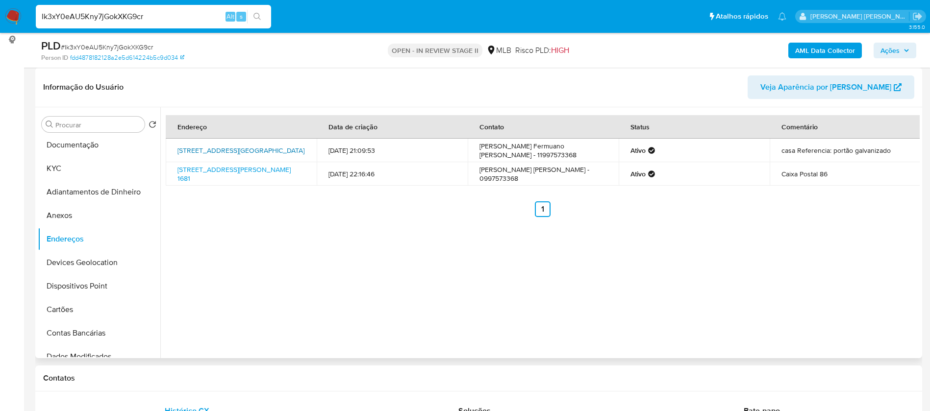
click at [237, 149] on link "Rua Serra Do Mar 622, Embu Das Artes, São Paulo, 06807800, Brasil 622" at bounding box center [240, 151] width 127 height 10
click at [98, 151] on button "Documentação" at bounding box center [95, 145] width 115 height 24
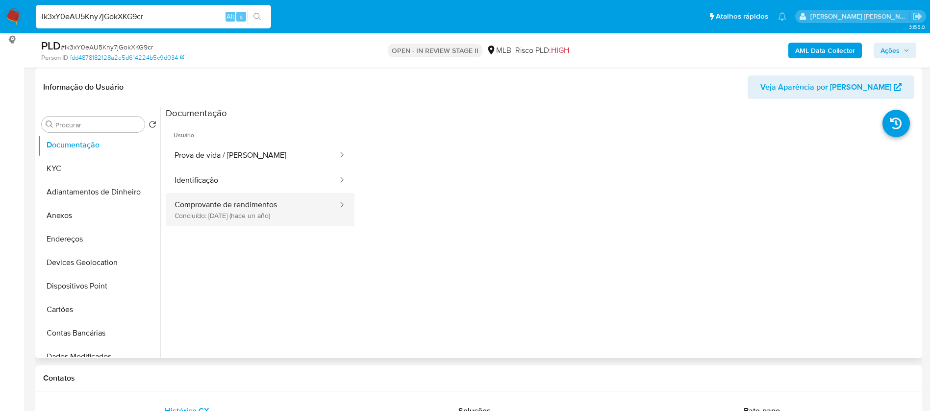
click at [270, 218] on button "Comprovante de rendimentos Concluído: 09/06/2024 (hace un año)" at bounding box center [252, 209] width 173 height 33
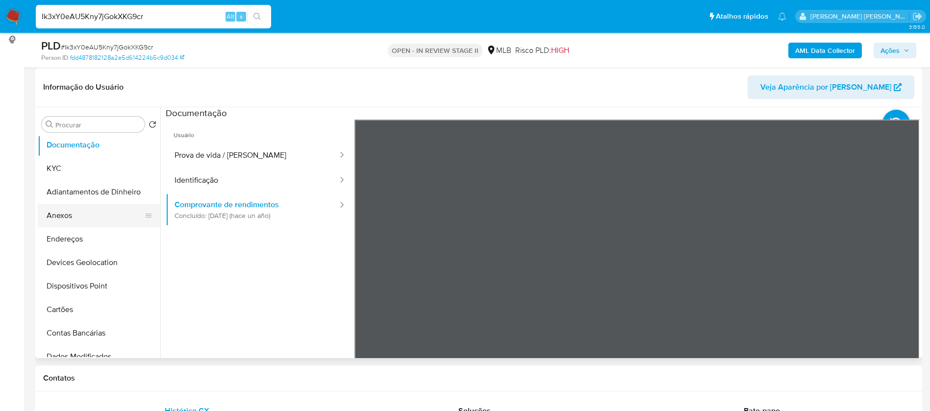
click at [90, 211] on button "Anexos" at bounding box center [95, 216] width 115 height 24
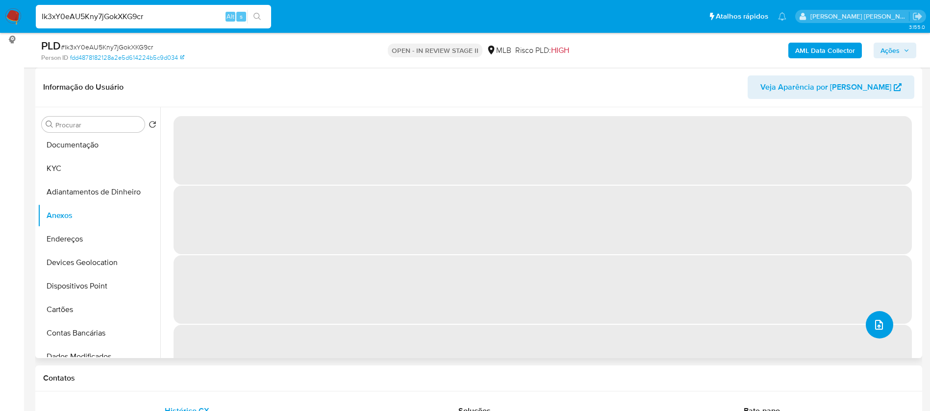
click at [880, 328] on icon "upload-file" at bounding box center [879, 325] width 12 height 12
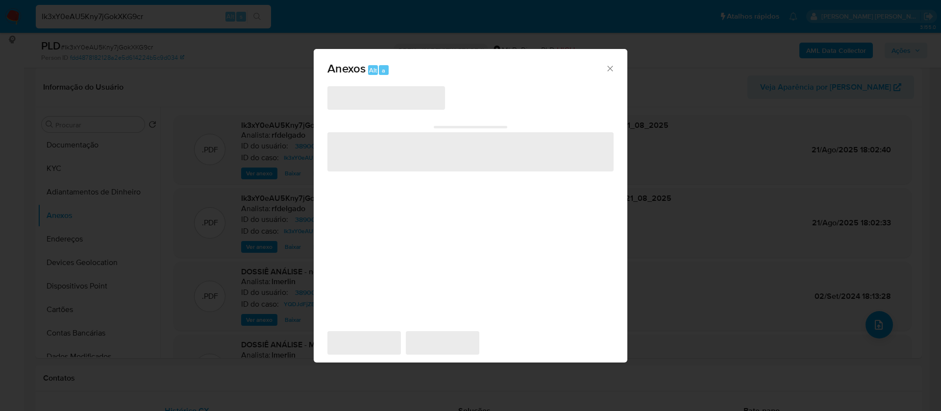
click at [407, 101] on span "‌" at bounding box center [387, 98] width 118 height 24
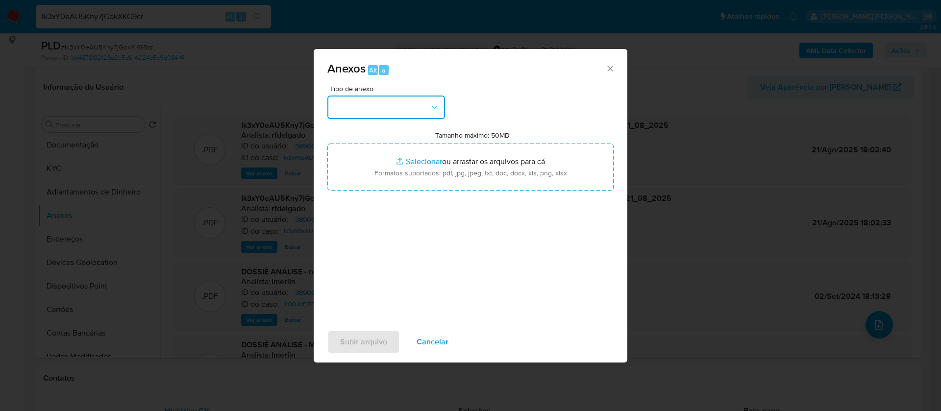
click at [407, 101] on button "button" at bounding box center [387, 108] width 118 height 24
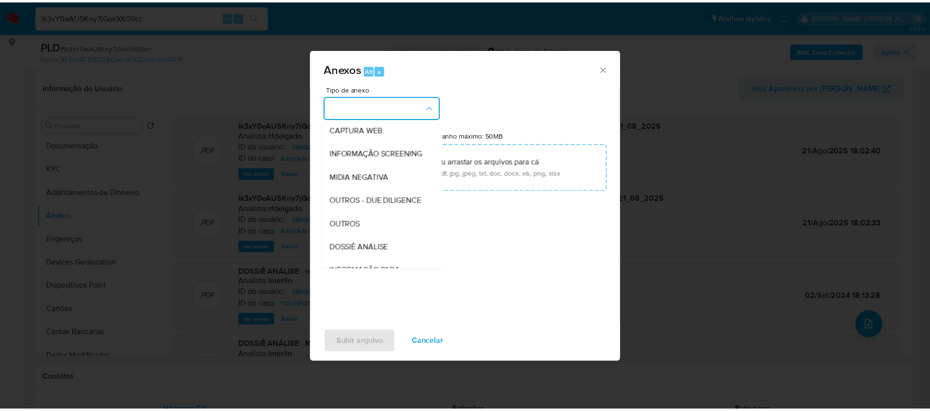
scroll to position [147, 0]
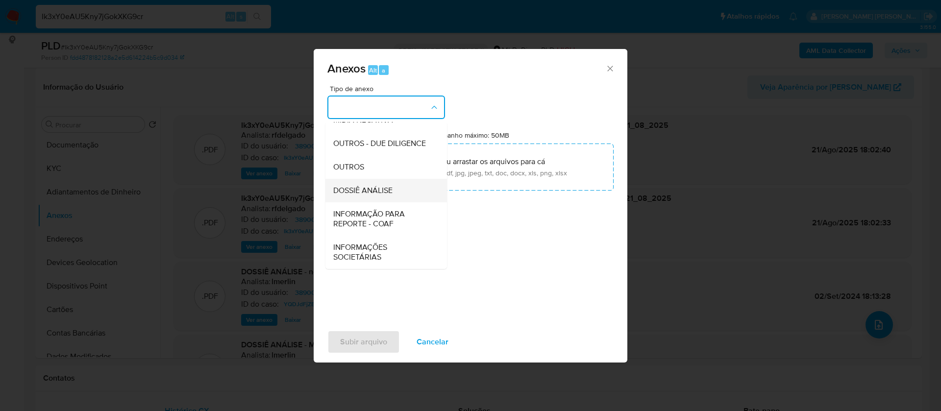
click at [388, 195] on span "DOSSIÊ ANÁLISE" at bounding box center [362, 191] width 59 height 10
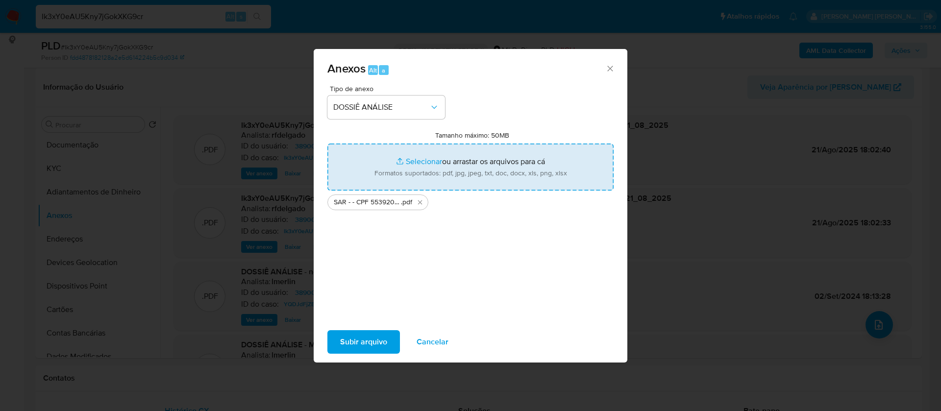
type input "C:\fakepath\Mulan 38900493_2025_08_21_09_21_46 (1).xlsx"
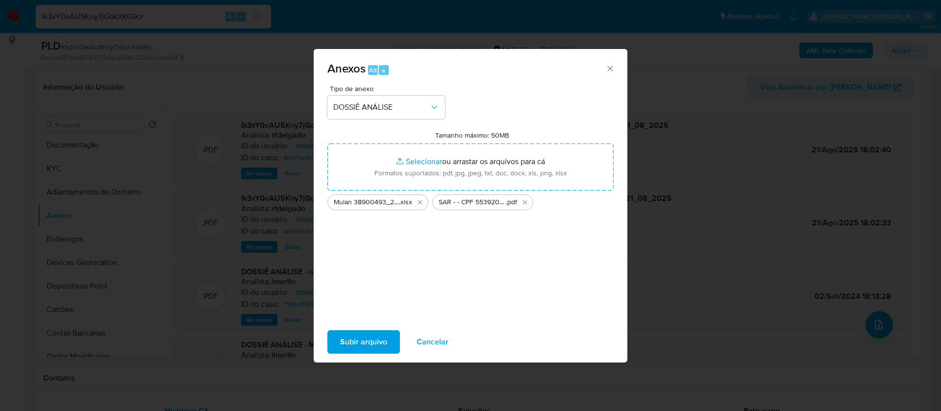
click at [380, 339] on span "Subir arquivo" at bounding box center [363, 342] width 47 height 22
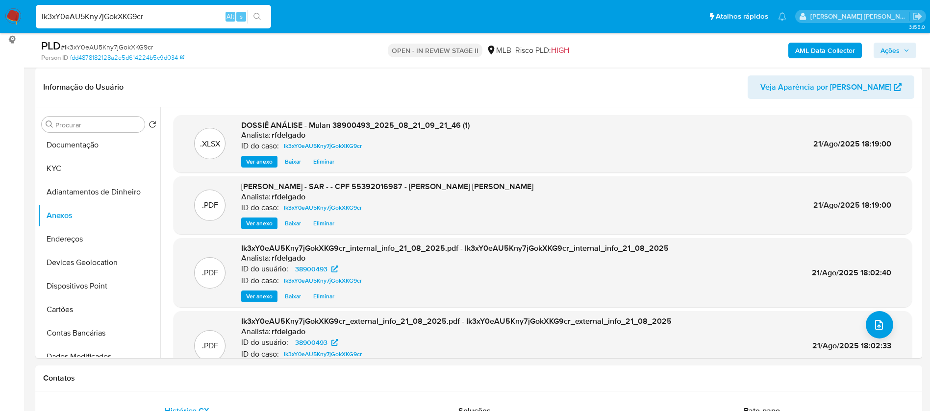
click at [894, 47] on span "Ações" at bounding box center [890, 51] width 19 height 16
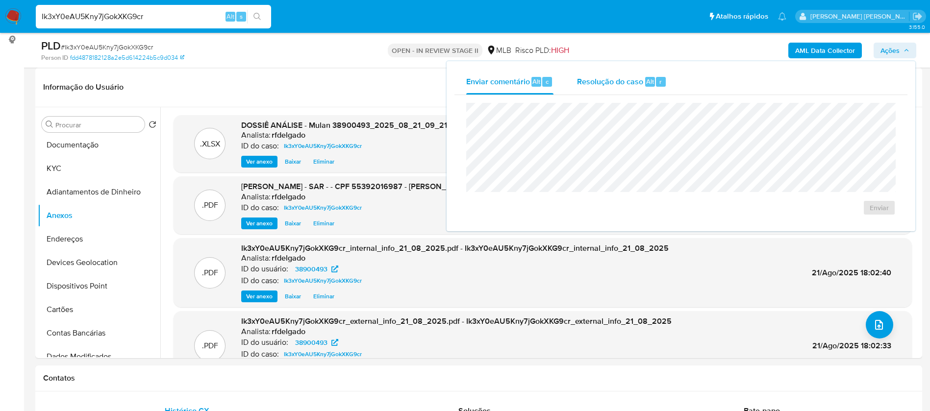
click at [628, 83] on span "Resolução do caso" at bounding box center [610, 81] width 66 height 11
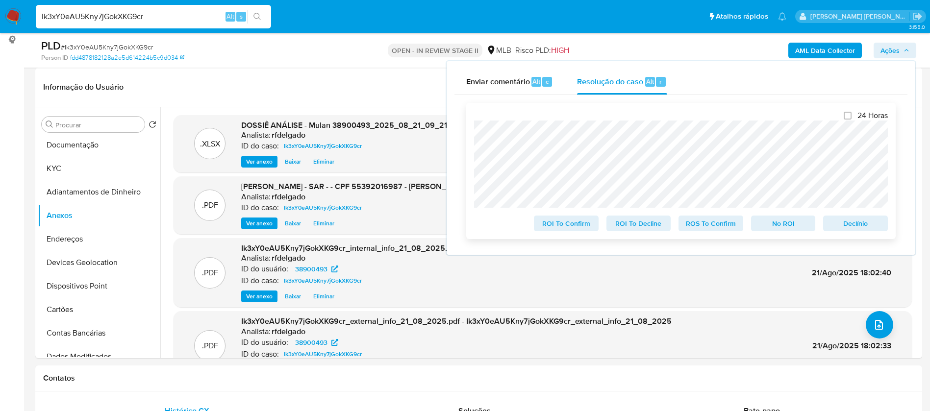
drag, startPoint x: 793, startPoint y: 228, endPoint x: 787, endPoint y: 216, distance: 14.0
click at [793, 228] on span "No ROI" at bounding box center [783, 224] width 51 height 14
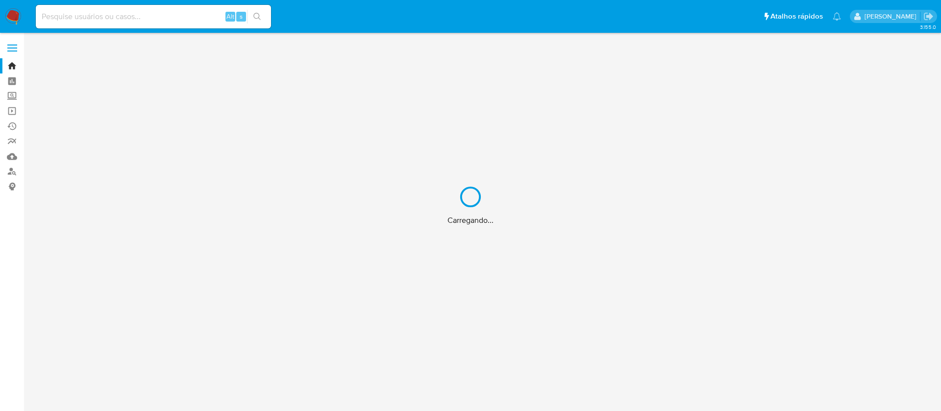
click at [147, 14] on div "Carregando..." at bounding box center [470, 205] width 941 height 411
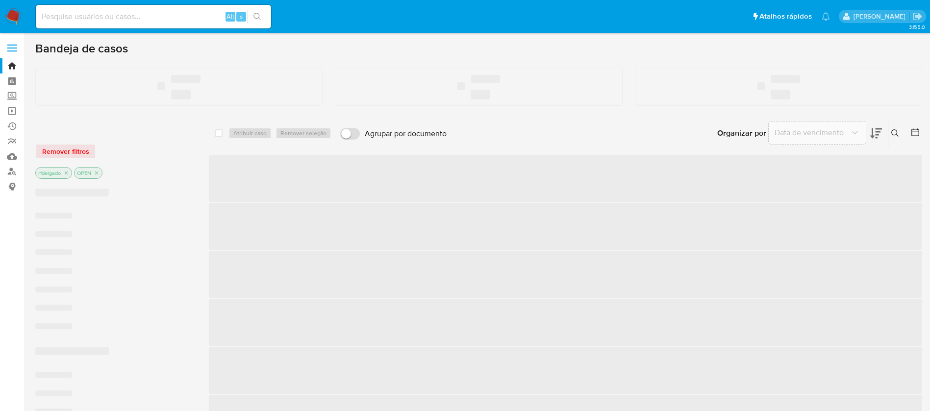
click at [167, 19] on input at bounding box center [153, 16] width 235 height 13
paste input "327881607"
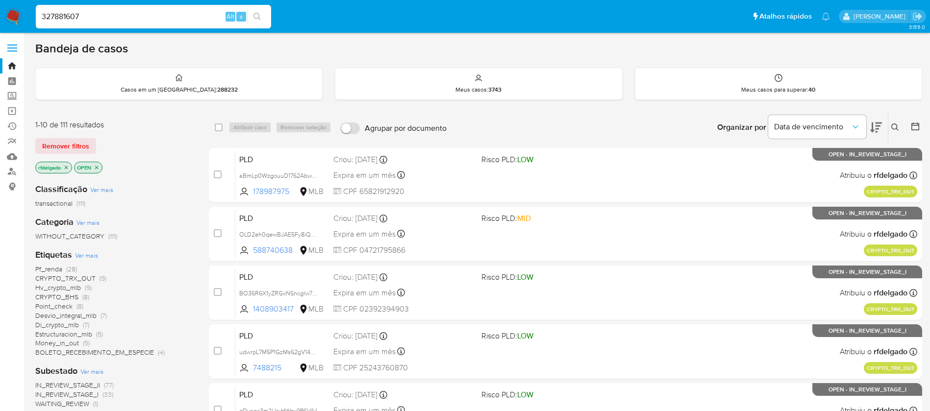
type input "327881607"
click at [259, 14] on icon "search-icon" at bounding box center [257, 17] width 8 height 8
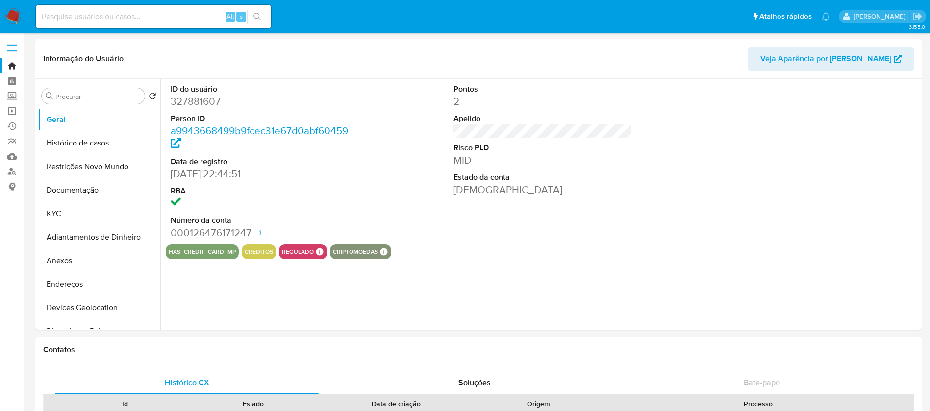
select select "10"
click at [86, 152] on button "Histórico de casos" at bounding box center [95, 143] width 115 height 24
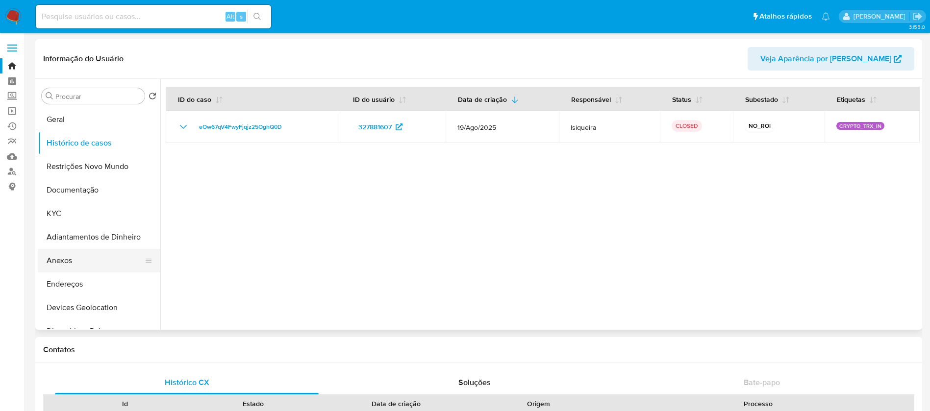
click at [84, 264] on button "Anexos" at bounding box center [95, 261] width 115 height 24
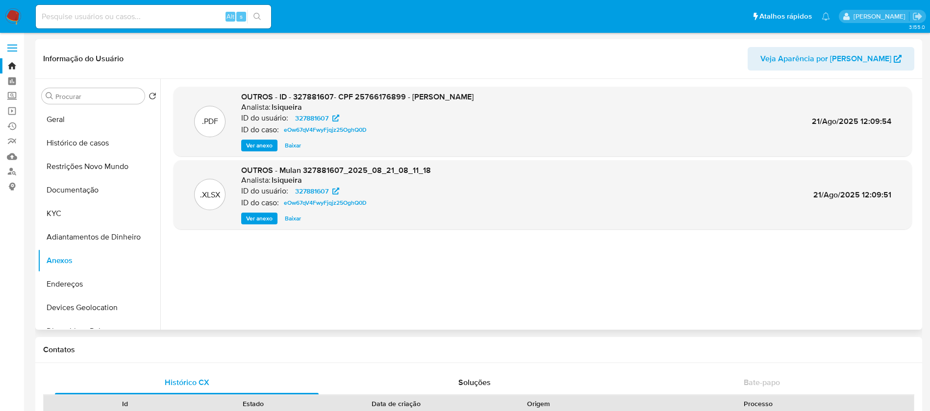
click at [270, 145] on span "Ver anexo" at bounding box center [259, 146] width 26 height 10
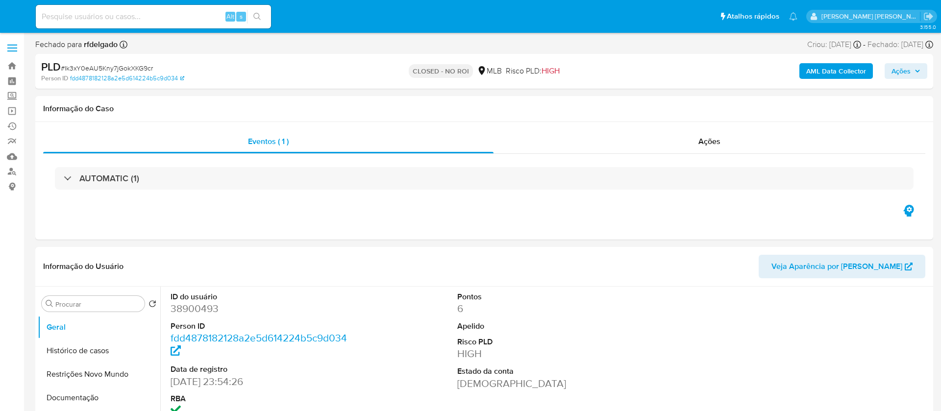
select select "10"
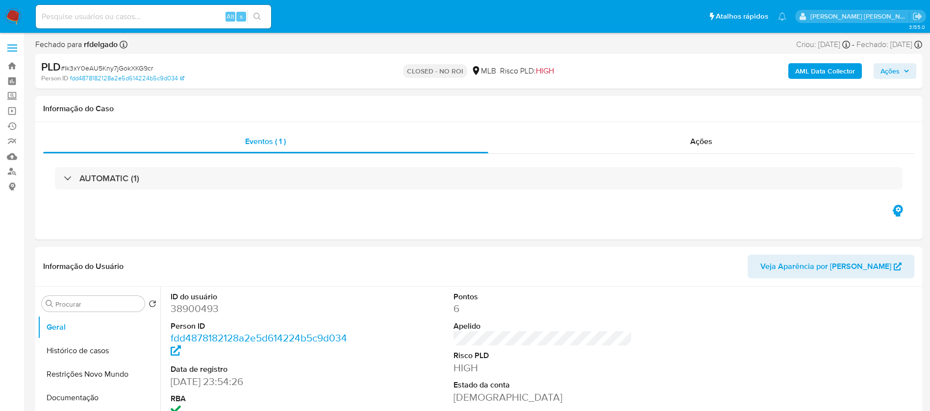
click at [15, 12] on img at bounding box center [13, 16] width 17 height 17
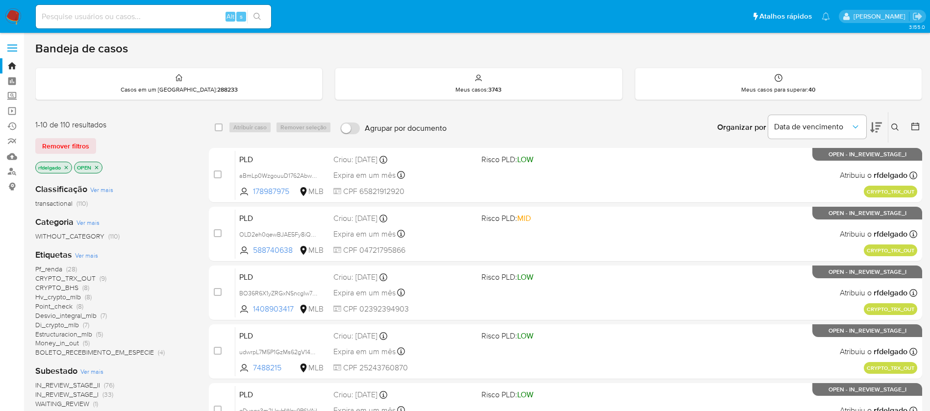
click at [77, 297] on span "Hv_crypto_mlb" at bounding box center [58, 297] width 46 height 10
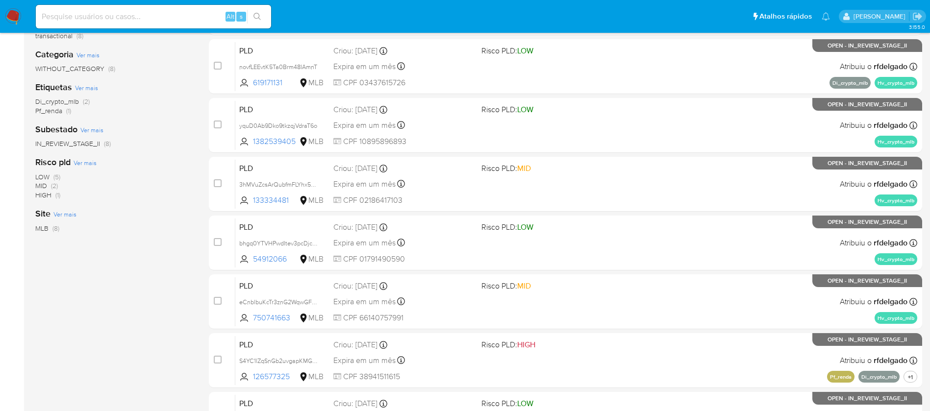
scroll to position [169, 0]
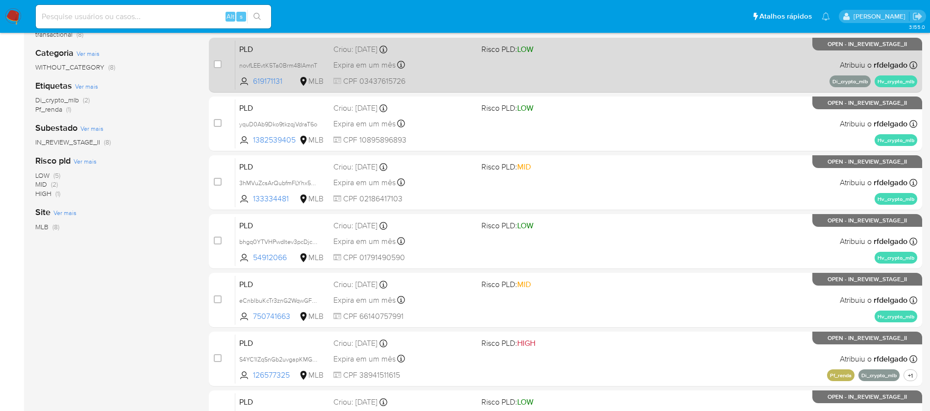
click at [439, 60] on div "Expira em um mês Expira em [DATE] 00:23:59" at bounding box center [403, 64] width 140 height 13
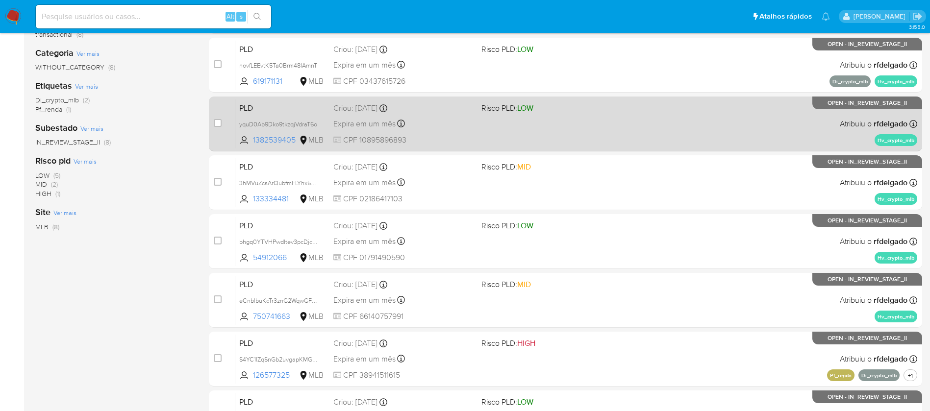
click at [444, 121] on div "Expira em um mês Expira em [DATE] 00:22:08" at bounding box center [403, 123] width 140 height 13
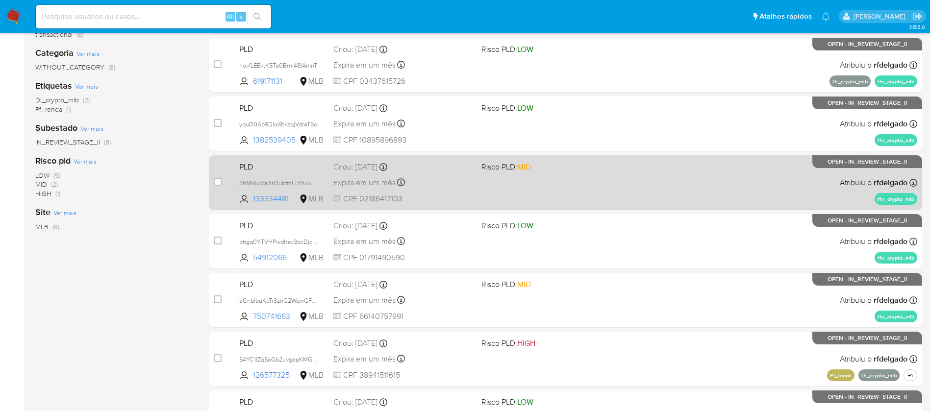
click at [455, 195] on span "CPF 02186417103" at bounding box center [403, 199] width 140 height 11
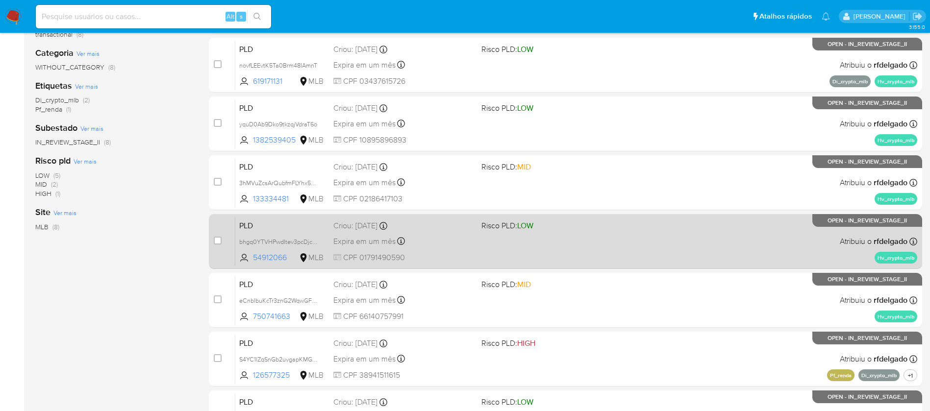
click at [444, 232] on div "PLD bhgq0YTVHPwdItev3pcDjcZp 54912066 MLB Risco PLD: LOW Criou: [DATE] Criou: […" at bounding box center [576, 242] width 682 height 50
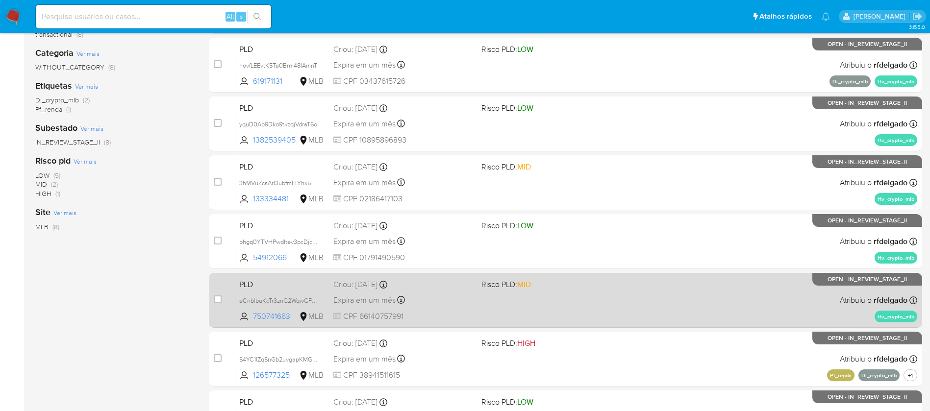
click at [432, 293] on div "PLD eCnblbuKcTr3znG2WqwGFuYw 750741663 MLB Risco PLD: MID Criou: [DATE] Criou: …" at bounding box center [576, 301] width 682 height 50
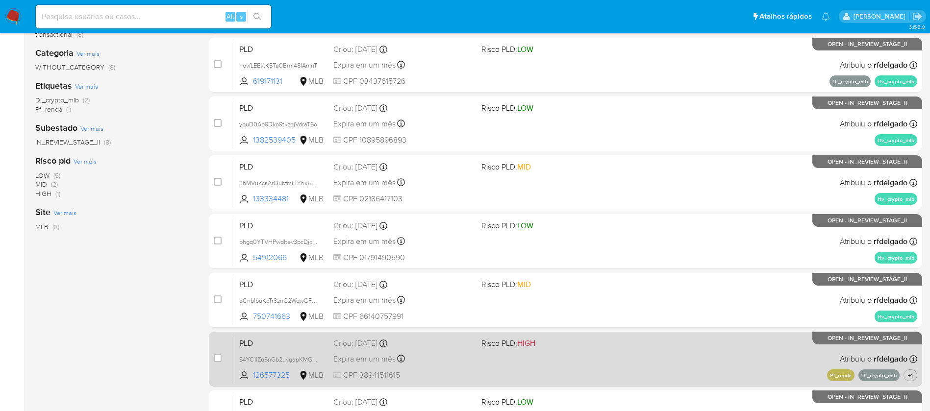
click at [494, 355] on div "PLD S4YC1lZqSnGb2uvgapKMGSpZ 126577325 MLB Risco PLD: HIGH Criou: [DATE] Criou:…" at bounding box center [576, 359] width 682 height 50
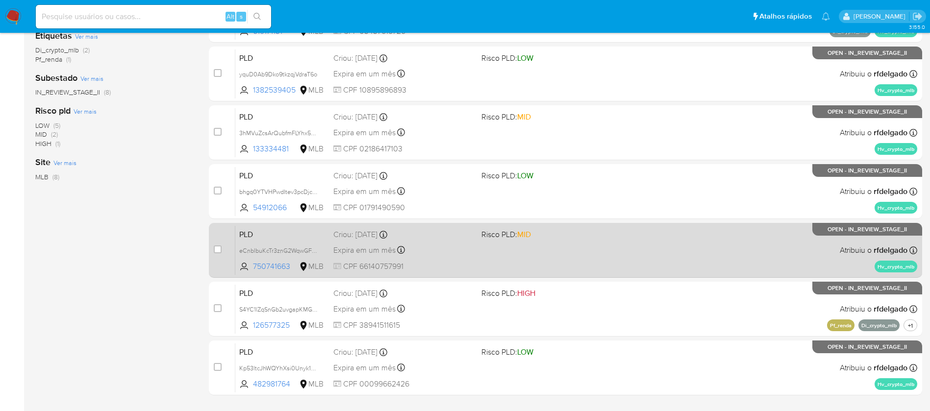
scroll to position [245, 0]
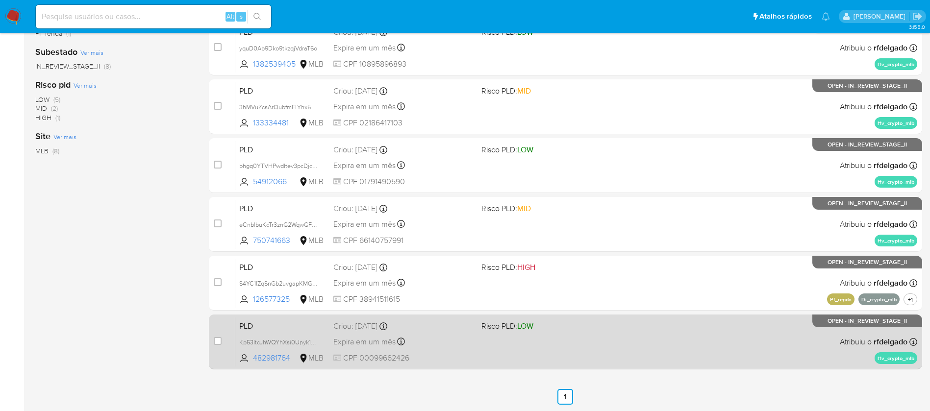
click at [482, 345] on div "PLD Kp53ltcJhWQYhXsi0Unyk1H4 482981764 MLB Risco PLD: LOW Criou: [DATE] Criou: …" at bounding box center [576, 342] width 682 height 50
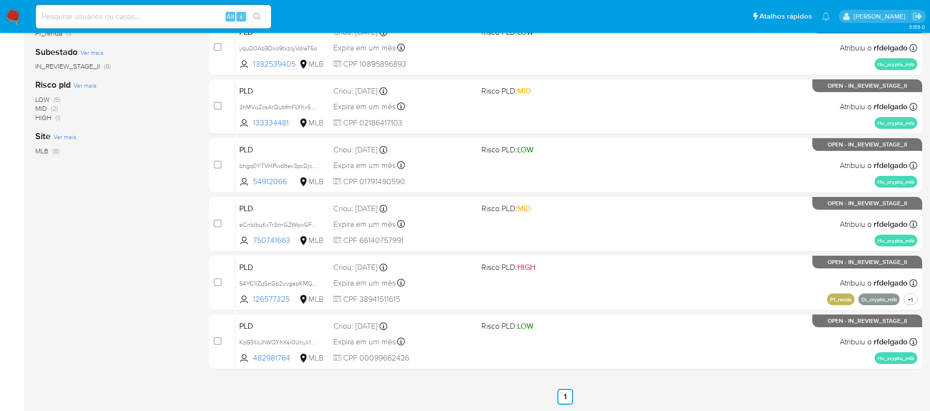
click at [16, 12] on img at bounding box center [13, 16] width 17 height 17
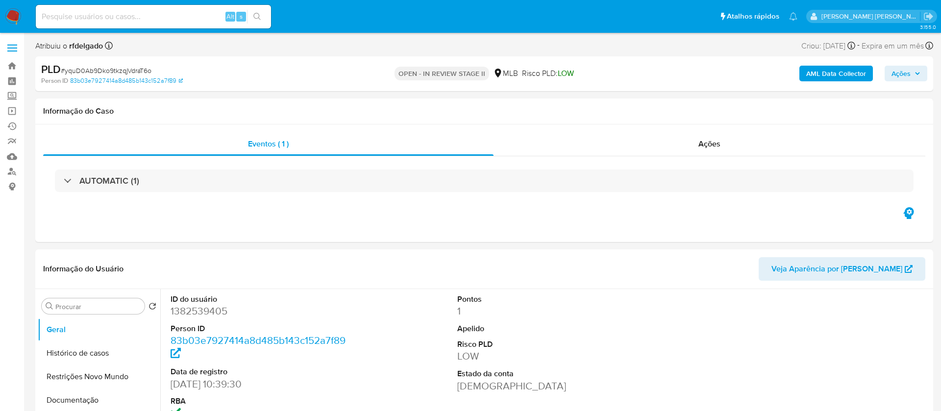
select select "10"
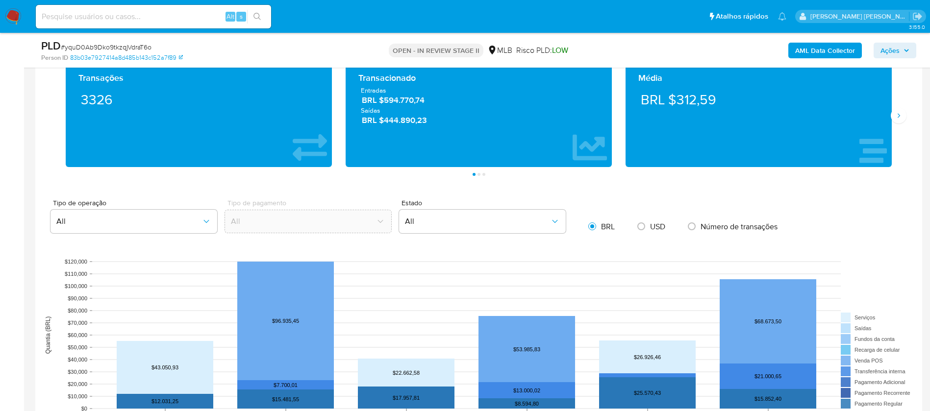
scroll to position [809, 0]
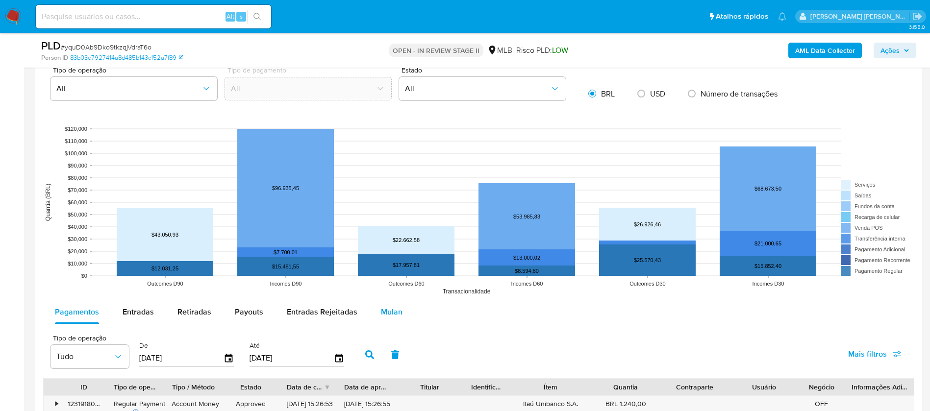
click at [387, 314] on span "Mulan" at bounding box center [392, 311] width 22 height 11
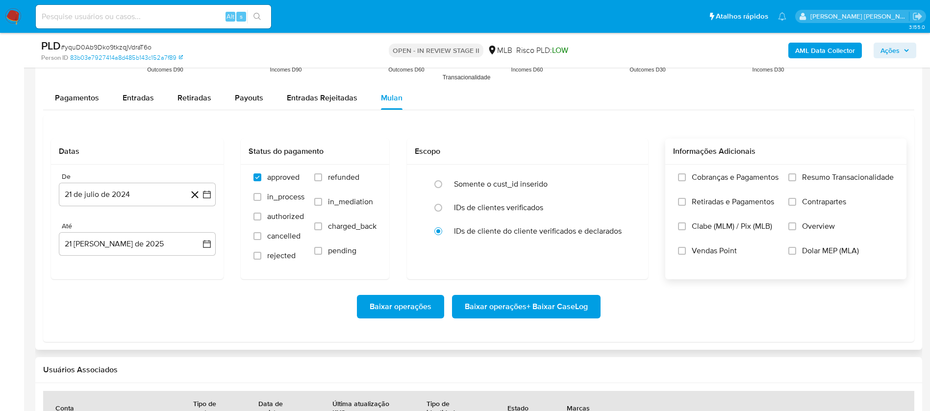
scroll to position [1030, 0]
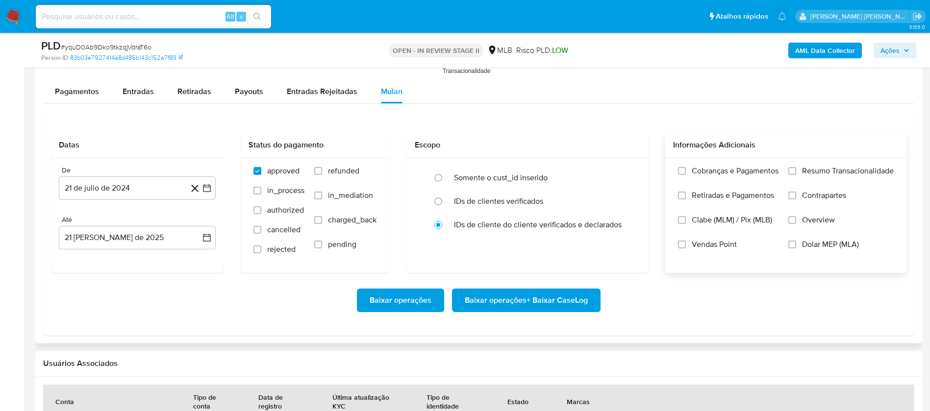
click at [834, 166] on span "Resumo Transacionalidade" at bounding box center [848, 171] width 92 height 10
click at [796, 167] on input "Resumo Transacionalidade" at bounding box center [792, 171] width 8 height 8
click at [703, 241] on span "Vendas Point" at bounding box center [714, 245] width 45 height 10
click at [686, 241] on input "Vendas Point" at bounding box center [682, 245] width 8 height 8
click at [165, 184] on button "21 de julio de 2024" at bounding box center [137, 189] width 157 height 24
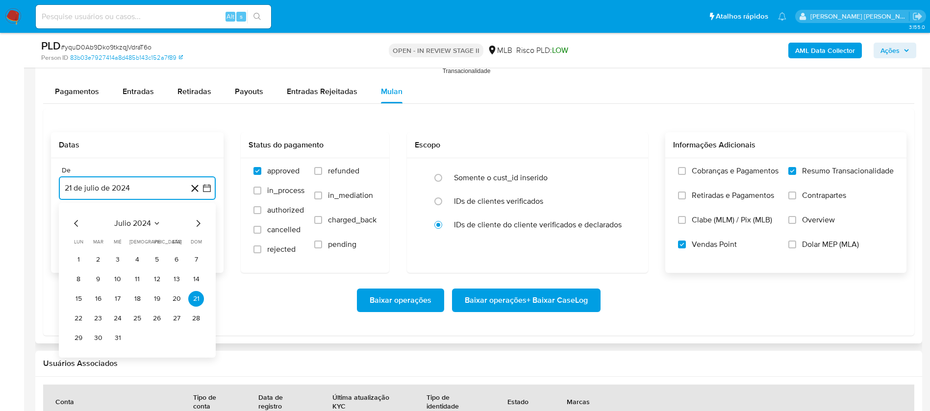
click at [148, 223] on span "julio 2024" at bounding box center [132, 224] width 37 height 10
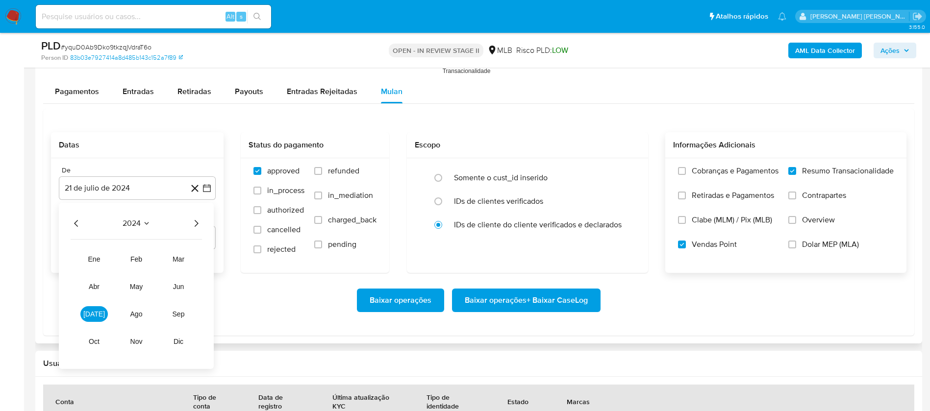
click at [193, 218] on icon "Año siguiente" at bounding box center [196, 224] width 12 height 12
click at [96, 311] on span "[DATE]" at bounding box center [94, 314] width 22 height 8
click at [99, 260] on button "1" at bounding box center [98, 260] width 16 height 16
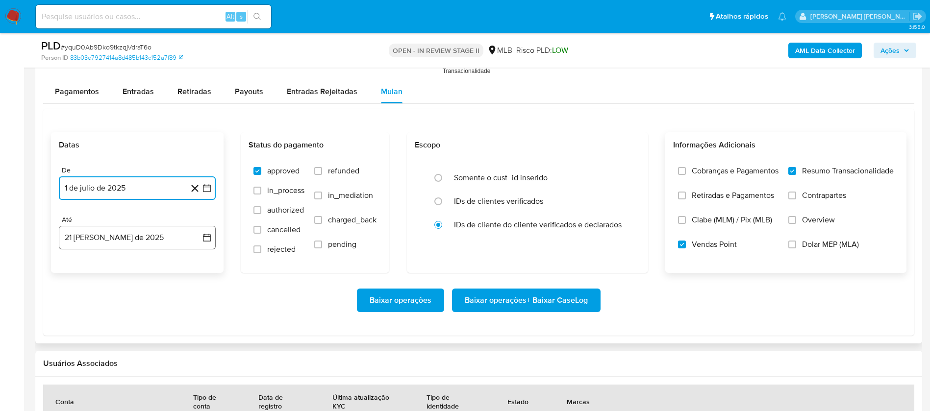
click at [120, 241] on button "21 [PERSON_NAME] de 2025" at bounding box center [137, 238] width 157 height 24
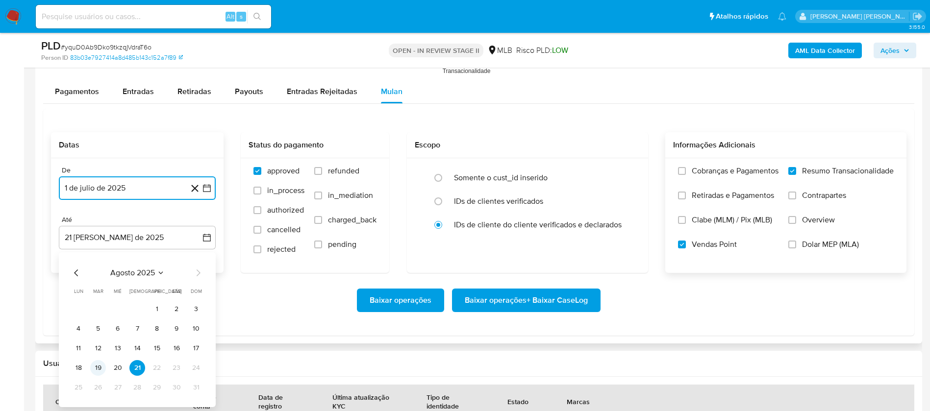
click at [101, 367] on button "19" at bounding box center [98, 368] width 16 height 16
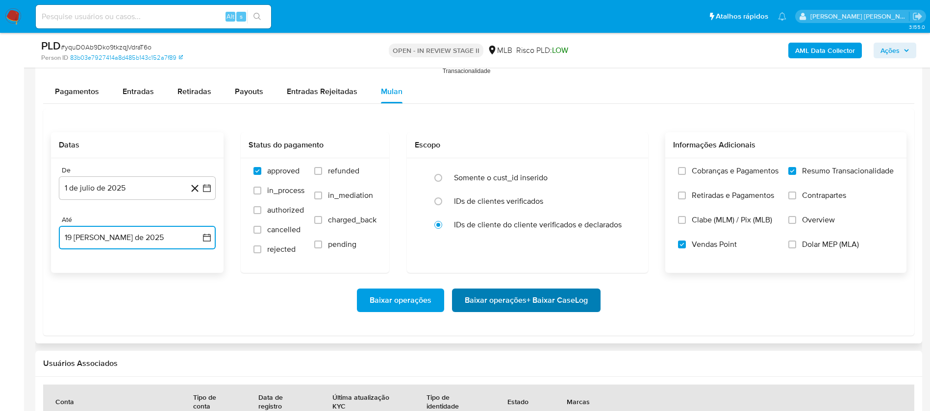
click at [468, 302] on span "Baixar operações + Baixar CaseLog" at bounding box center [526, 301] width 123 height 22
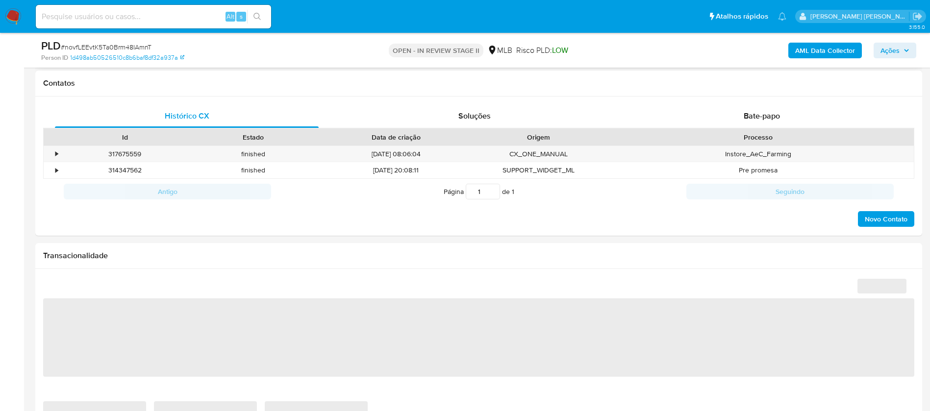
select select "10"
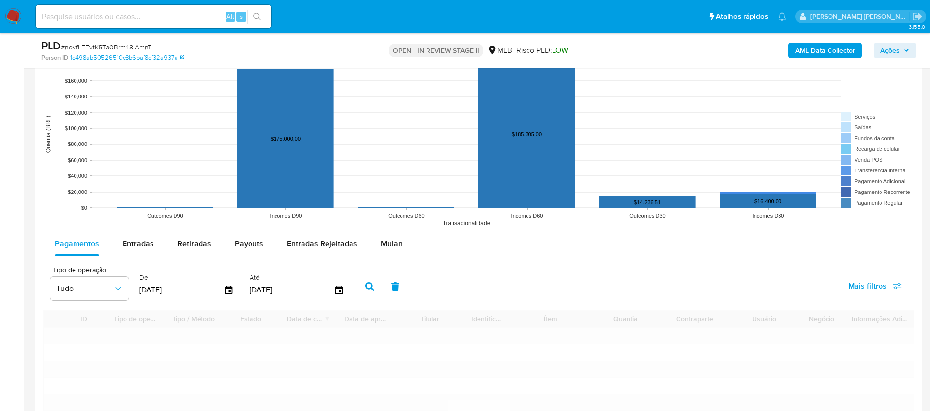
scroll to position [883, 0]
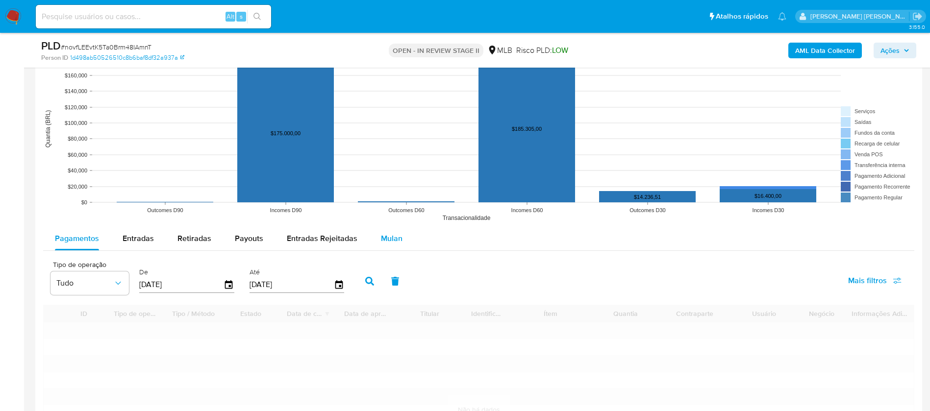
click at [383, 238] on span "Mulan" at bounding box center [392, 238] width 22 height 11
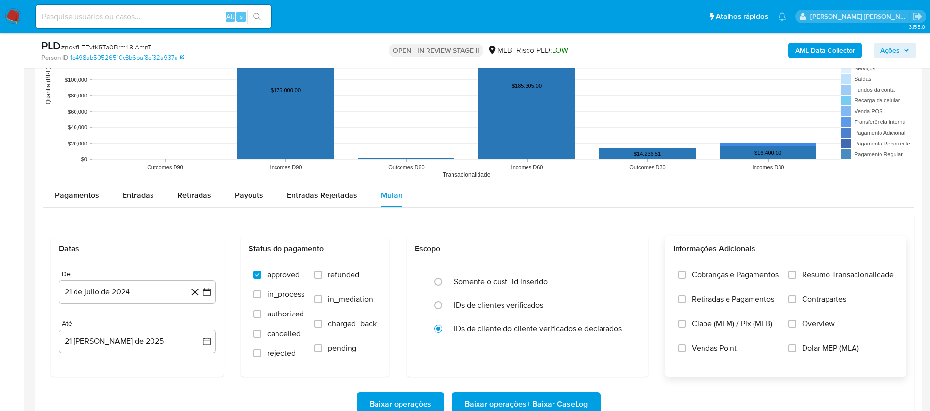
scroll to position [956, 0]
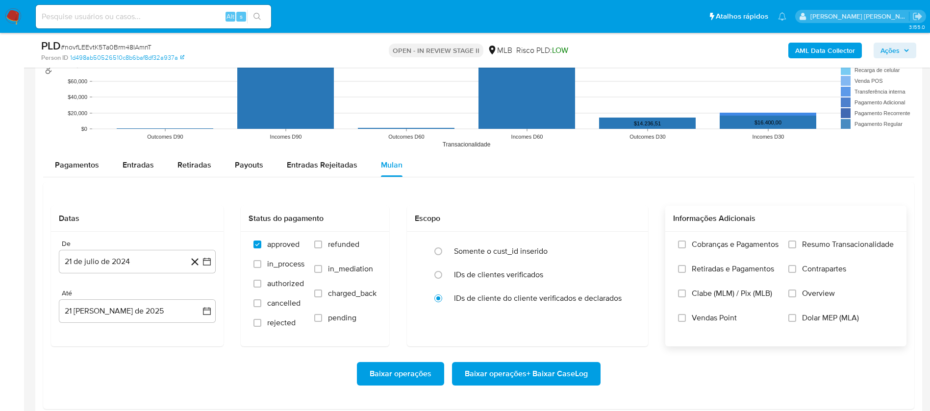
click at [627, 247] on span "Resumo Transacionalidade" at bounding box center [848, 245] width 92 height 10
click at [627, 247] on input "Resumo Transacionalidade" at bounding box center [792, 245] width 8 height 8
click at [627, 274] on span "Vendas Point" at bounding box center [714, 318] width 45 height 10
click at [627, 274] on input "Vendas Point" at bounding box center [682, 318] width 8 height 8
click at [101, 262] on button "21 de julio de 2024" at bounding box center [137, 262] width 157 height 24
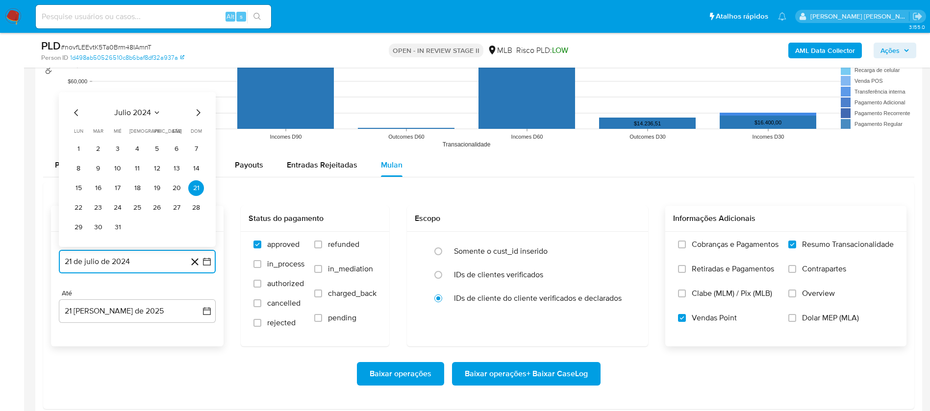
click at [127, 116] on span "julio 2024" at bounding box center [132, 113] width 37 height 10
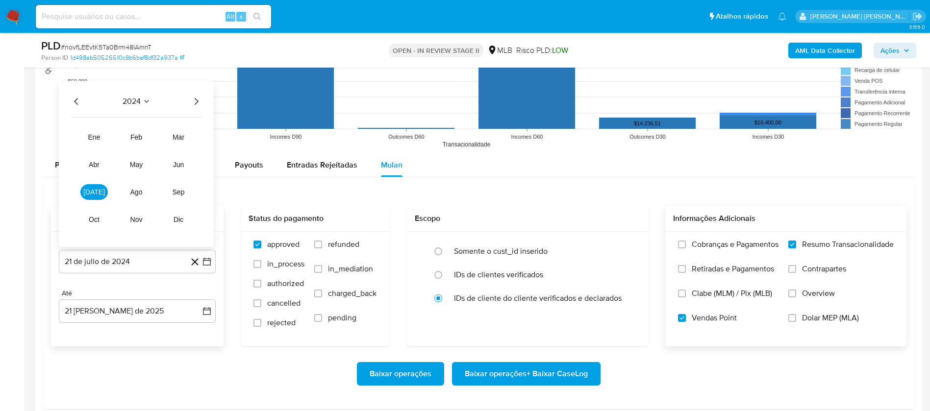
click at [197, 98] on icon "Año siguiente" at bounding box center [196, 102] width 12 height 12
click at [93, 189] on span "[DATE]" at bounding box center [94, 192] width 22 height 8
click at [97, 143] on button "1" at bounding box center [98, 149] width 16 height 16
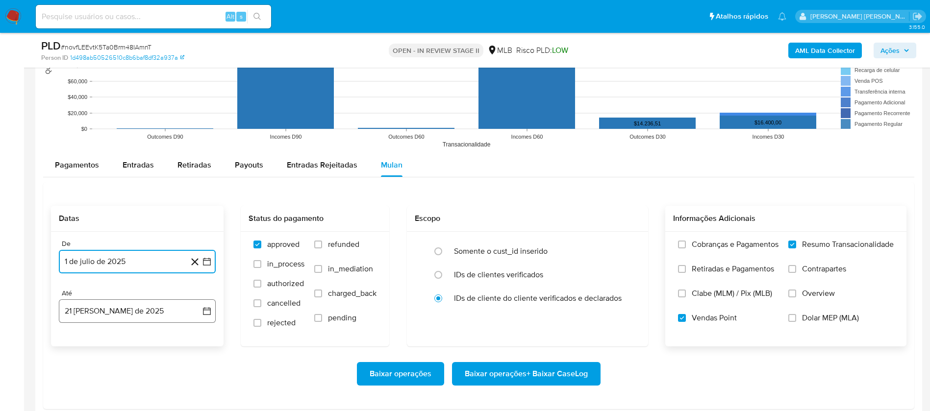
click at [148, 274] on button "21 [PERSON_NAME] de 2025" at bounding box center [137, 312] width 157 height 24
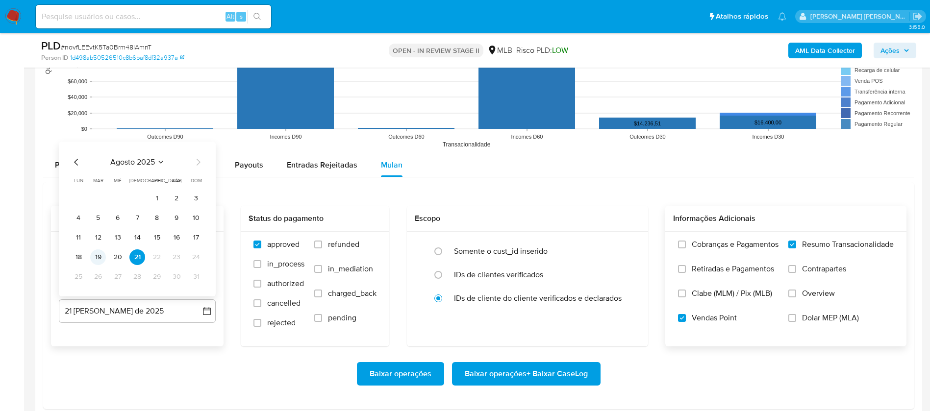
click at [97, 252] on button "19" at bounding box center [98, 258] width 16 height 16
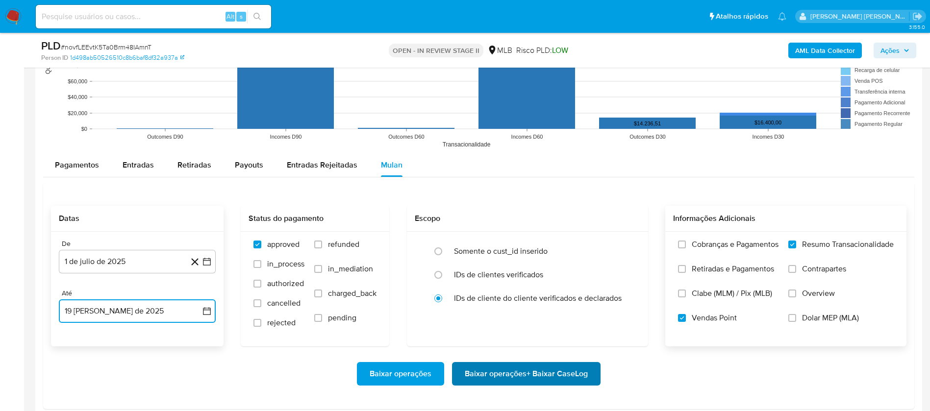
click at [553, 274] on span "Baixar operações + Baixar CaseLog" at bounding box center [526, 374] width 123 height 22
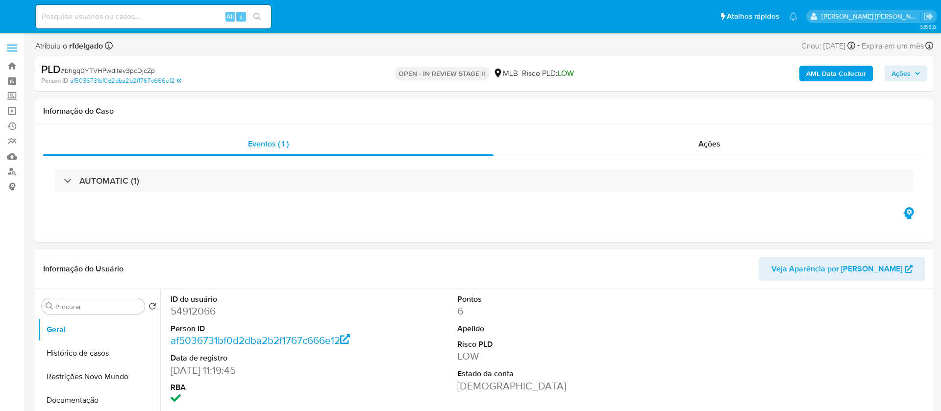
select select "10"
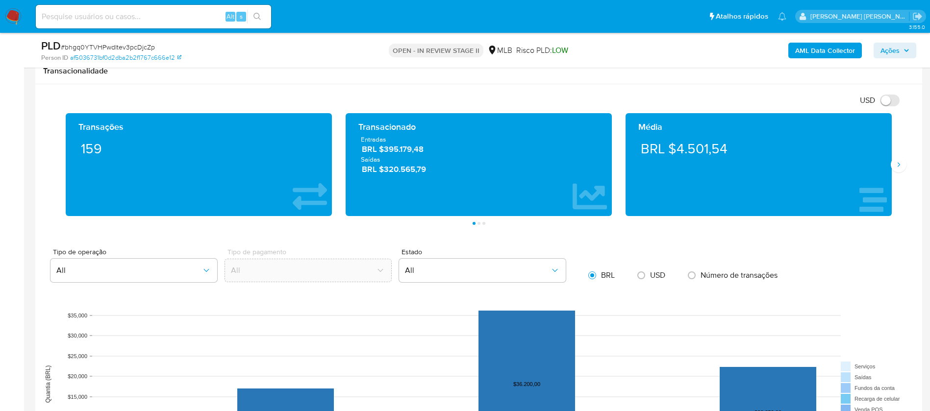
scroll to position [809, 0]
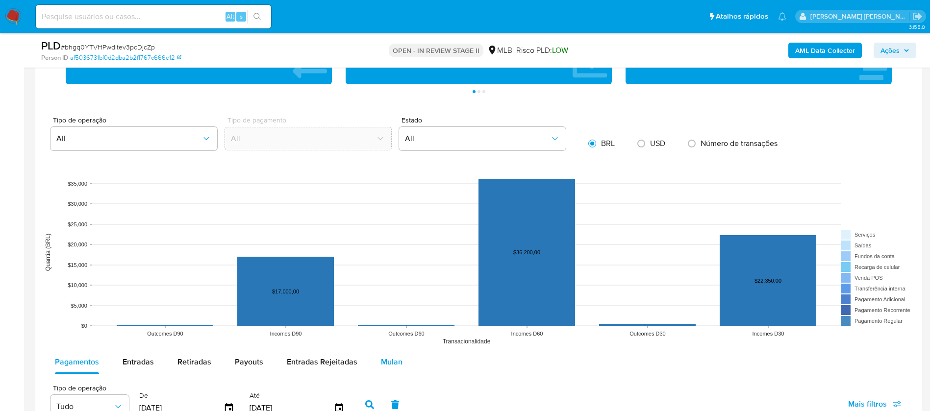
click at [386, 361] on span "Mulan" at bounding box center [392, 361] width 22 height 11
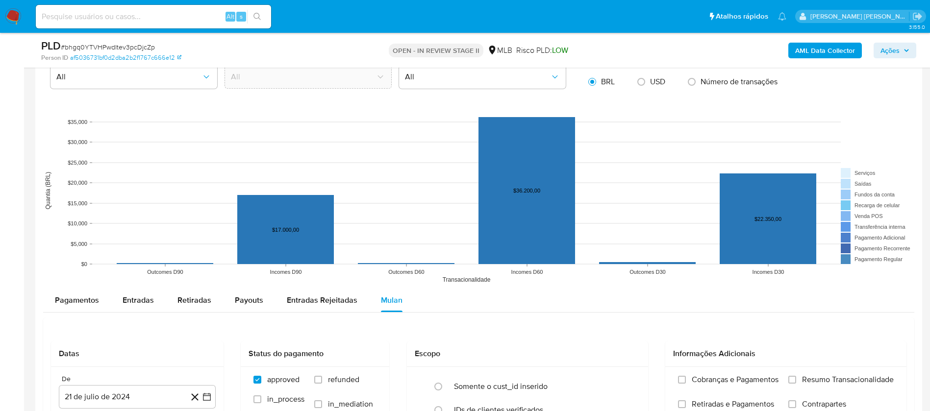
scroll to position [956, 0]
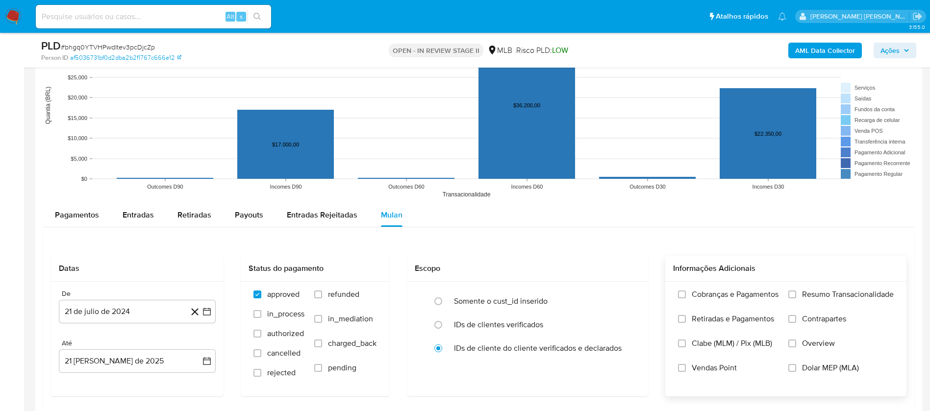
click at [836, 290] on span "Resumo Transacionalidade" at bounding box center [848, 295] width 92 height 10
click at [796, 291] on input "Resumo Transacionalidade" at bounding box center [792, 295] width 8 height 8
click at [722, 366] on span "Vendas Point" at bounding box center [714, 368] width 45 height 10
click at [686, 366] on input "Vendas Point" at bounding box center [682, 368] width 8 height 8
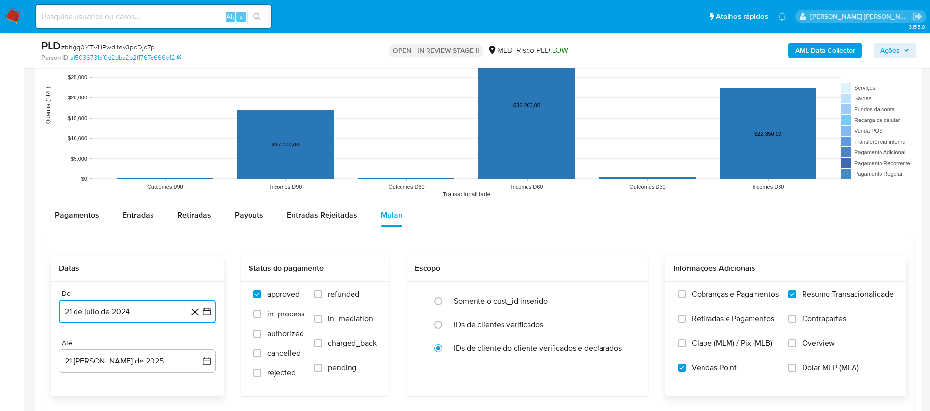
drag, startPoint x: 171, startPoint y: 312, endPoint x: 169, endPoint y: 304, distance: 7.6
click at [171, 311] on button "21 de julio de 2024" at bounding box center [137, 312] width 157 height 24
click at [141, 163] on span "julio 2024" at bounding box center [132, 163] width 37 height 10
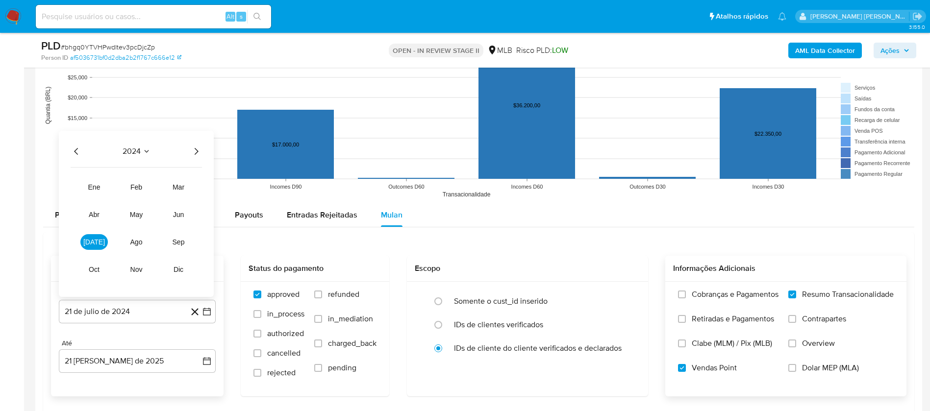
click at [194, 153] on icon "Año siguiente" at bounding box center [196, 152] width 12 height 12
click at [99, 240] on button "[DATE]" at bounding box center [93, 242] width 27 height 16
click at [100, 195] on button "1" at bounding box center [98, 199] width 16 height 16
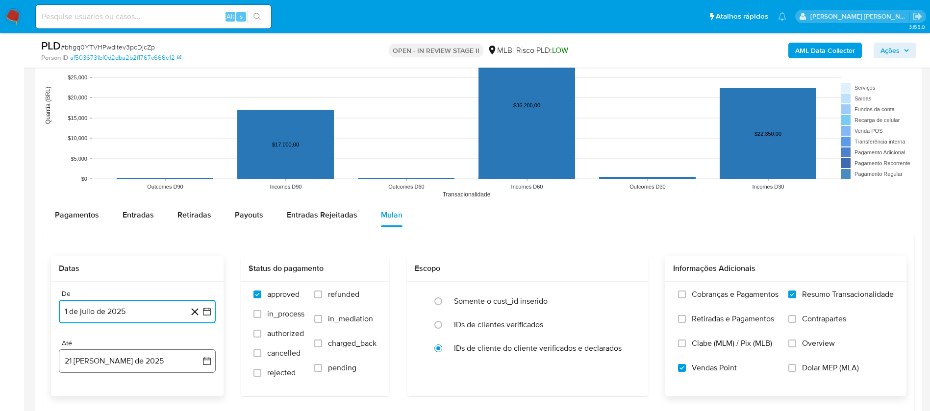
click at [160, 362] on button "21 [PERSON_NAME] de 2025" at bounding box center [137, 362] width 157 height 24
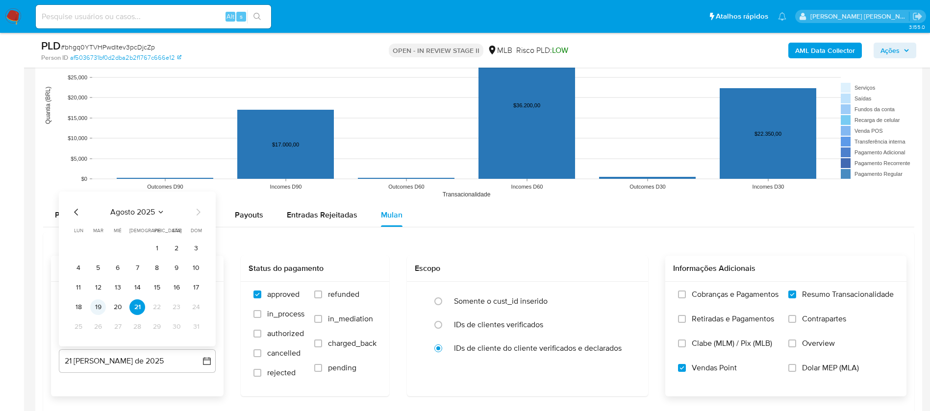
click at [98, 306] on button "19" at bounding box center [98, 308] width 16 height 16
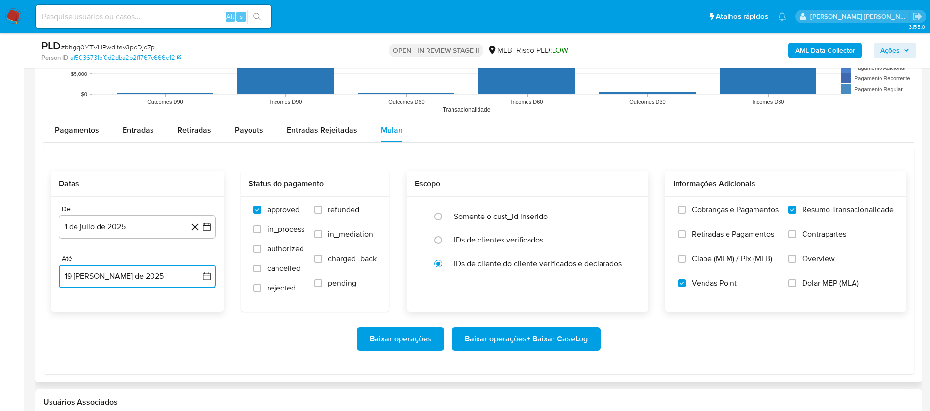
scroll to position [1177, 0]
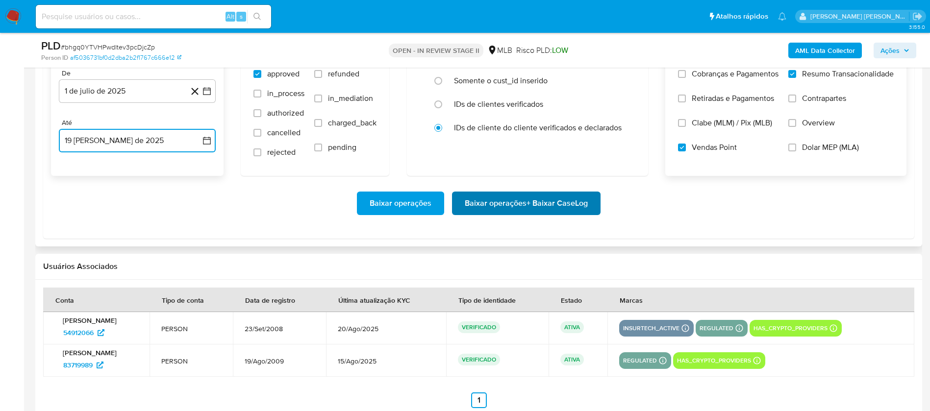
click at [532, 193] on span "Baixar operações + Baixar CaseLog" at bounding box center [526, 204] width 123 height 22
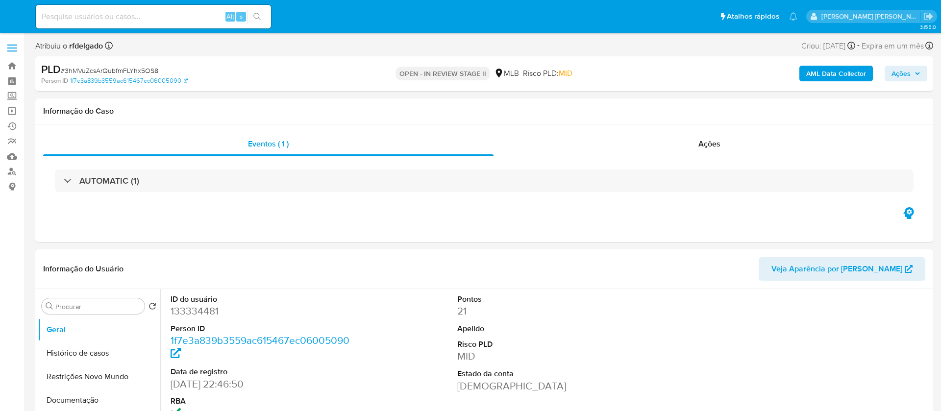
select select "10"
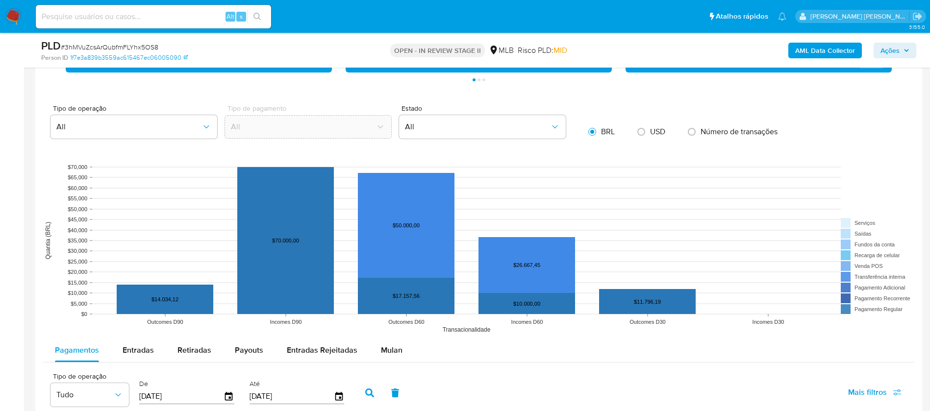
scroll to position [809, 0]
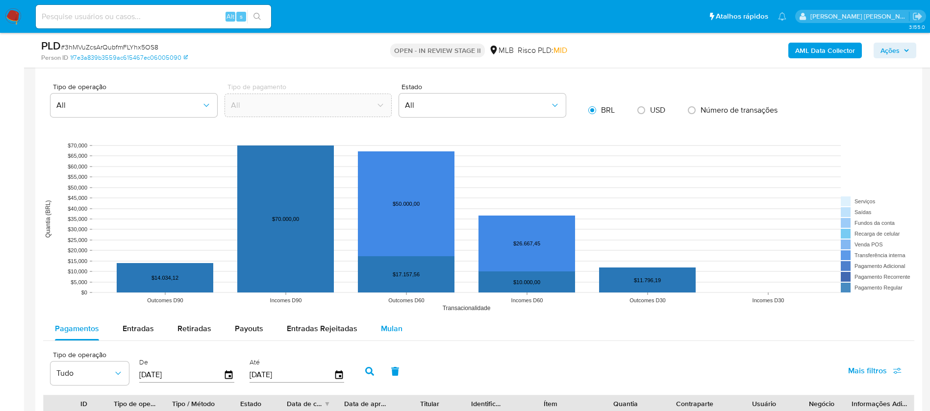
click at [387, 329] on span "Mulan" at bounding box center [392, 328] width 22 height 11
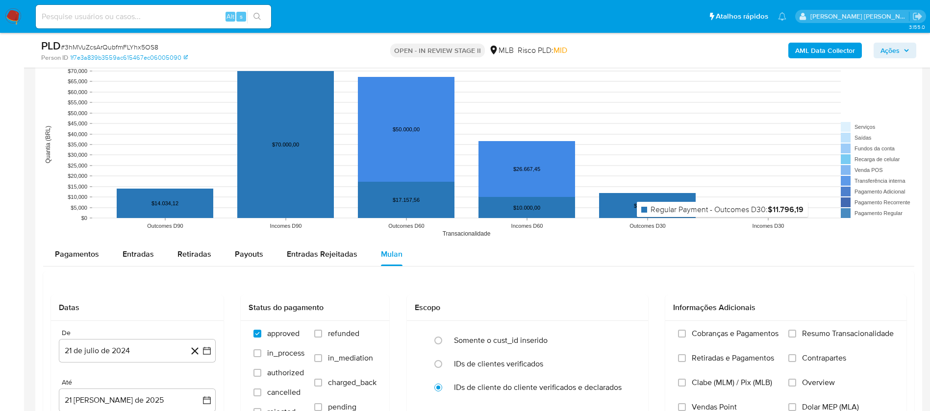
scroll to position [956, 0]
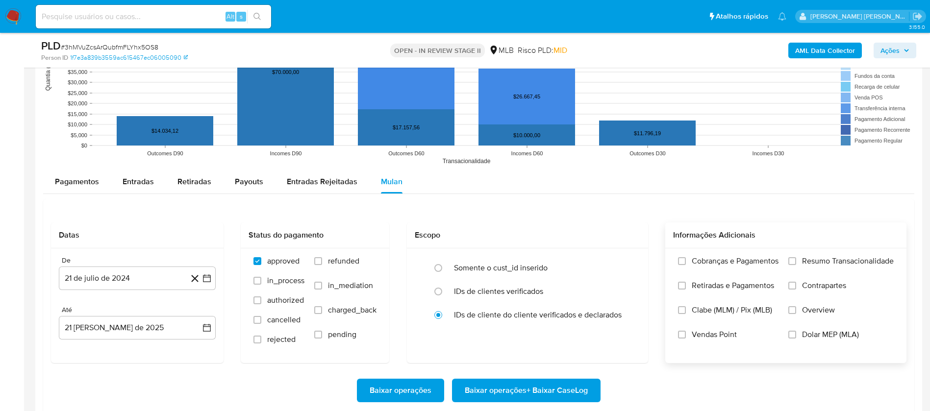
click at [827, 260] on span "Resumo Transacionalidade" at bounding box center [848, 261] width 92 height 10
click at [796, 260] on input "Resumo Transacionalidade" at bounding box center [792, 261] width 8 height 8
click at [719, 331] on span "Vendas Point" at bounding box center [714, 335] width 45 height 10
click at [686, 331] on input "Vendas Point" at bounding box center [682, 335] width 8 height 8
click at [156, 277] on button "21 de julio de 2024" at bounding box center [137, 279] width 157 height 24
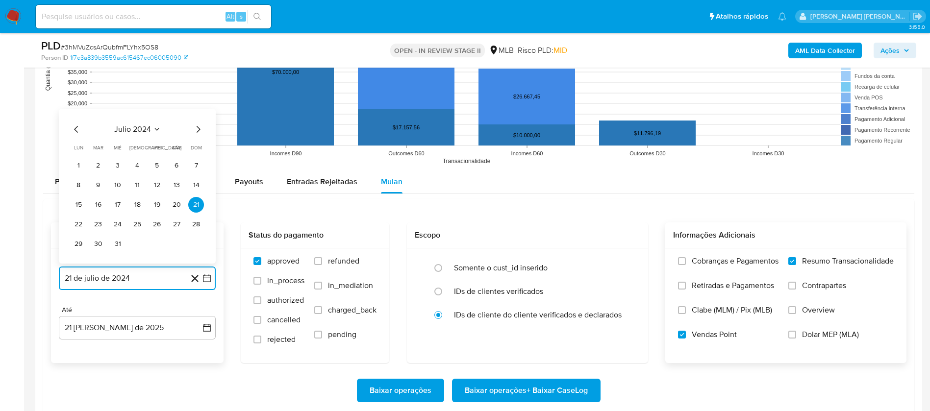
click at [136, 133] on span "julio 2024" at bounding box center [132, 130] width 37 height 10
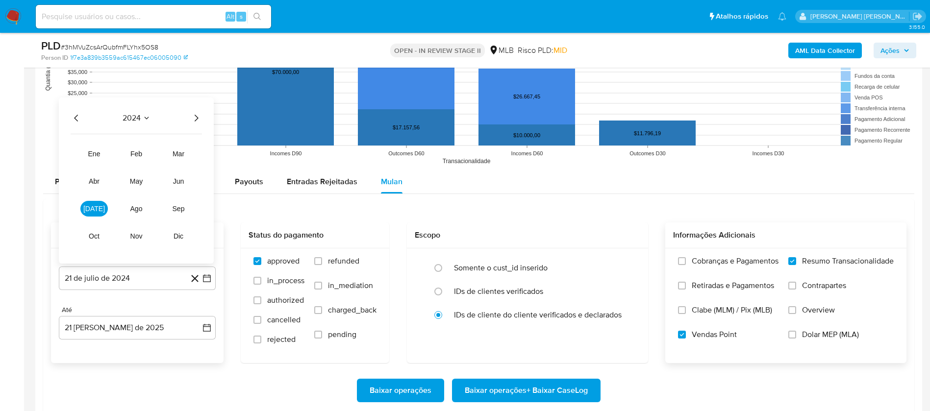
click at [194, 114] on icon "Año siguiente" at bounding box center [196, 118] width 12 height 12
click at [98, 208] on span "[DATE]" at bounding box center [94, 209] width 22 height 8
click at [99, 162] on button "1" at bounding box center [98, 166] width 16 height 16
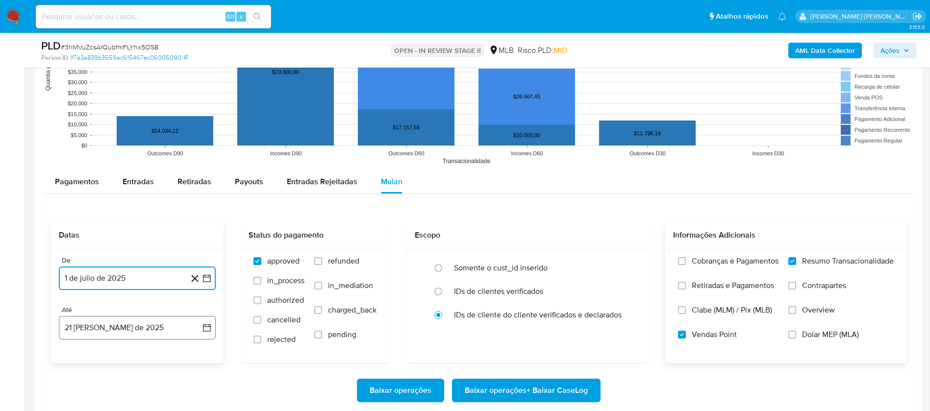
click at [150, 332] on button "21 [PERSON_NAME] de 2025" at bounding box center [137, 328] width 157 height 24
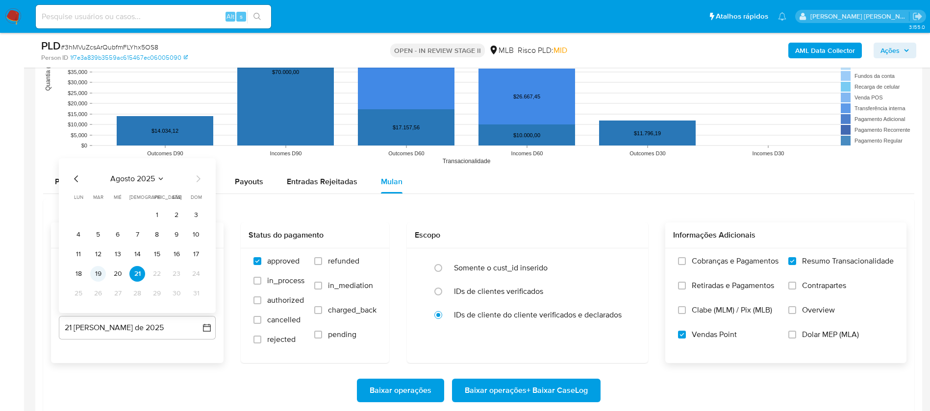
click at [93, 276] on button "19" at bounding box center [98, 274] width 16 height 16
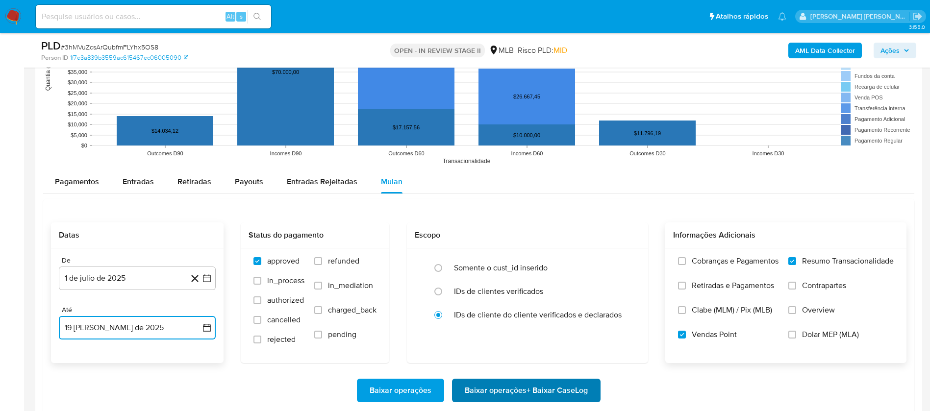
click at [497, 390] on span "Baixar operações + Baixar CaseLog" at bounding box center [526, 391] width 123 height 22
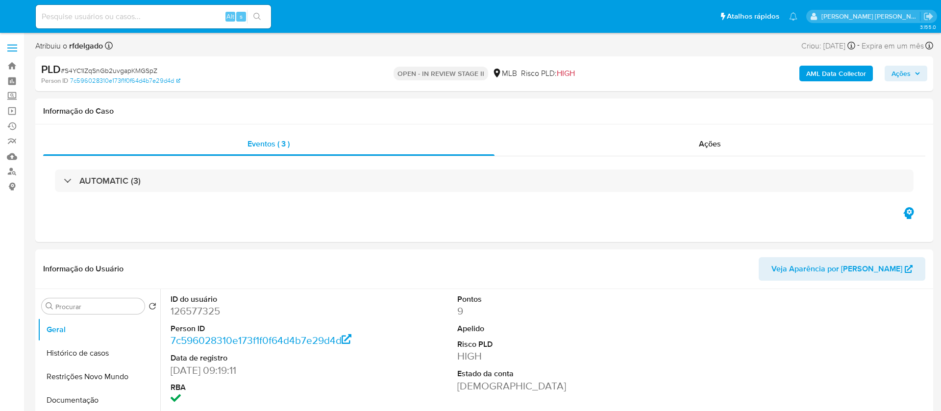
select select "10"
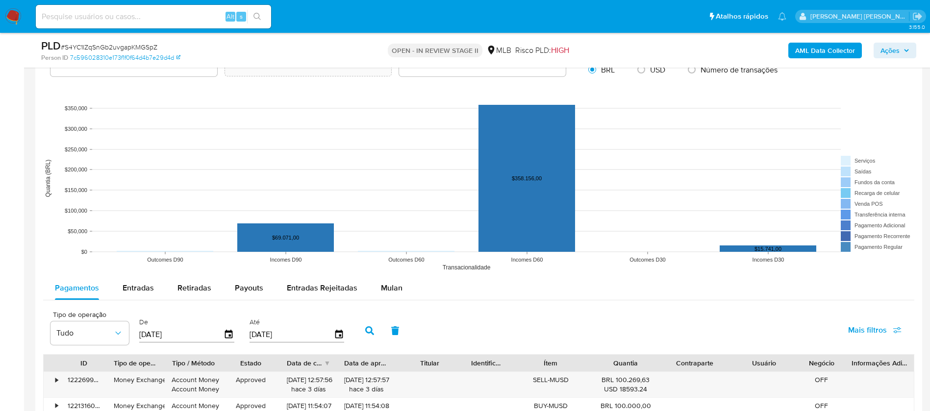
scroll to position [956, 0]
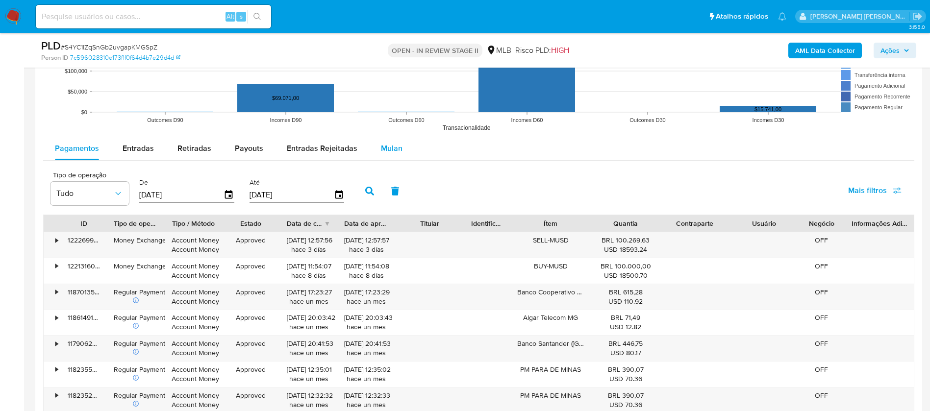
click at [383, 150] on span "Mulan" at bounding box center [392, 148] width 22 height 11
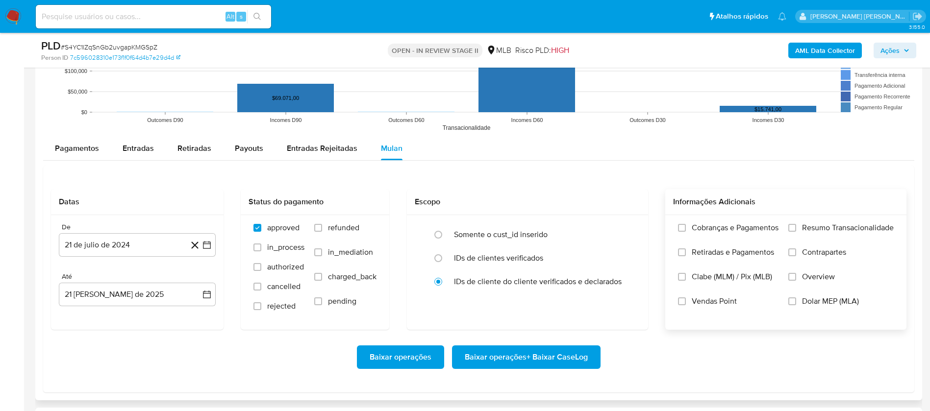
click at [856, 229] on span "Resumo Transacionalidade" at bounding box center [848, 228] width 92 height 10
click at [796, 229] on input "Resumo Transacionalidade" at bounding box center [792, 228] width 8 height 8
click at [699, 299] on span "Vendas Point" at bounding box center [714, 302] width 45 height 10
click at [686, 299] on input "Vendas Point" at bounding box center [682, 302] width 8 height 8
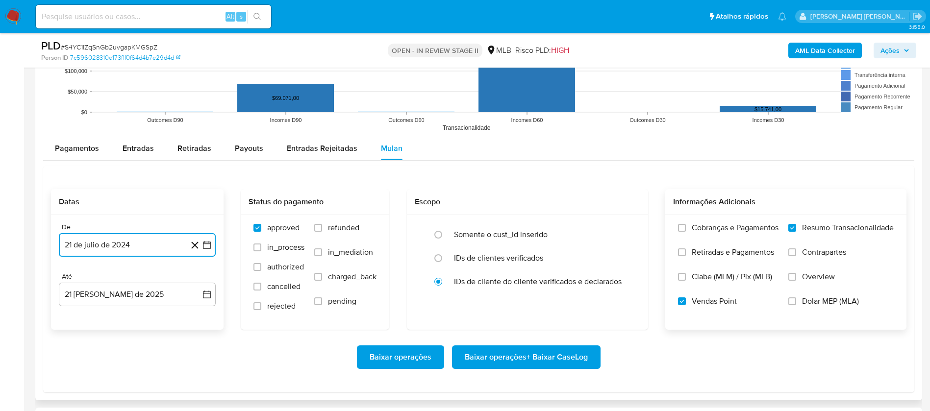
click at [159, 244] on button "21 de julio de 2024" at bounding box center [137, 245] width 157 height 24
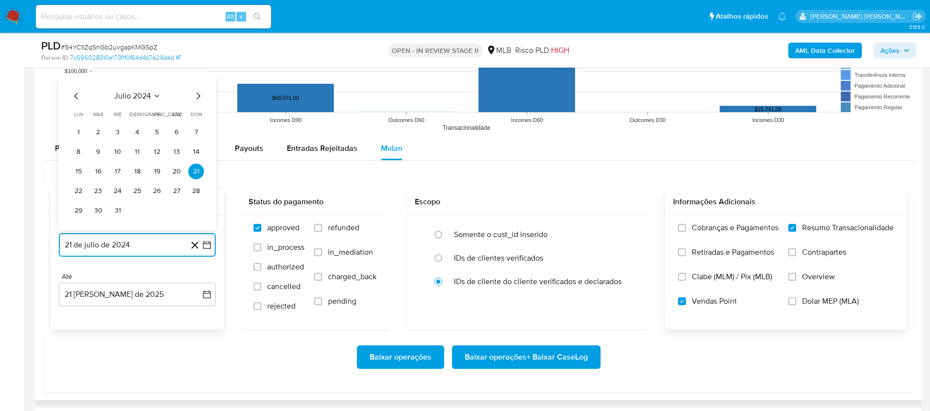
click at [151, 96] on button "julio 2024" at bounding box center [137, 96] width 47 height 10
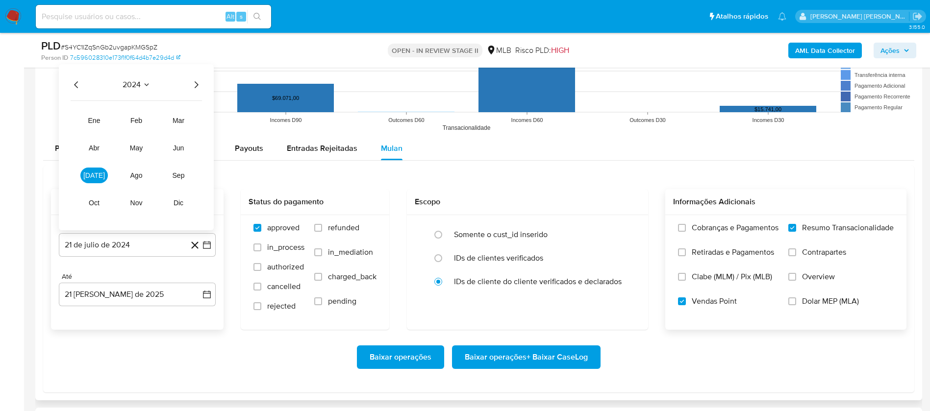
click at [197, 83] on icon "Año siguiente" at bounding box center [197, 84] width 4 height 7
click at [98, 175] on span "[DATE]" at bounding box center [94, 176] width 22 height 8
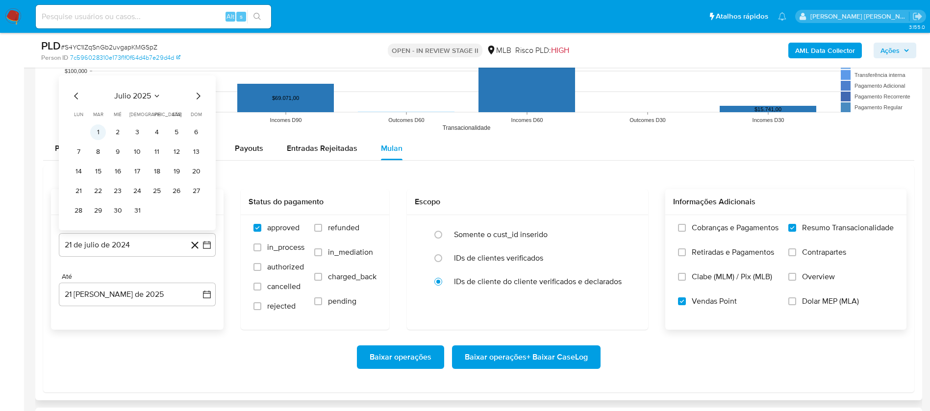
click at [101, 132] on button "1" at bounding box center [98, 133] width 16 height 16
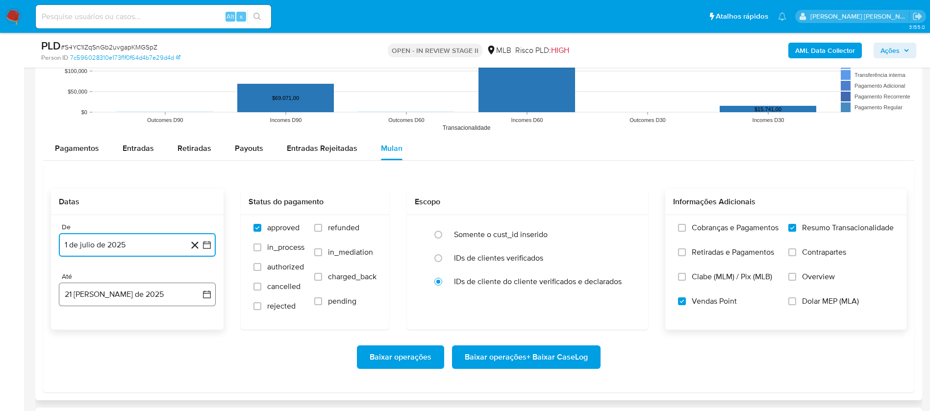
click at [161, 297] on button "21 [PERSON_NAME] de 2025" at bounding box center [137, 295] width 157 height 24
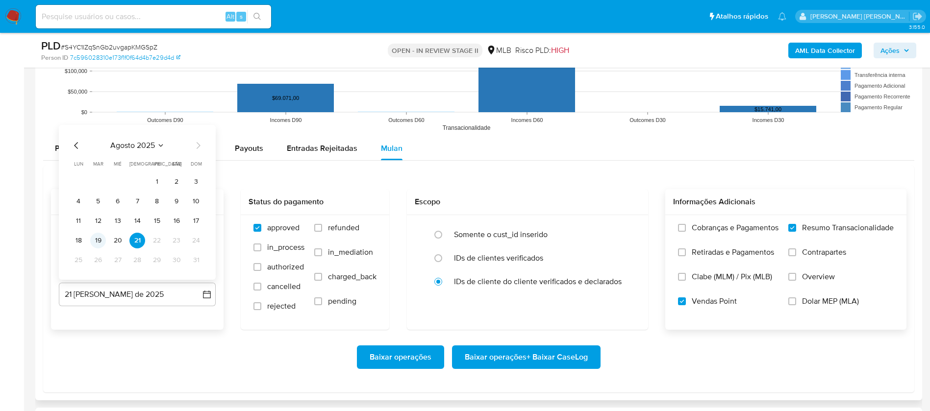
click at [101, 239] on button "19" at bounding box center [98, 241] width 16 height 16
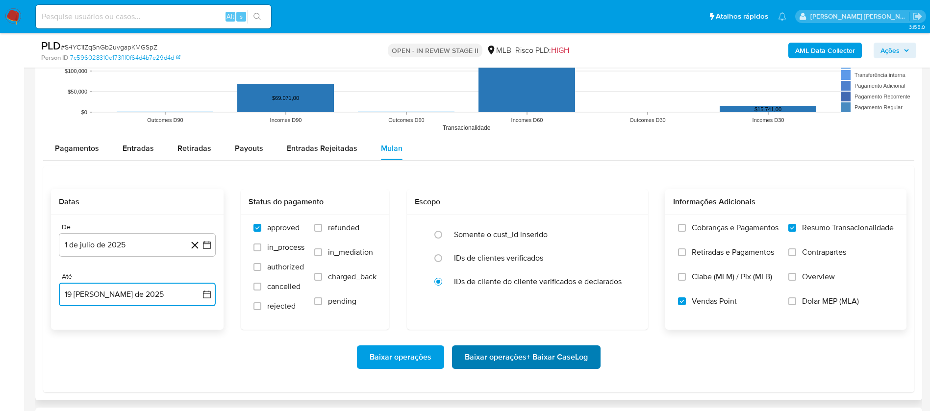
click at [494, 354] on span "Baixar operações + Baixar CaseLog" at bounding box center [526, 358] width 123 height 22
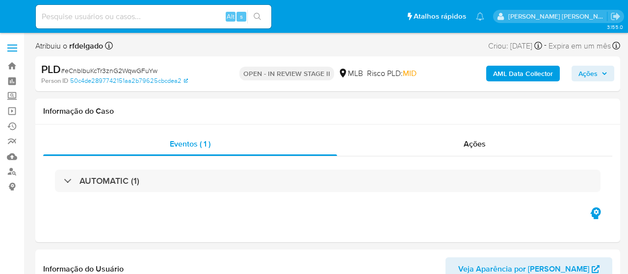
select select "10"
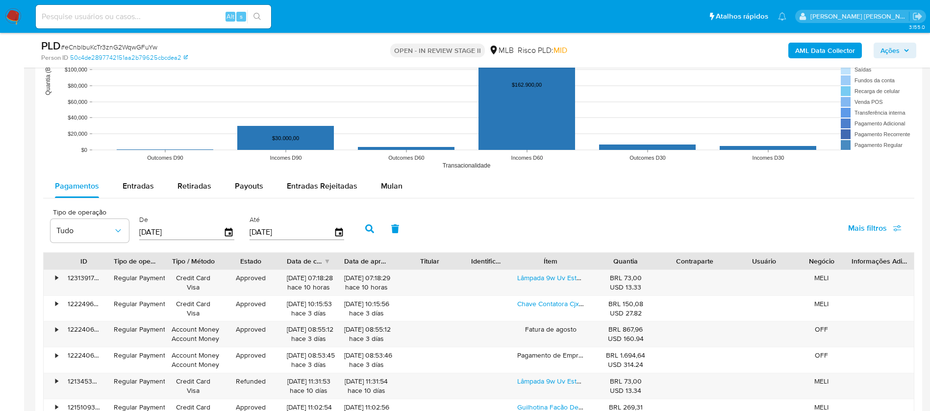
scroll to position [956, 0]
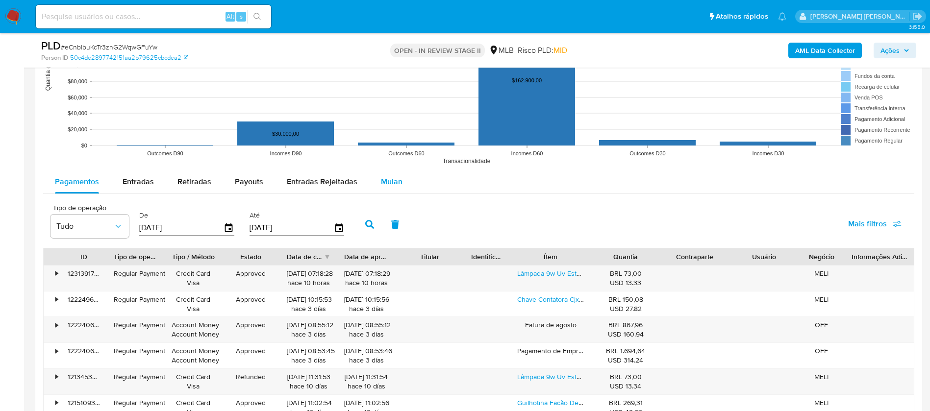
click at [387, 185] on span "Mulan" at bounding box center [392, 181] width 22 height 11
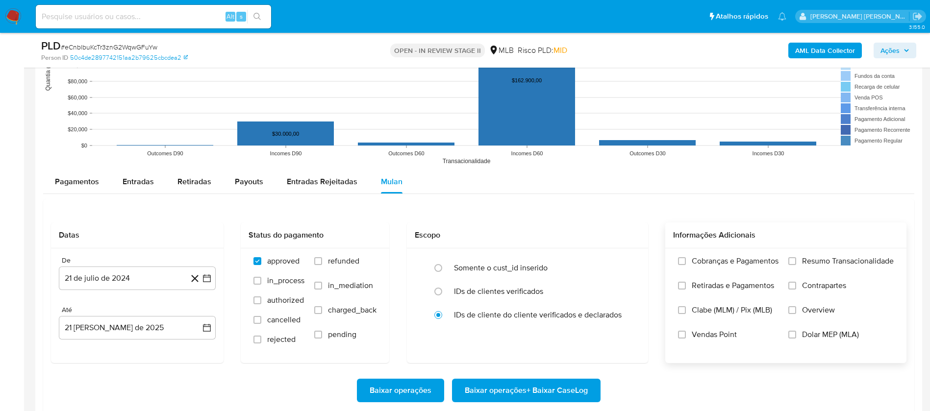
click at [627, 274] on span "Vendas Point" at bounding box center [714, 335] width 45 height 10
click at [627, 274] on input "Vendas Point" at bounding box center [682, 335] width 8 height 8
click at [627, 262] on input "Resumo Transacionalidade" at bounding box center [792, 261] width 8 height 8
click at [147, 274] on button "21 de julio de 2024" at bounding box center [137, 279] width 157 height 24
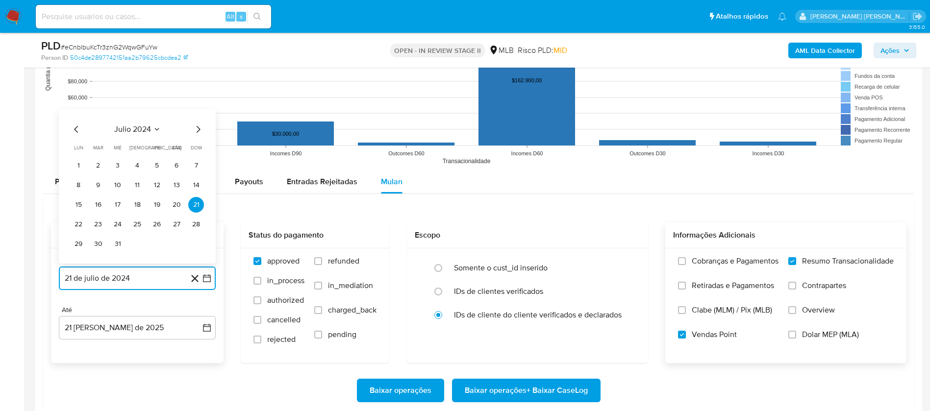
click at [147, 127] on span "julio 2024" at bounding box center [132, 130] width 37 height 10
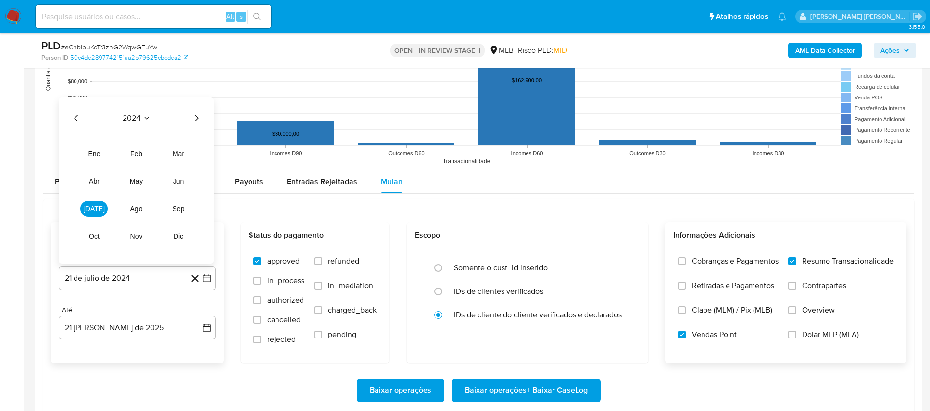
click at [193, 118] on icon "Año siguiente" at bounding box center [196, 118] width 12 height 12
click at [96, 211] on span "[DATE]" at bounding box center [94, 209] width 22 height 8
click at [101, 166] on button "1" at bounding box center [98, 166] width 16 height 16
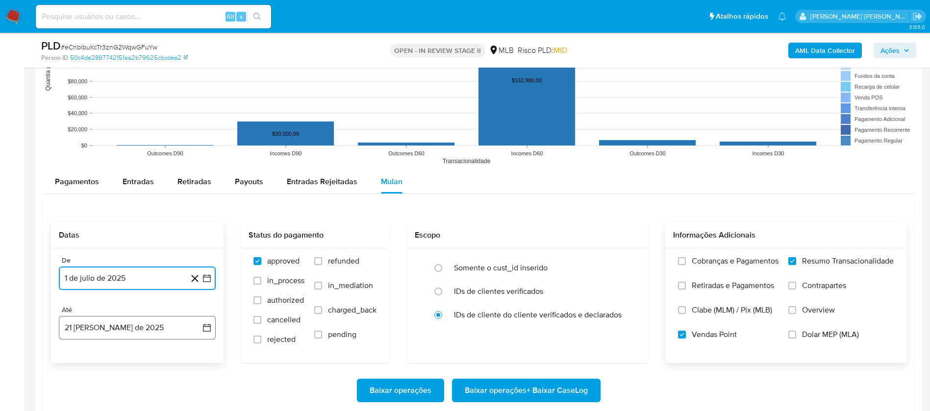
click at [141, 274] on button "21 [PERSON_NAME] de 2025" at bounding box center [137, 328] width 157 height 24
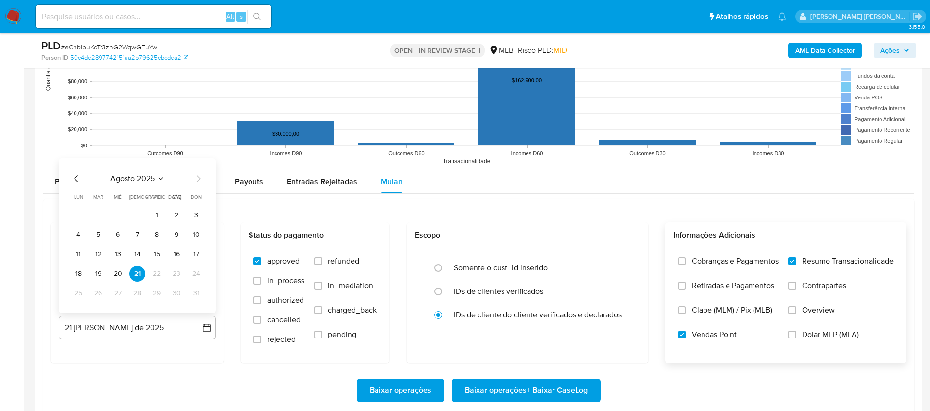
click at [96, 274] on button "19" at bounding box center [98, 274] width 16 height 16
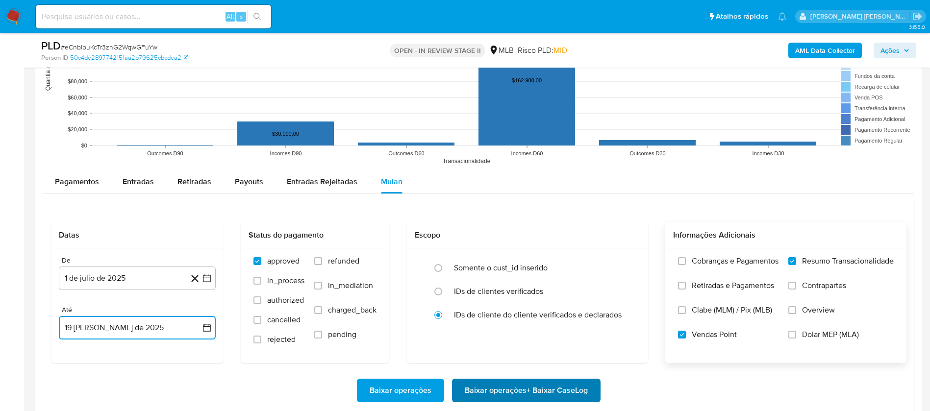
click at [576, 274] on span "Baixar operações + Baixar CaseLog" at bounding box center [526, 391] width 123 height 22
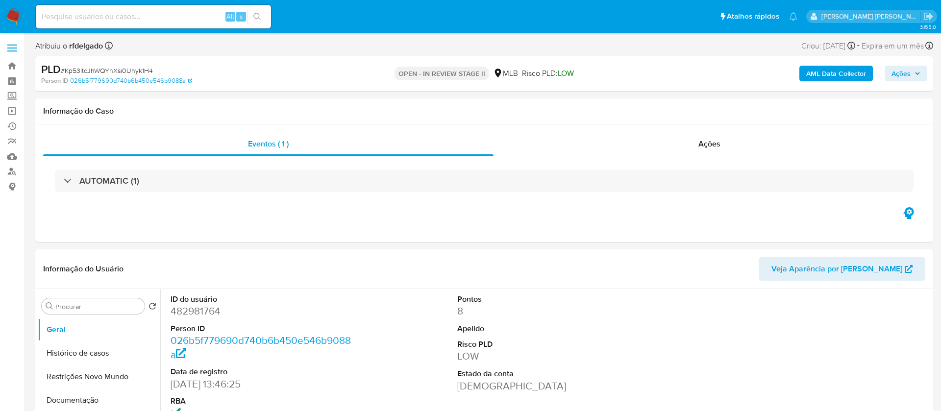
select select "10"
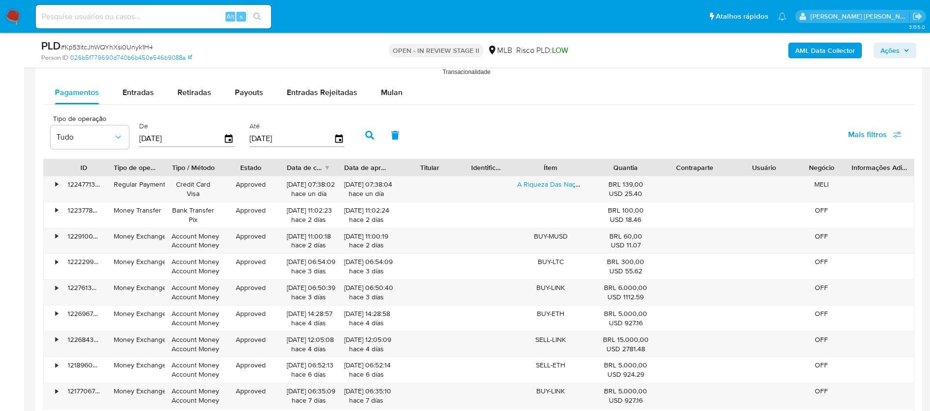
scroll to position [1030, 0]
click at [387, 89] on span "Mulan" at bounding box center [392, 91] width 22 height 11
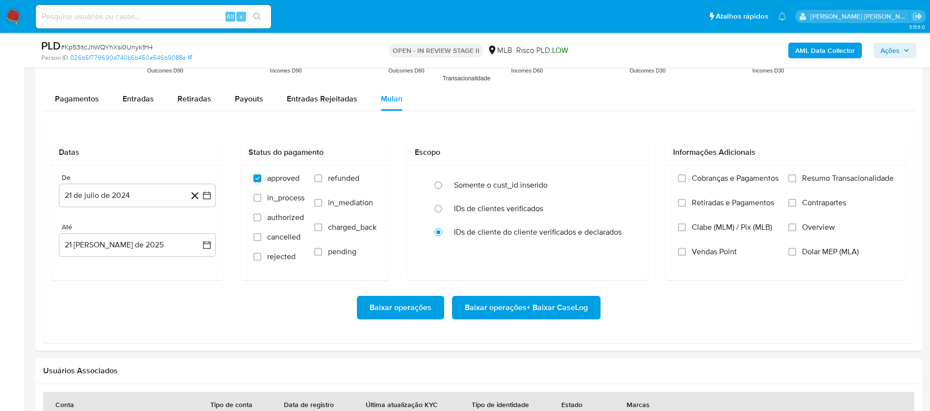
scroll to position [880, 0]
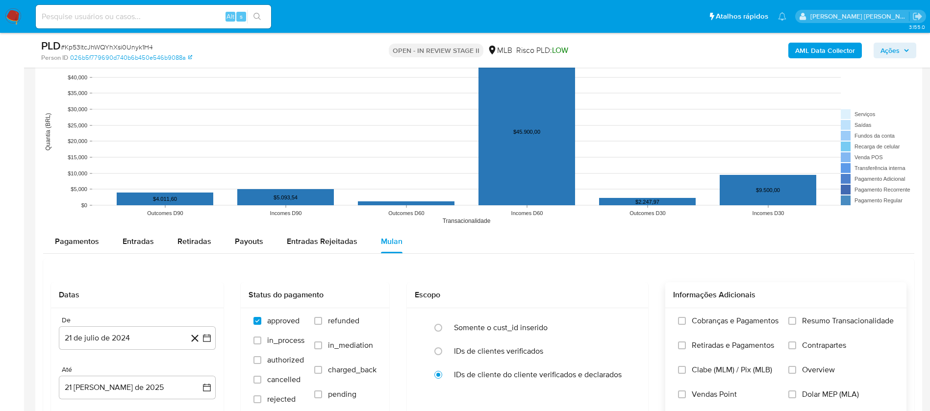
click at [867, 320] on span "Resumo Transacionalidade" at bounding box center [848, 321] width 92 height 10
click at [796, 320] on input "Resumo Transacionalidade" at bounding box center [792, 321] width 8 height 8
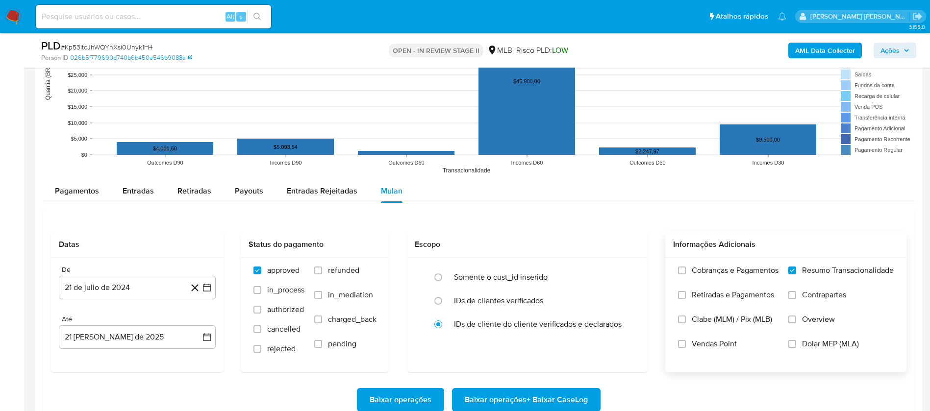
scroll to position [953, 0]
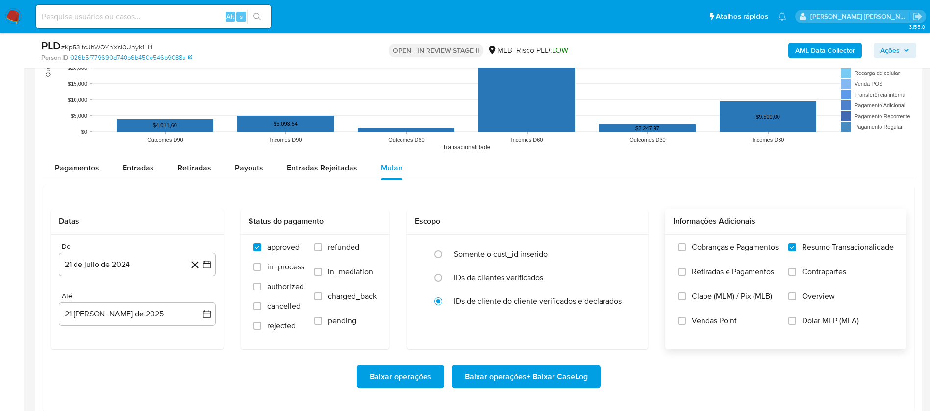
click at [706, 316] on span "Vendas Point" at bounding box center [714, 321] width 45 height 10
click at [686, 317] on input "Vendas Point" at bounding box center [682, 321] width 8 height 8
click at [154, 269] on button "21 de julio de 2024" at bounding box center [137, 265] width 157 height 24
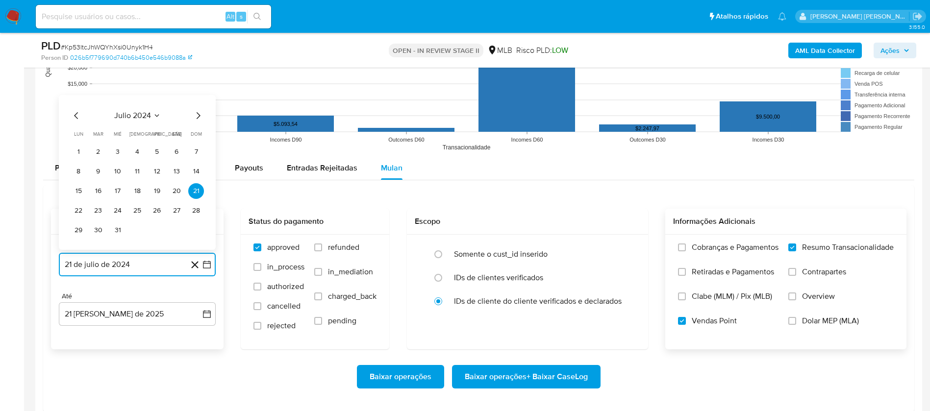
click at [145, 116] on span "julio 2024" at bounding box center [132, 116] width 37 height 10
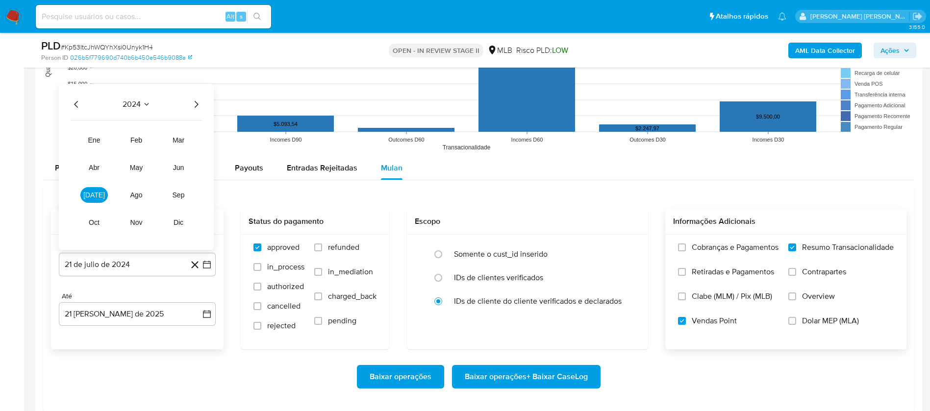
click at [196, 107] on icon "Año siguiente" at bounding box center [196, 105] width 12 height 12
click at [100, 194] on button "jul" at bounding box center [93, 195] width 27 height 16
click at [99, 147] on button "1" at bounding box center [98, 152] width 16 height 16
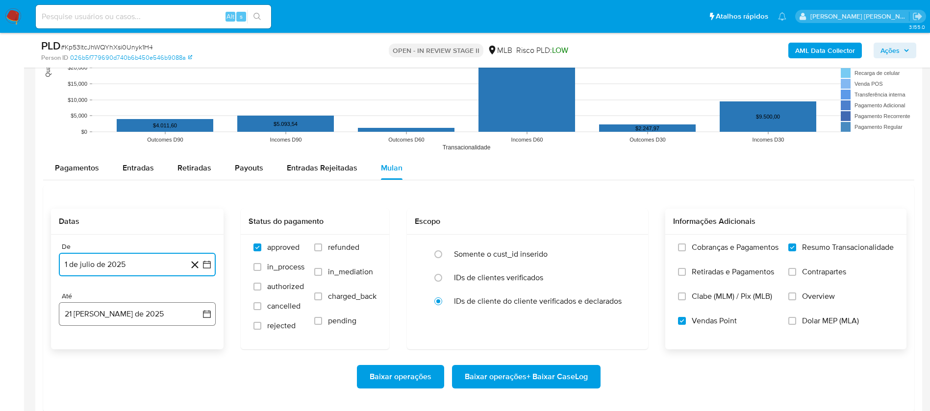
click at [141, 314] on button "21 de agosto de 2025" at bounding box center [137, 315] width 157 height 24
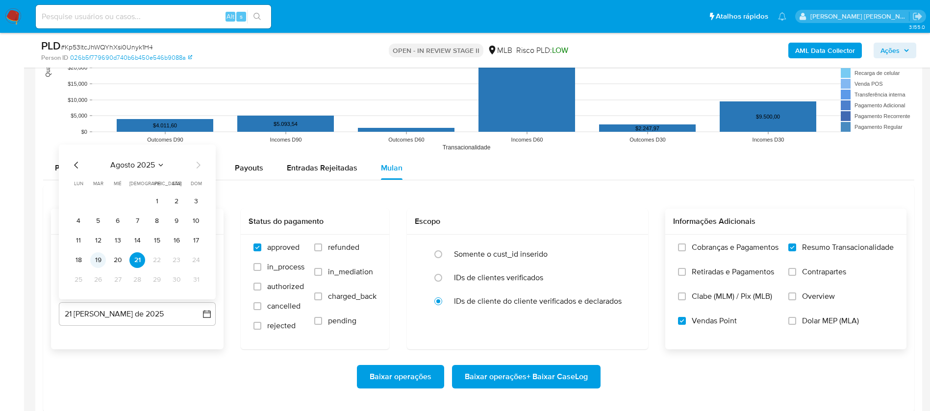
click at [97, 253] on button "19" at bounding box center [98, 261] width 16 height 16
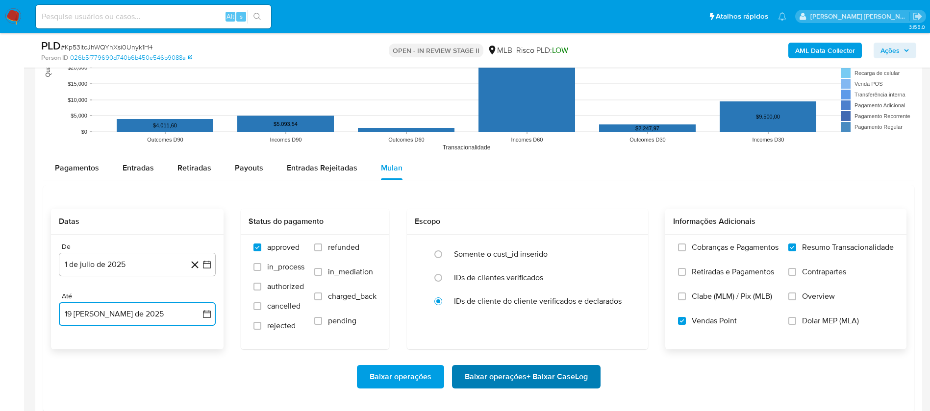
click at [485, 370] on span "Baixar operações + Baixar CaseLog" at bounding box center [526, 377] width 123 height 22
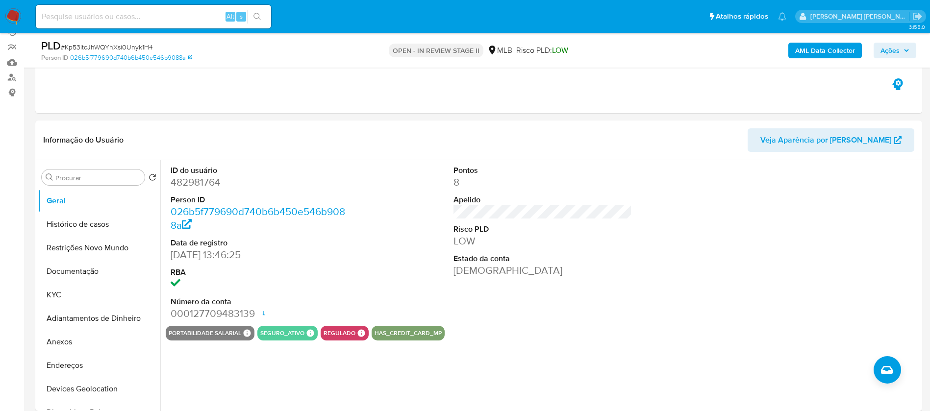
scroll to position [0, 0]
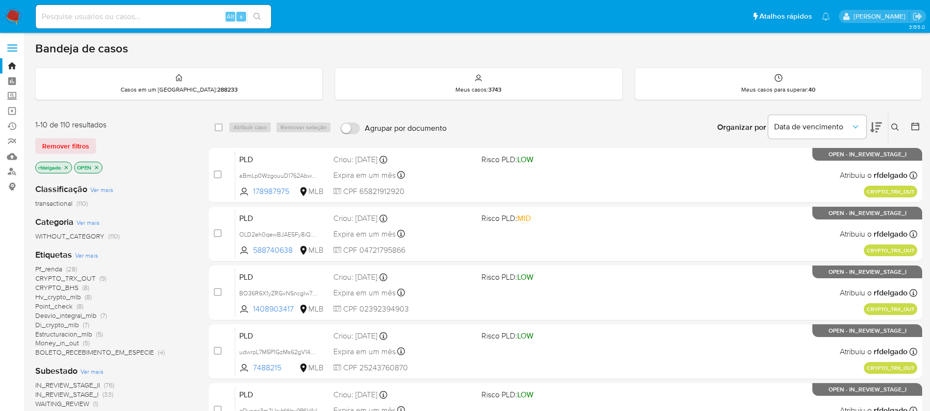
click at [6, 14] on img at bounding box center [13, 16] width 17 height 17
click at [15, 14] on img at bounding box center [13, 16] width 17 height 17
